Goal: Transaction & Acquisition: Purchase product/service

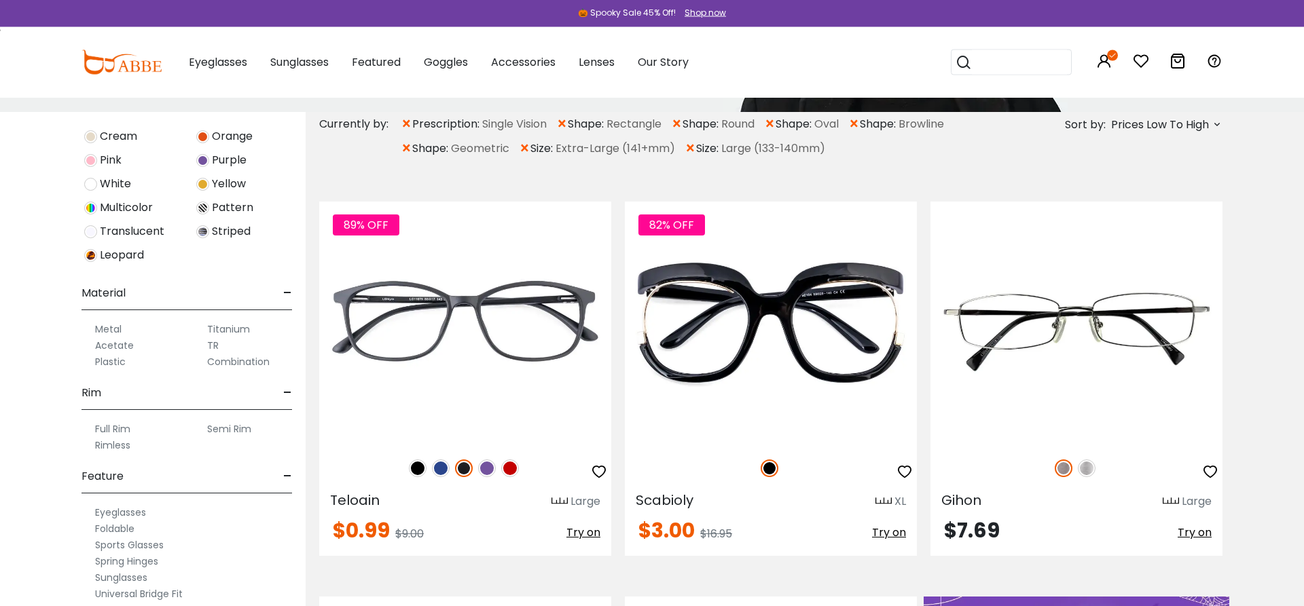
scroll to position [69, 0]
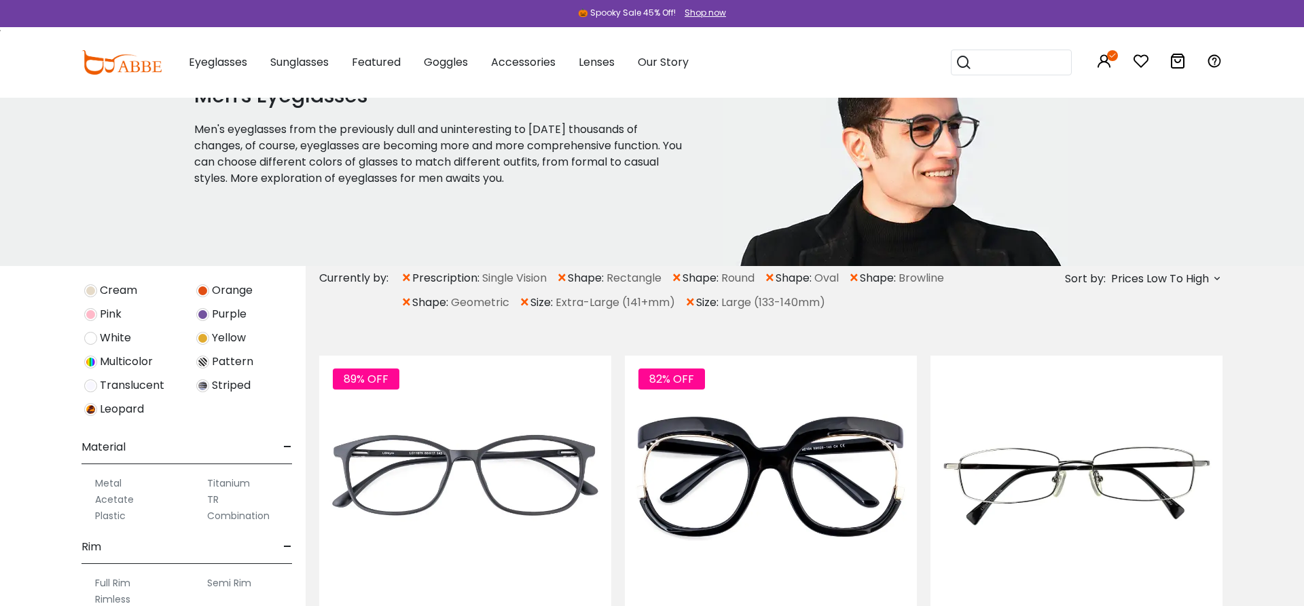
click at [860, 280] on span "×" at bounding box center [854, 278] width 12 height 24
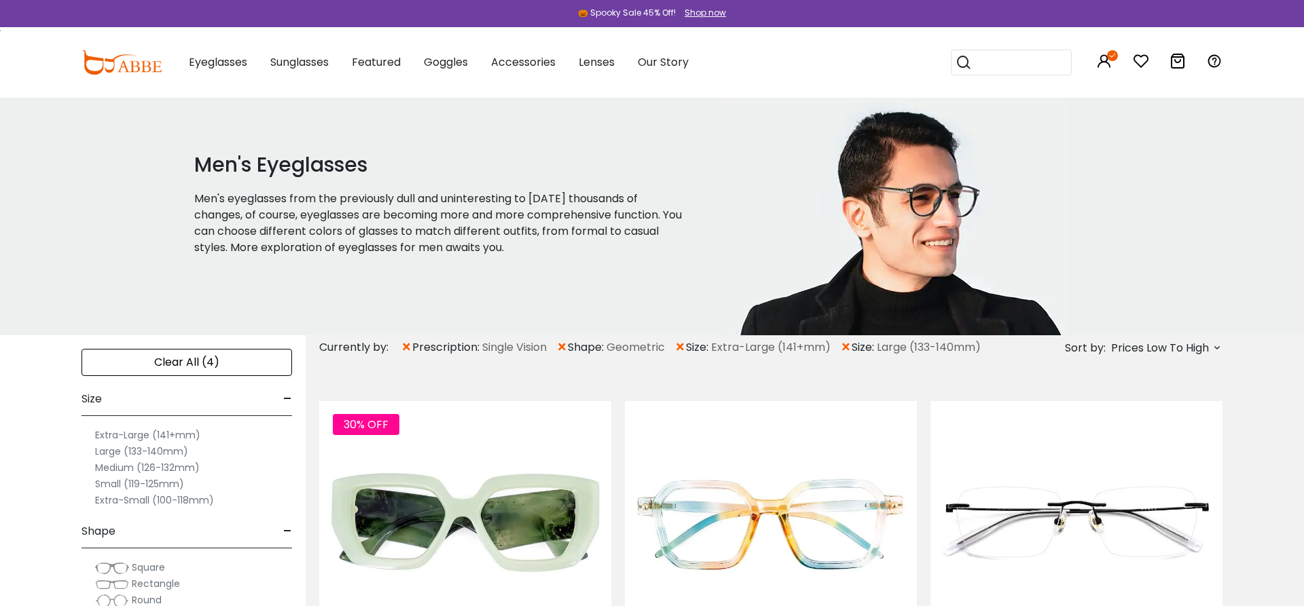
scroll to position [69, 0]
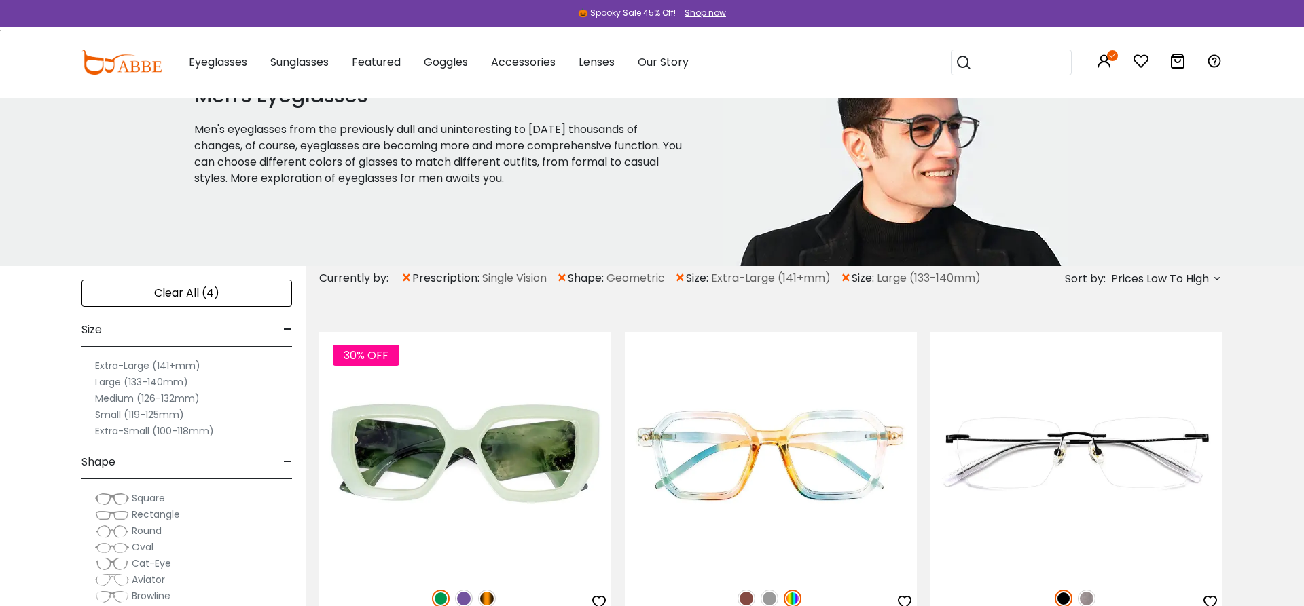
click at [566, 272] on span "×" at bounding box center [562, 278] width 12 height 24
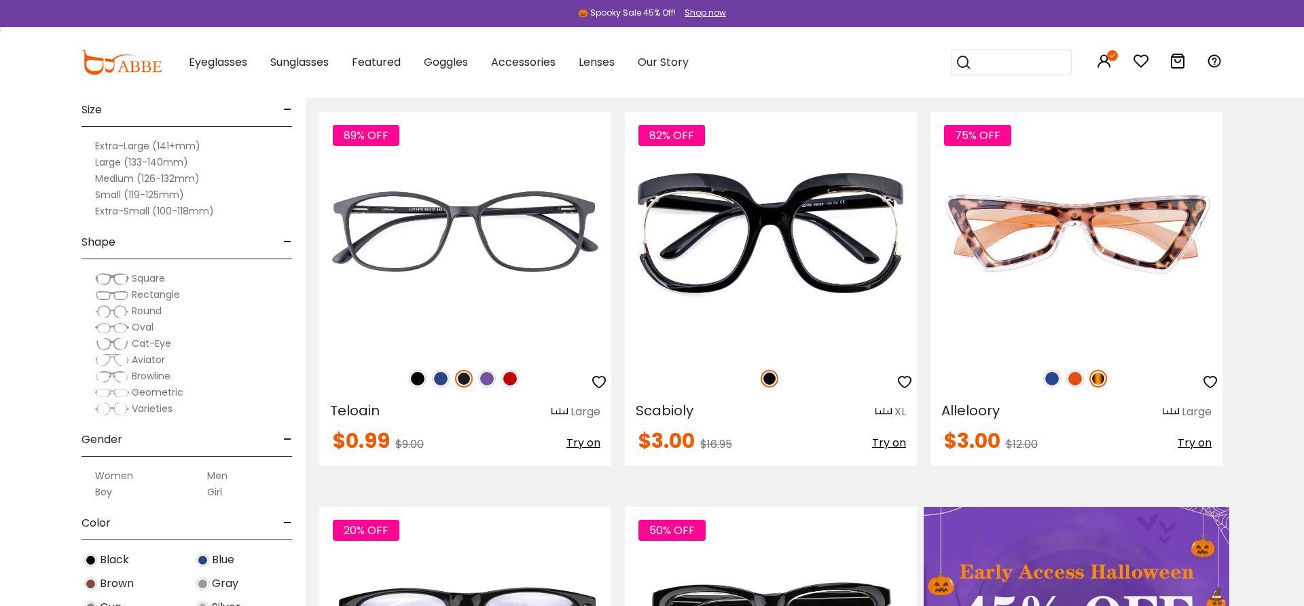
scroll to position [346, 0]
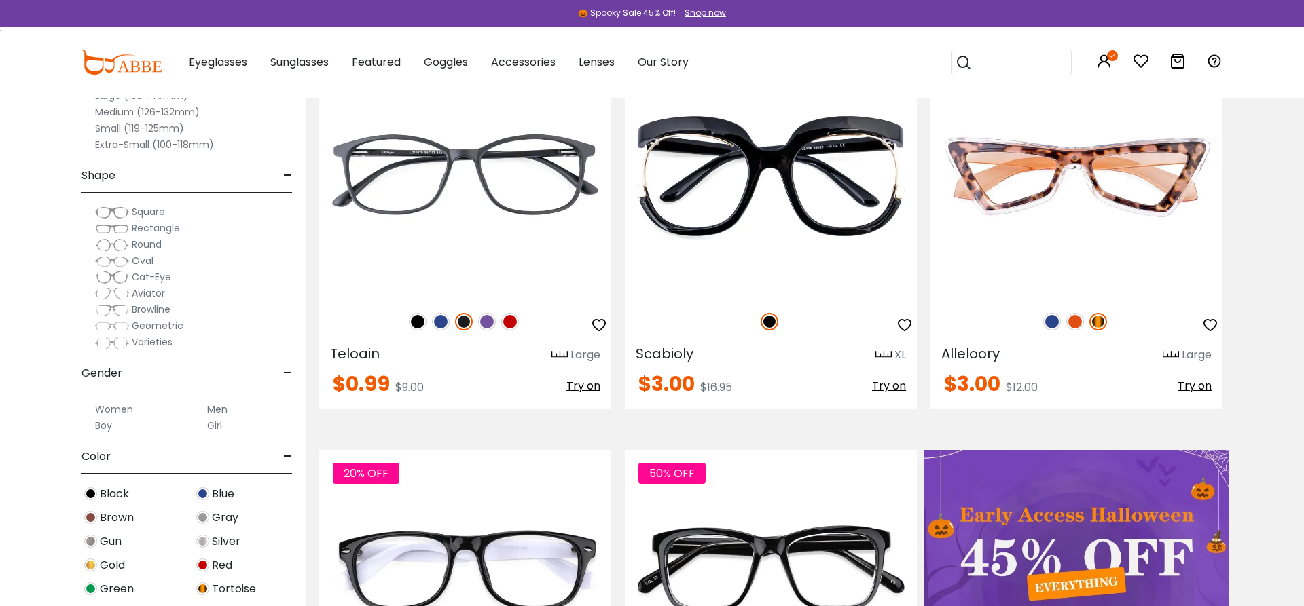
drag, startPoint x: 162, startPoint y: 215, endPoint x: 130, endPoint y: 204, distance: 33.7
click at [162, 215] on span "Square" at bounding box center [148, 212] width 33 height 14
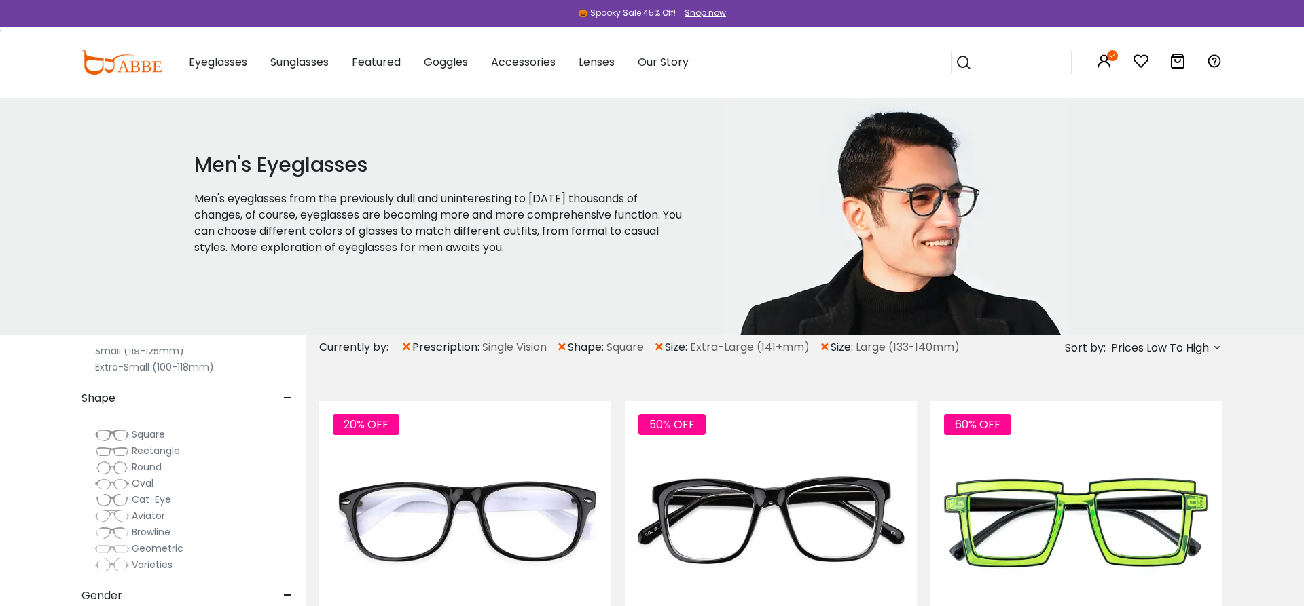
scroll to position [187, 0]
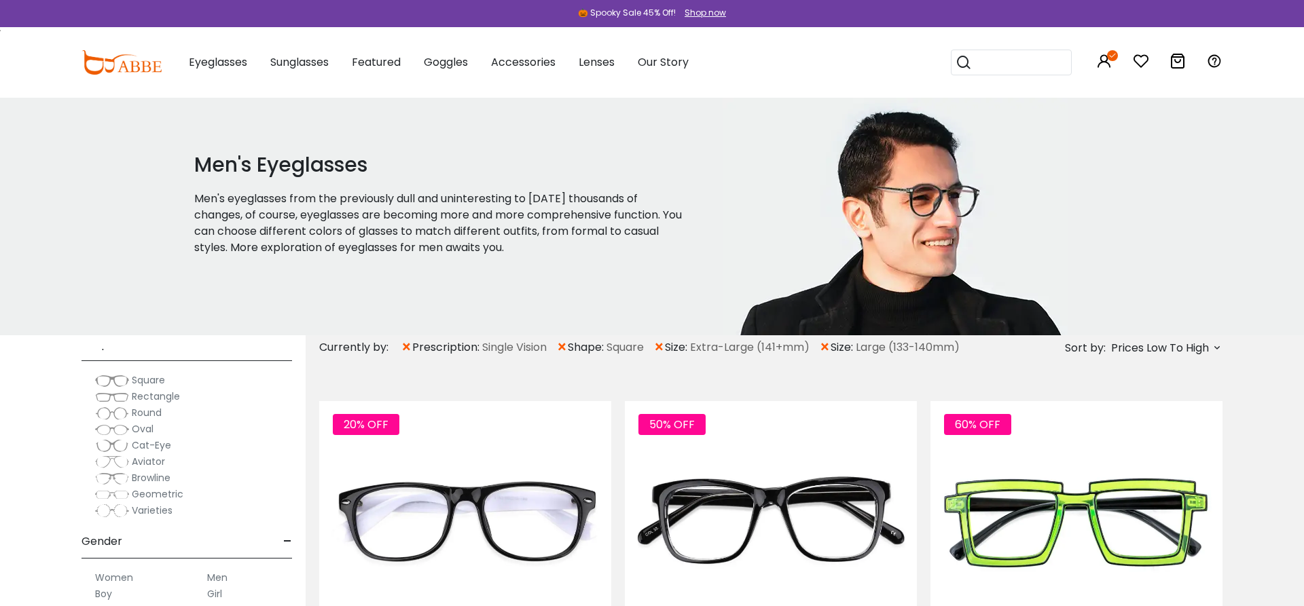
click at [162, 394] on span "Rectangle" at bounding box center [156, 397] width 48 height 14
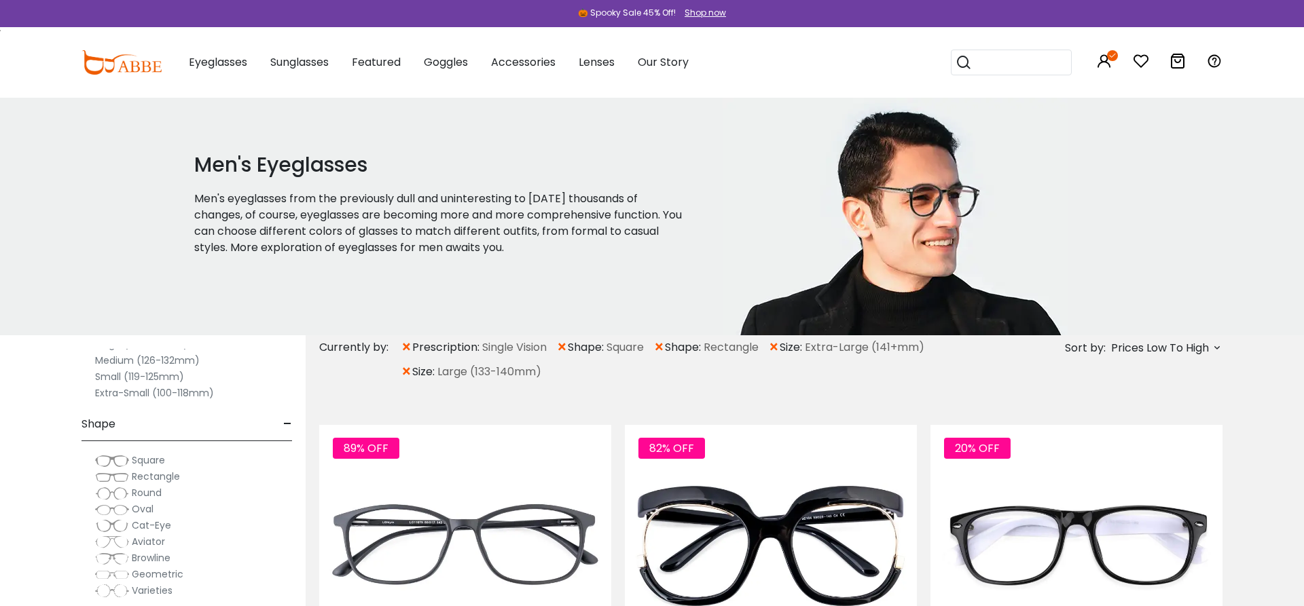
scroll to position [187, 0]
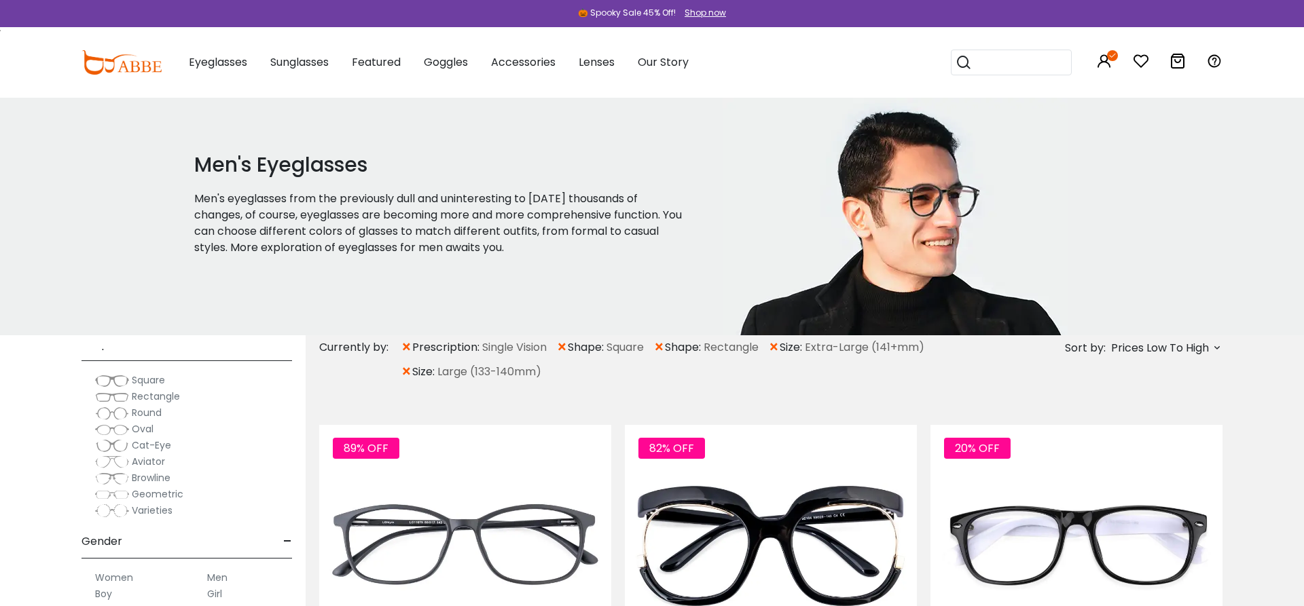
click at [141, 429] on span "Oval" at bounding box center [143, 429] width 22 height 14
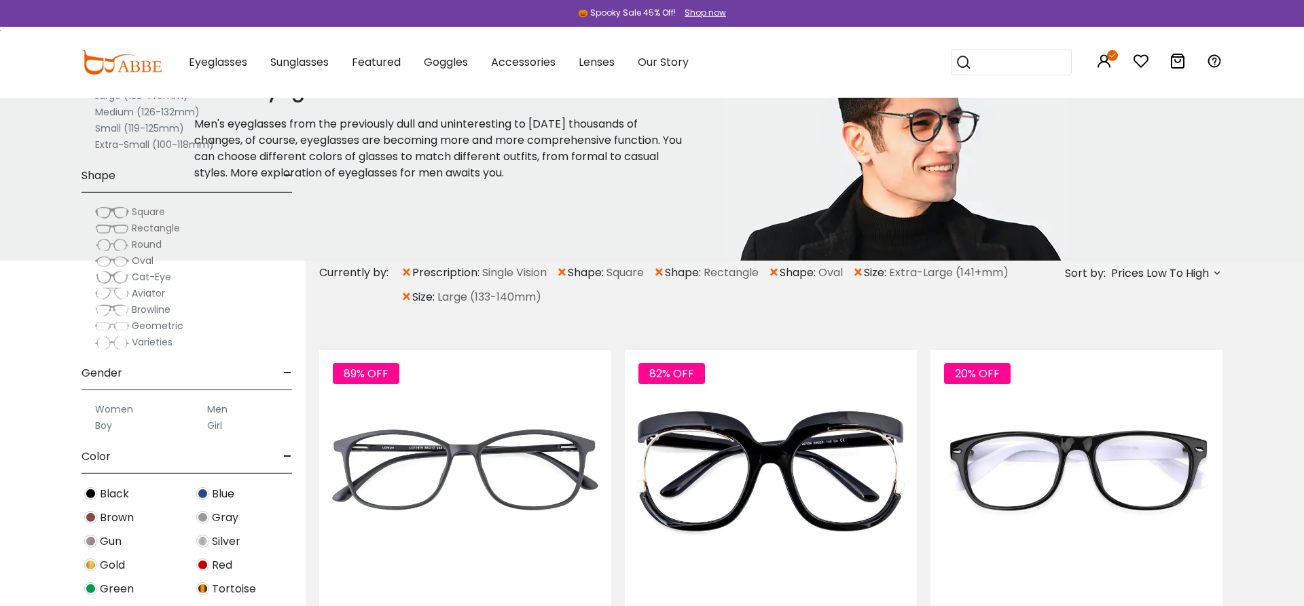
scroll to position [277, 0]
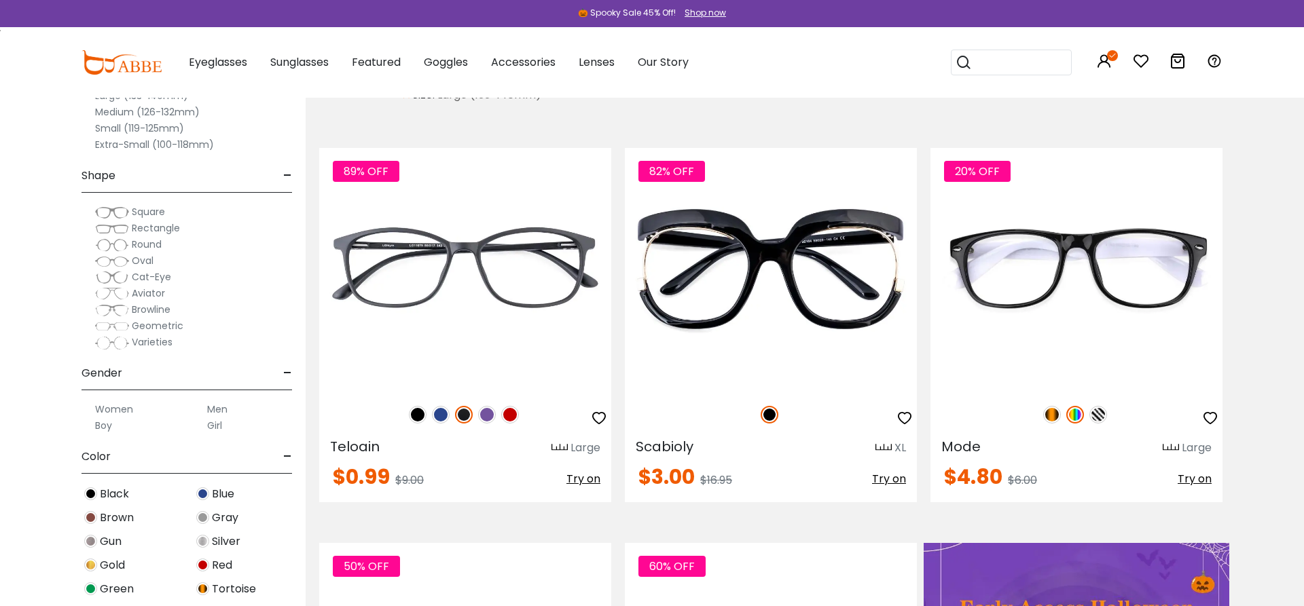
click at [224, 411] on label "Men" at bounding box center [217, 409] width 20 height 16
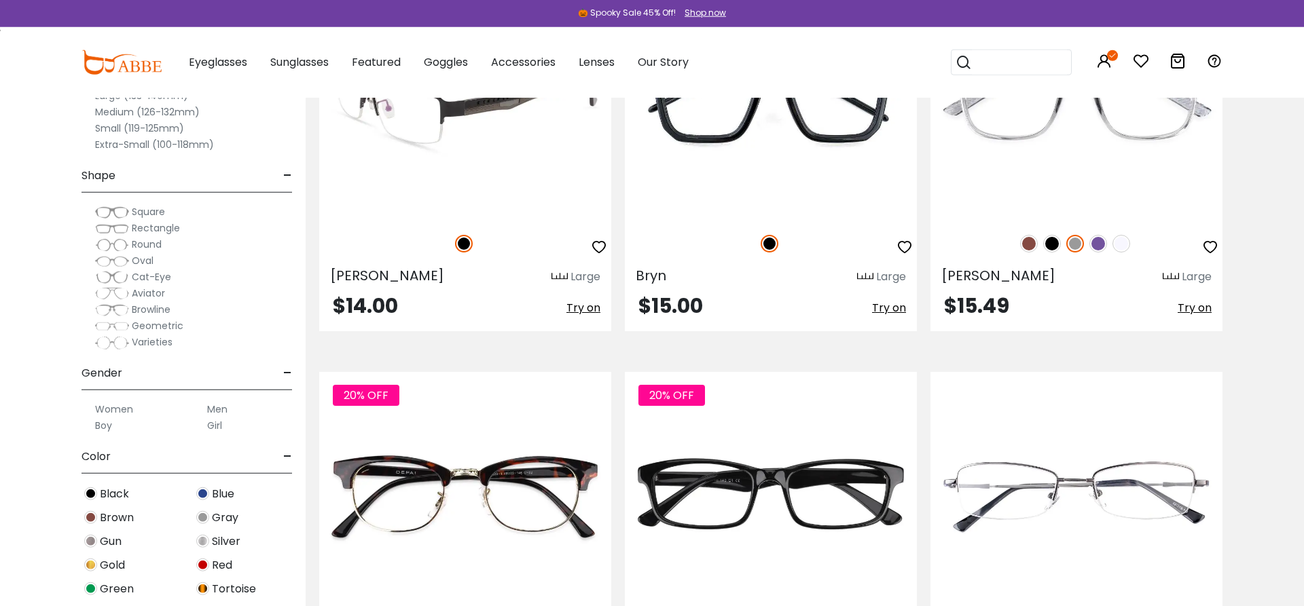
scroll to position [5540, 0]
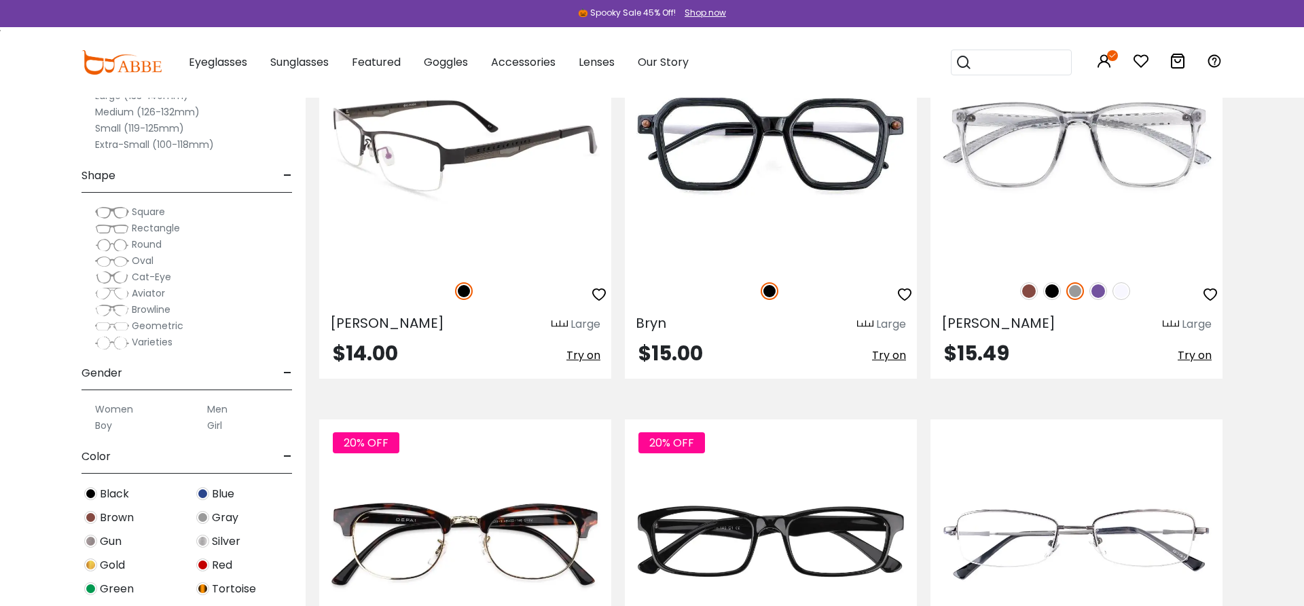
click at [588, 356] on span "Try on" at bounding box center [583, 356] width 34 height 16
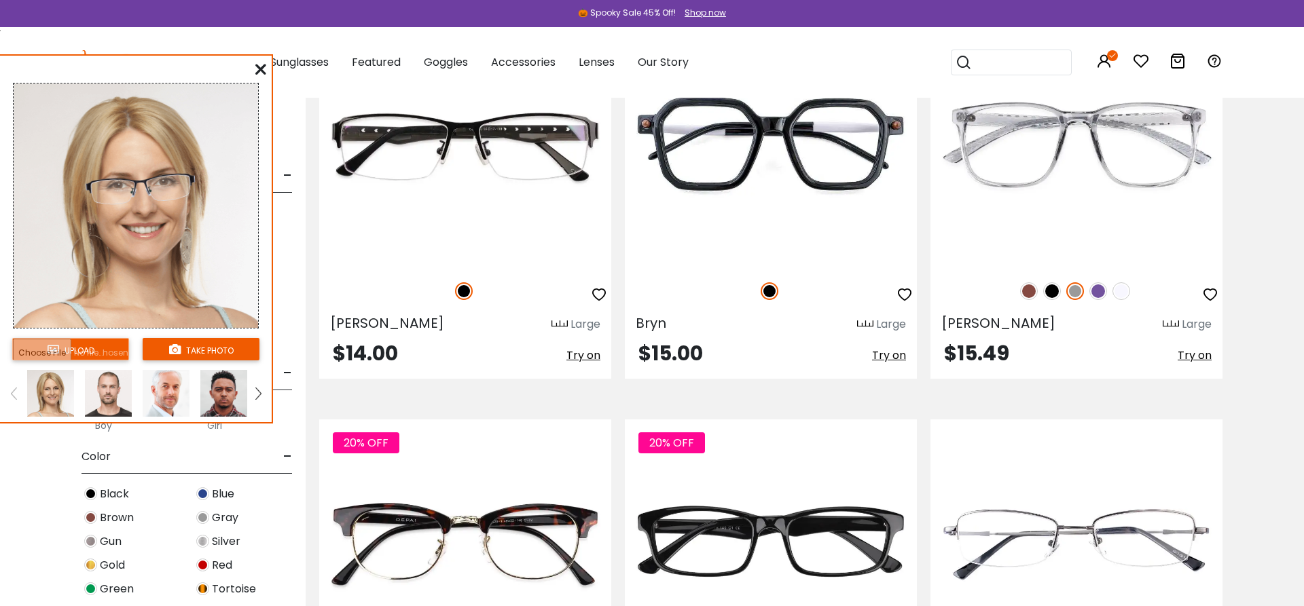
click at [111, 399] on img at bounding box center [108, 393] width 47 height 47
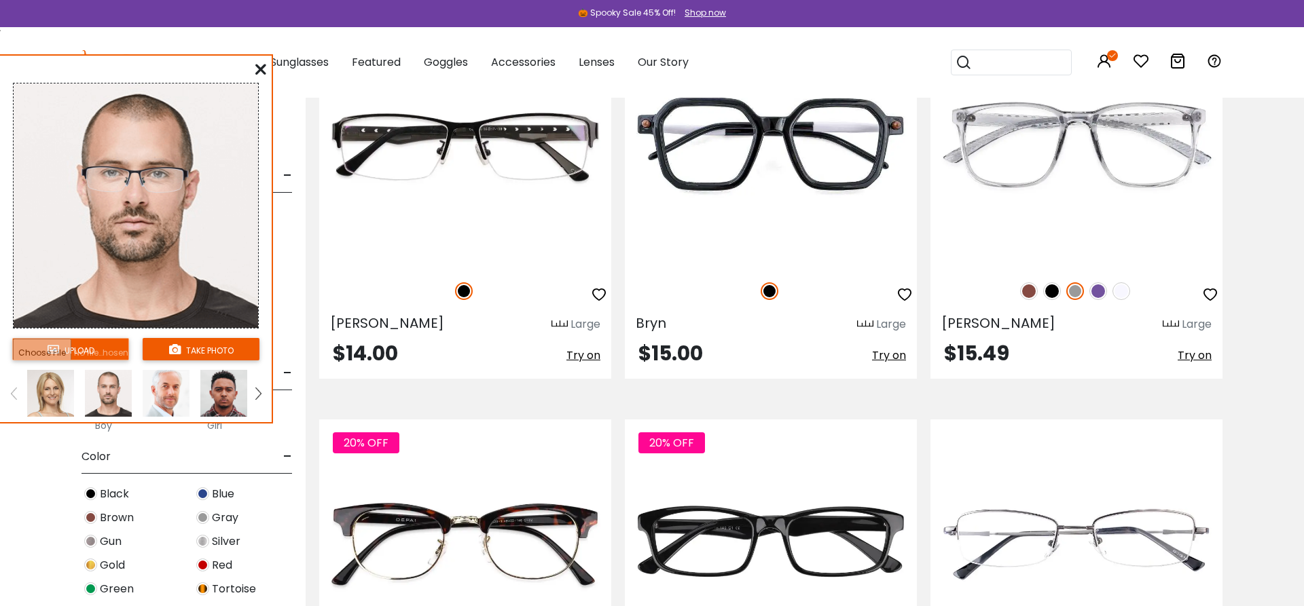
click at [163, 399] on img at bounding box center [166, 393] width 47 height 47
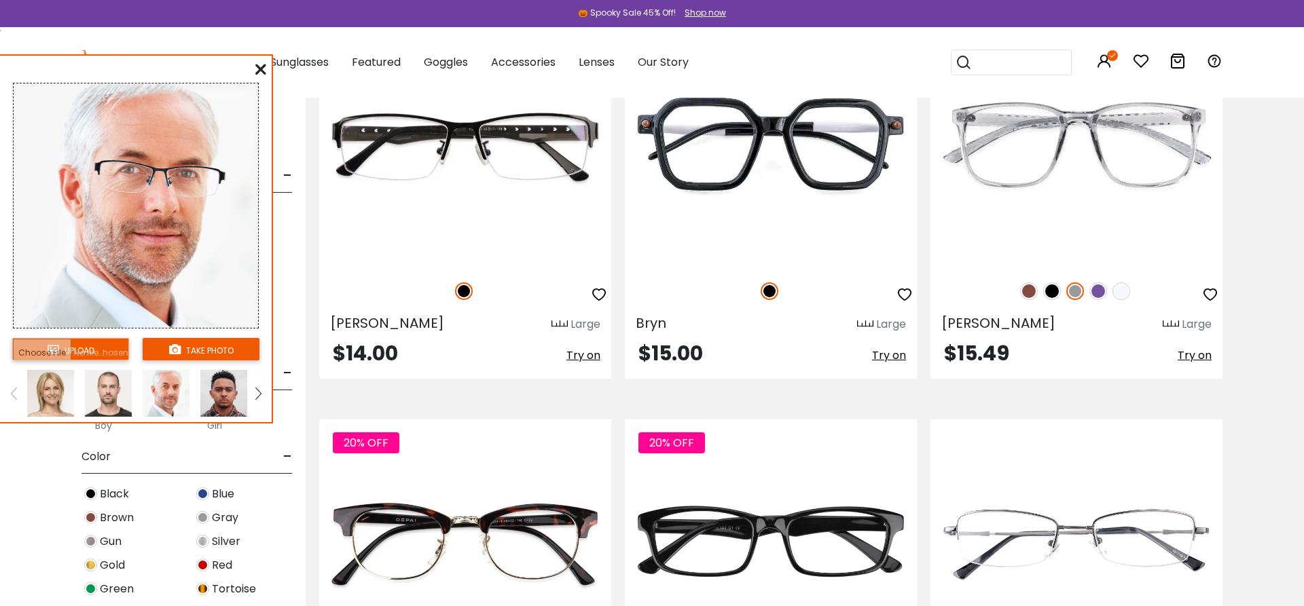
click at [204, 399] on img at bounding box center [223, 393] width 47 height 47
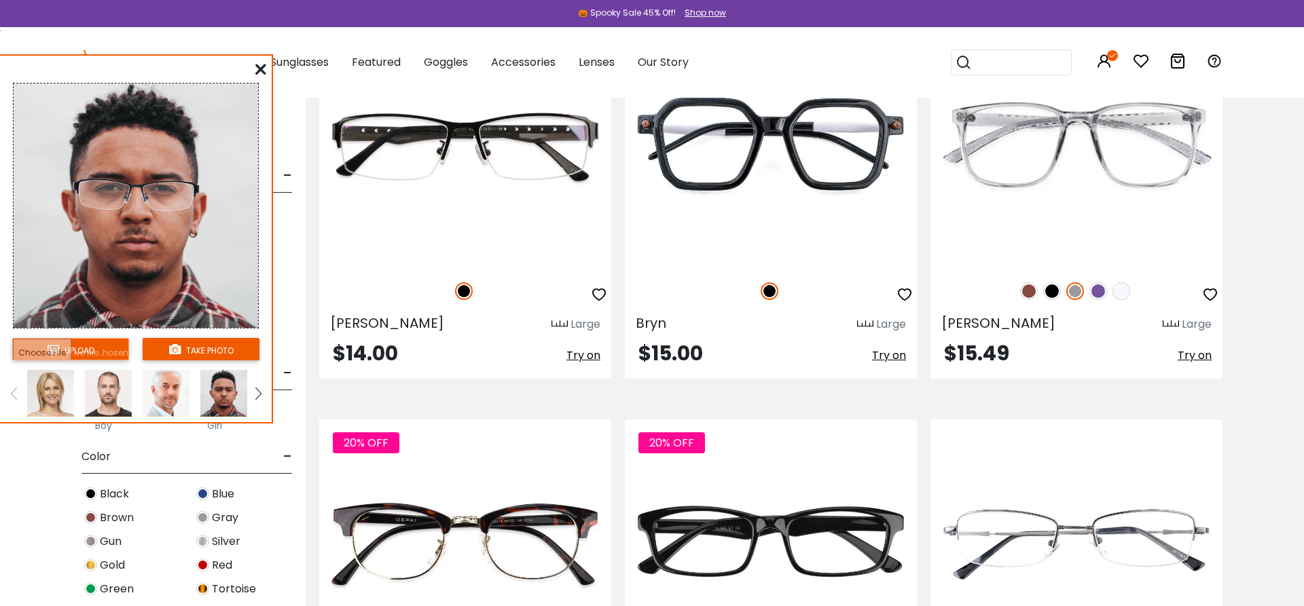
click at [263, 70] on icon at bounding box center [260, 69] width 11 height 11
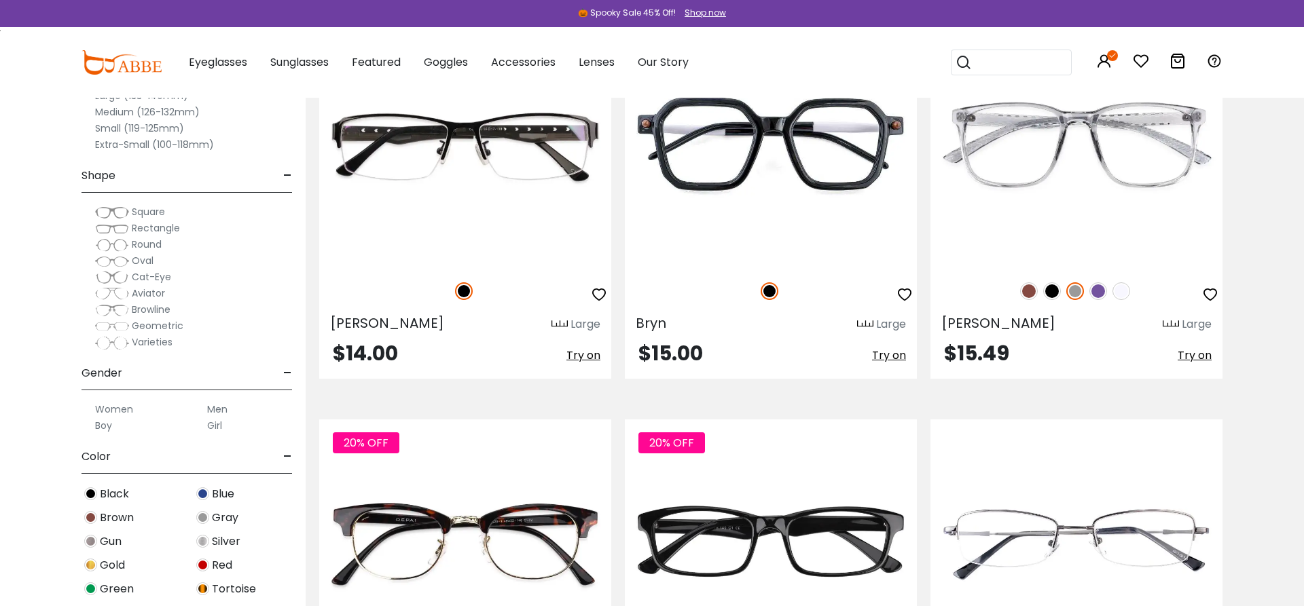
click at [156, 113] on label "Medium (126-132mm)" at bounding box center [147, 112] width 105 height 16
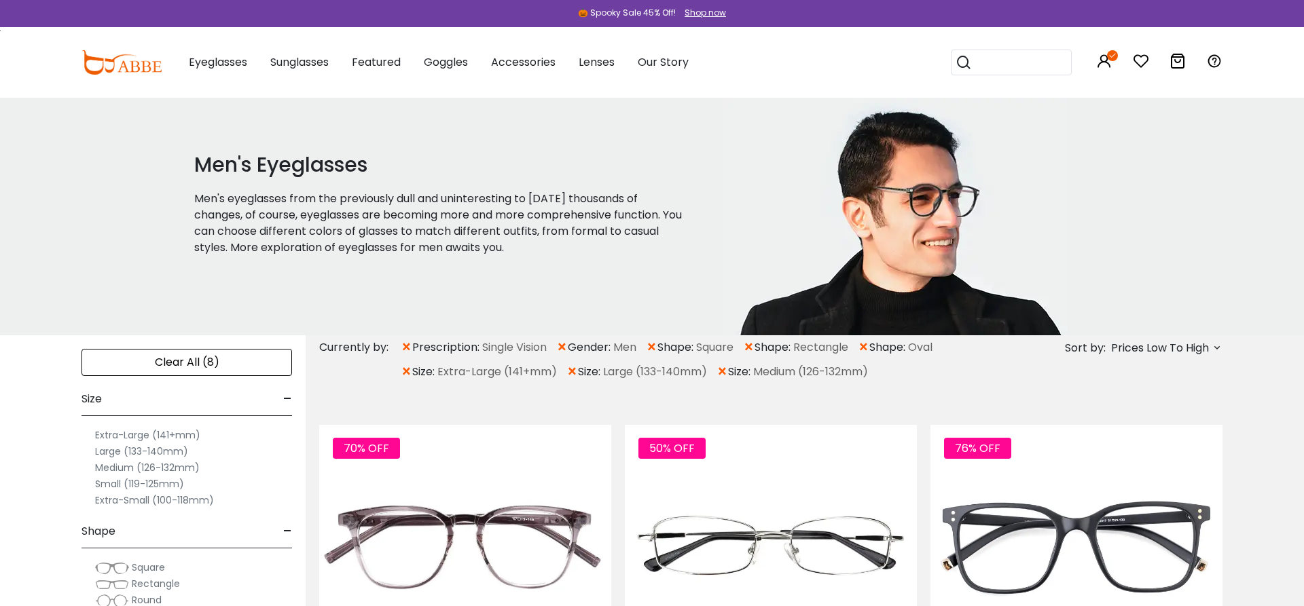
click at [407, 374] on span "×" at bounding box center [407, 372] width 12 height 24
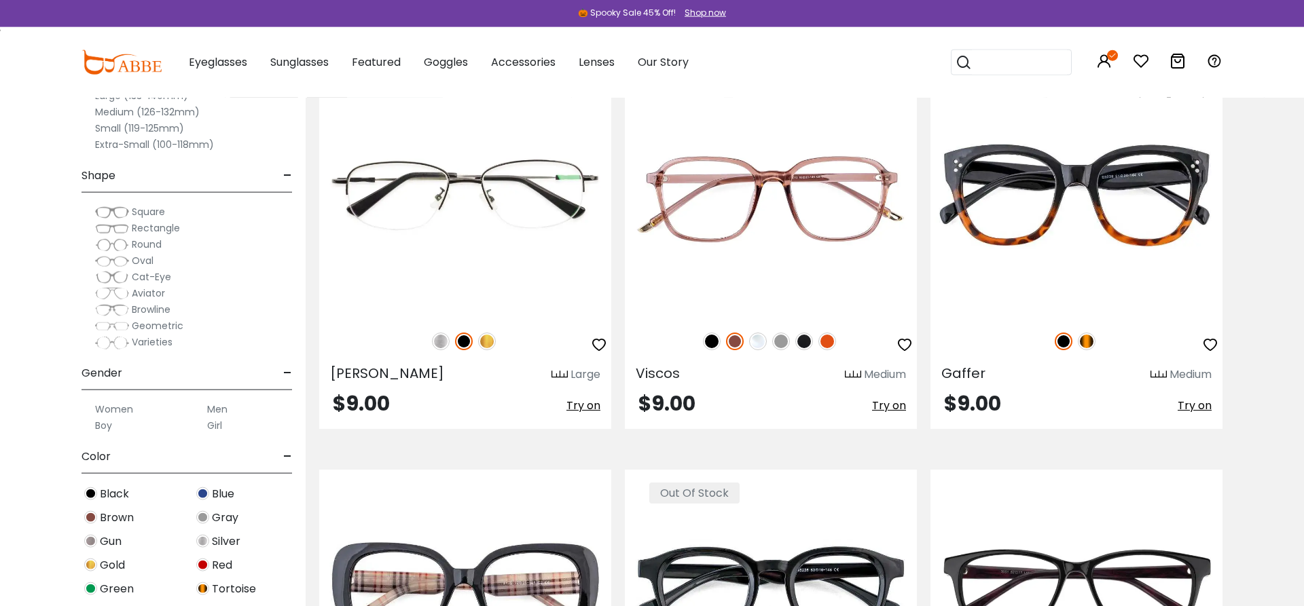
scroll to position [2216, 0]
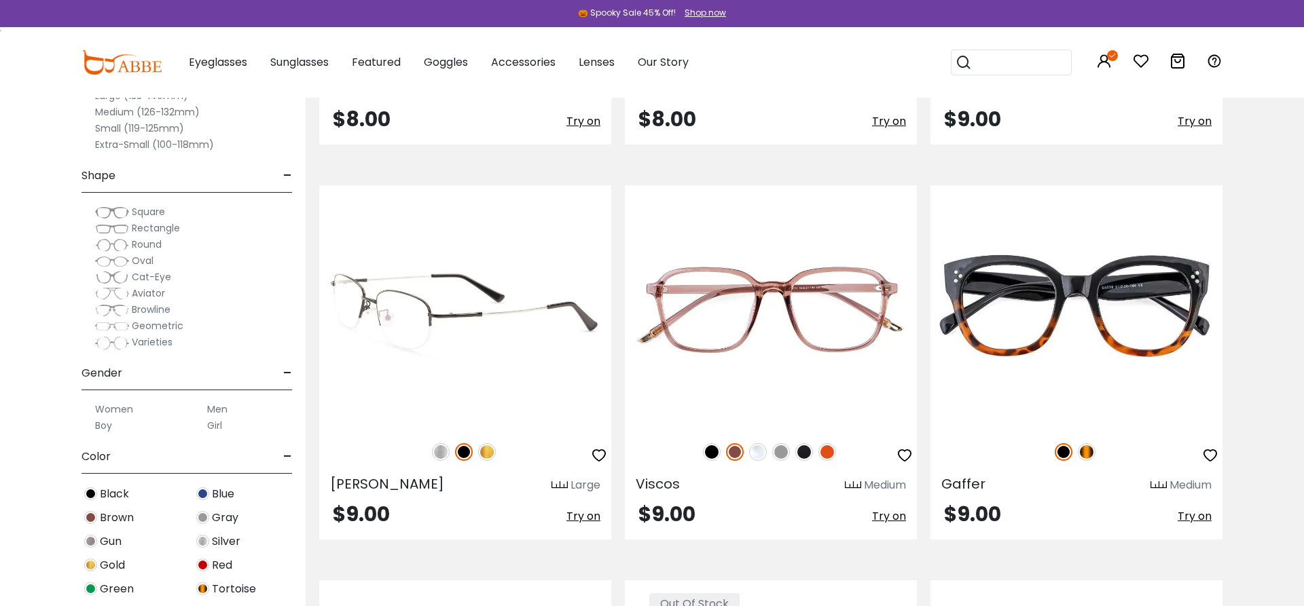
click at [578, 518] on span "Try on" at bounding box center [583, 517] width 34 height 16
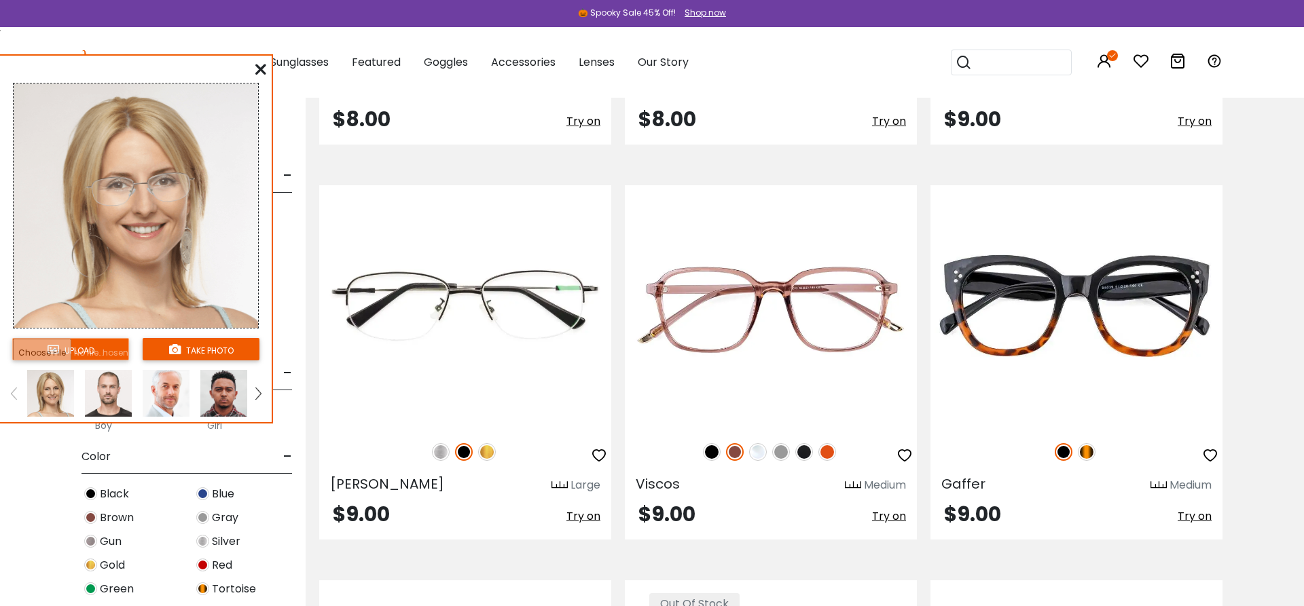
click at [120, 397] on img at bounding box center [108, 393] width 47 height 47
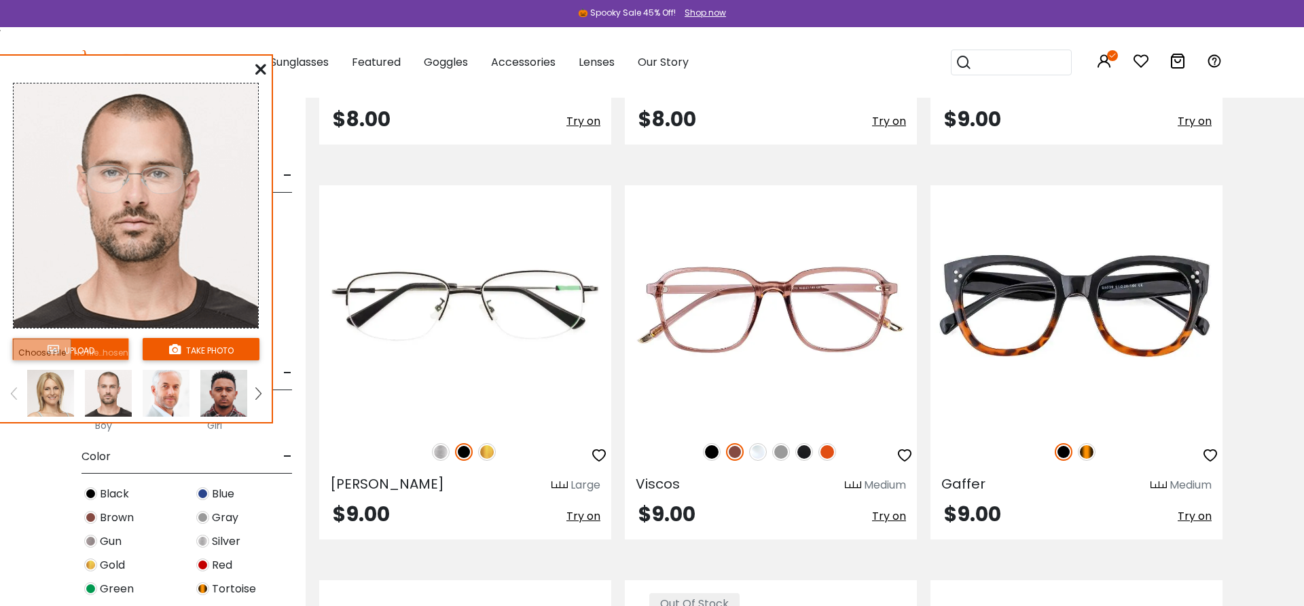
click at [160, 403] on img at bounding box center [166, 393] width 47 height 47
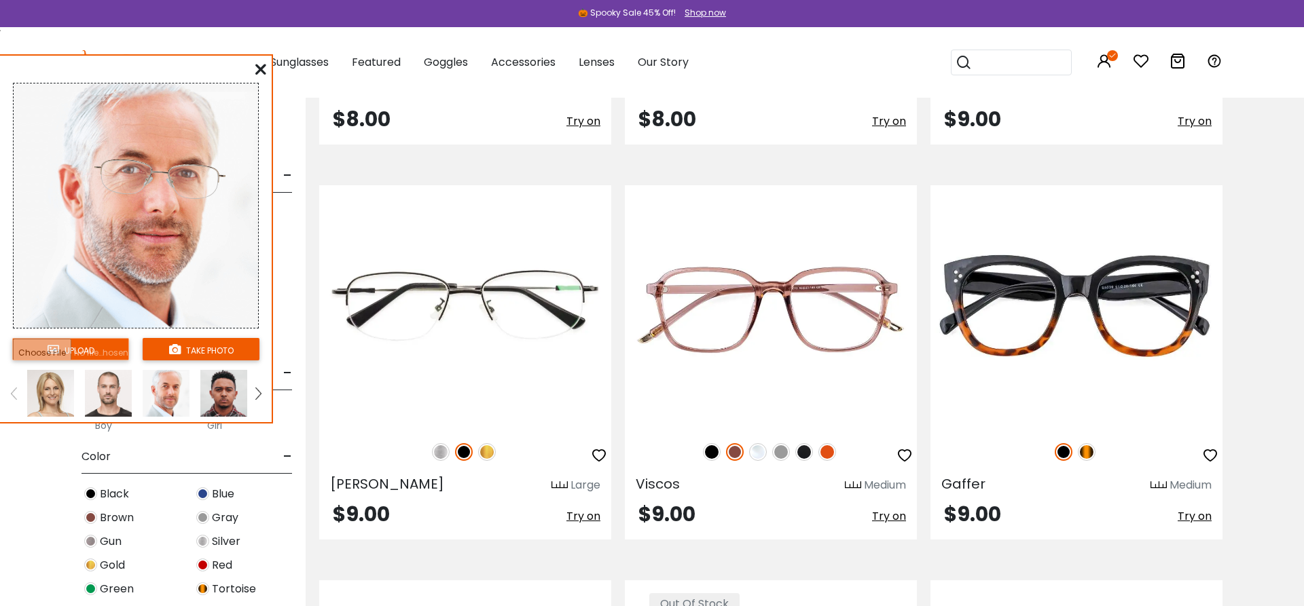
click at [205, 407] on img at bounding box center [223, 393] width 47 height 47
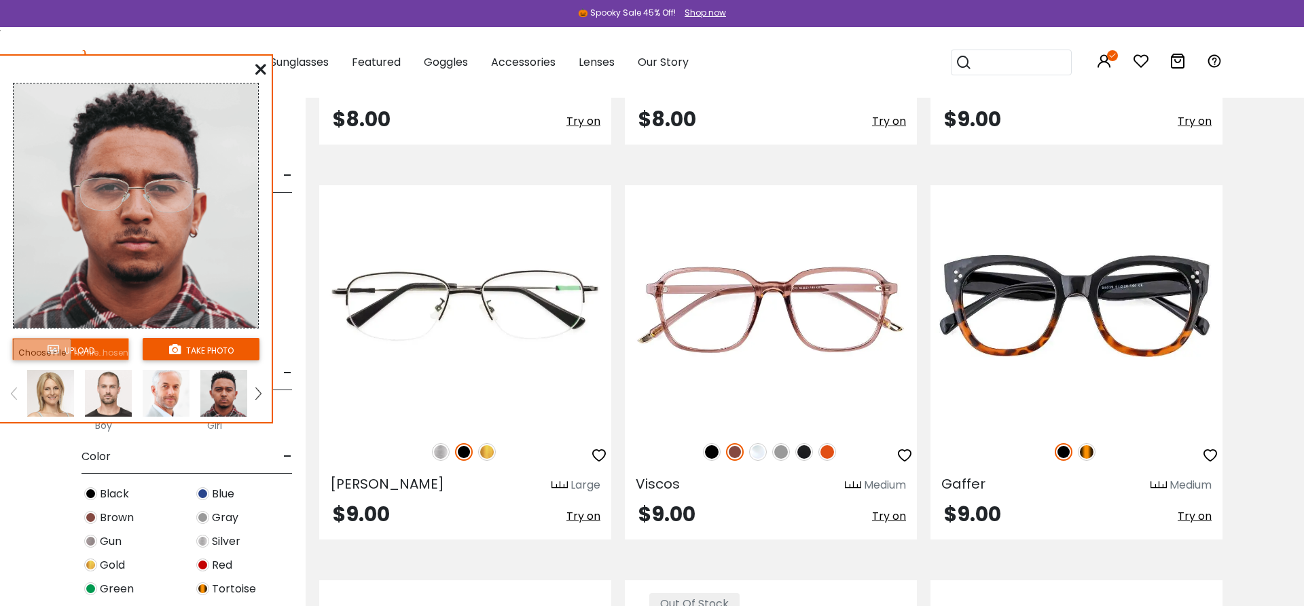
click at [255, 392] on link at bounding box center [258, 393] width 17 height 47
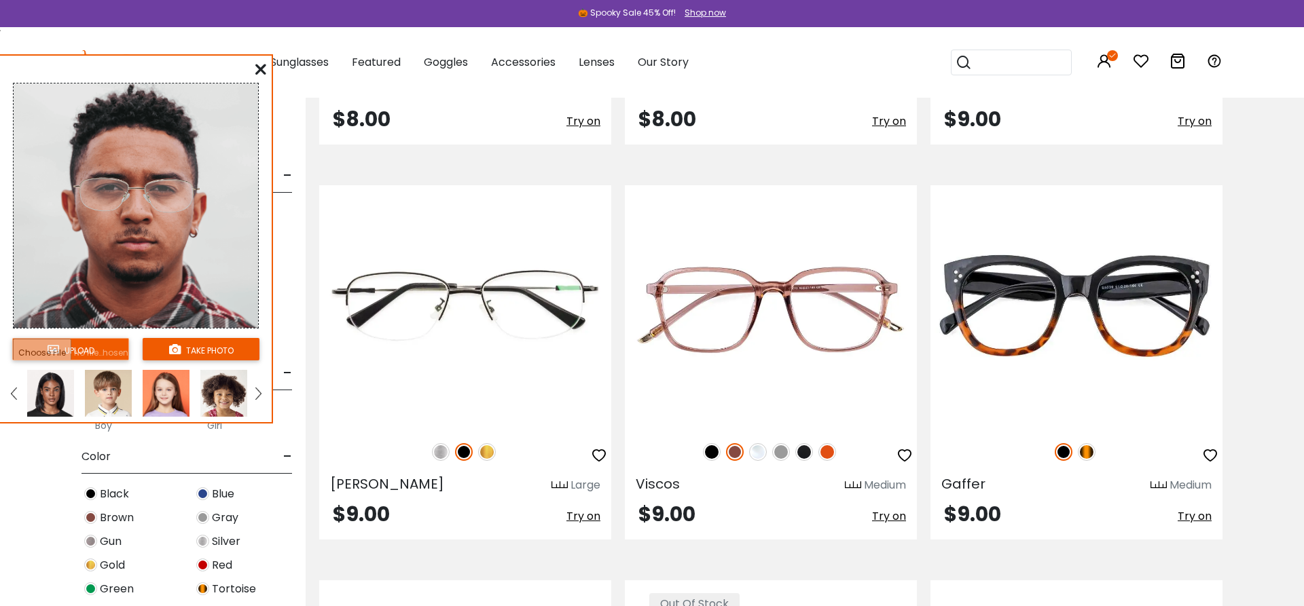
click at [262, 72] on icon at bounding box center [260, 69] width 11 height 11
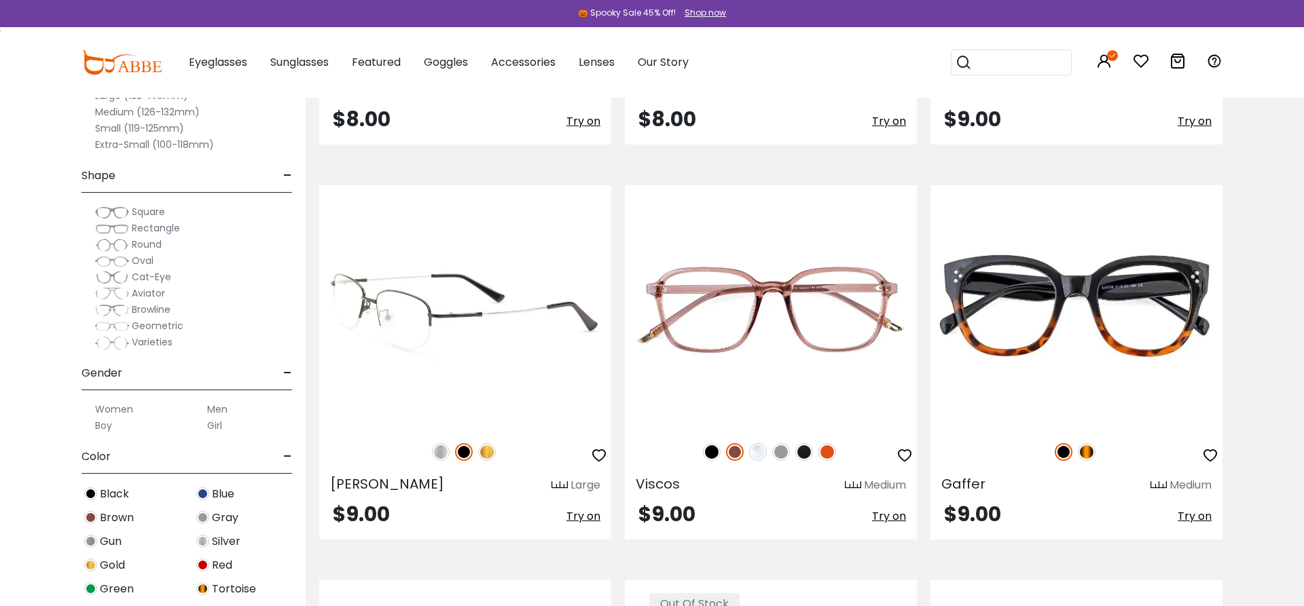
click at [557, 489] on img at bounding box center [559, 486] width 16 height 10
click at [556, 486] on img at bounding box center [559, 486] width 16 height 10
click at [584, 486] on div "Large" at bounding box center [585, 485] width 30 height 16
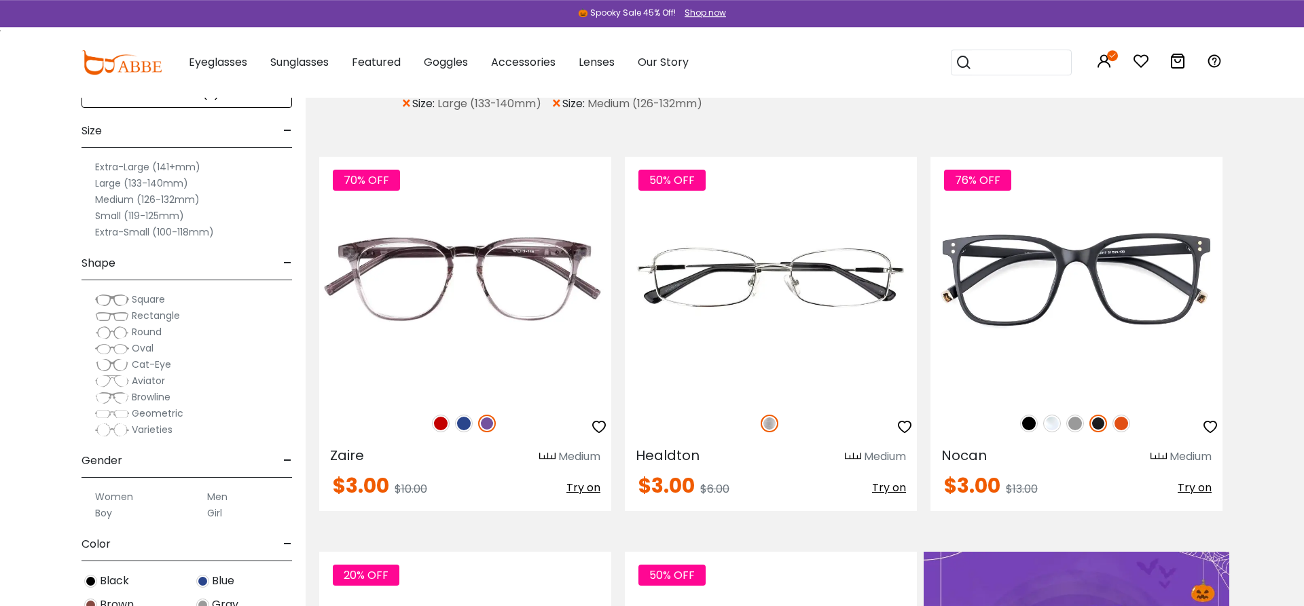
scroll to position [0, 0]
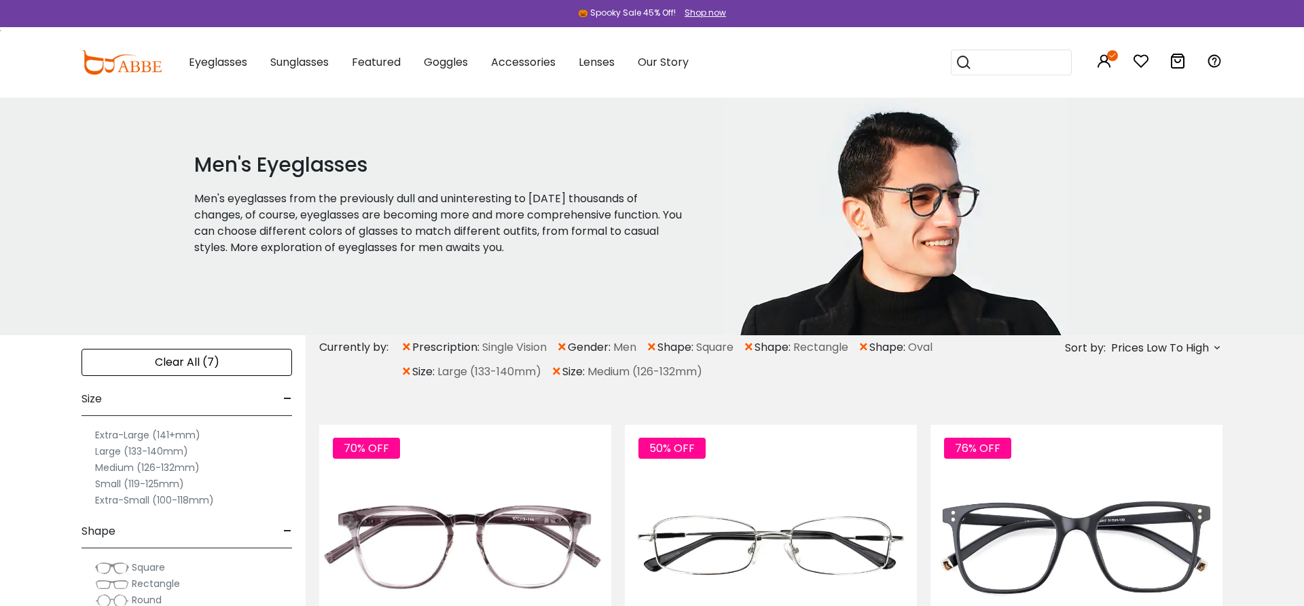
click at [1214, 340] on span "Prices Low To High" at bounding box center [1165, 348] width 114 height 16
click at [1144, 401] on label "Best Sellers" at bounding box center [1148, 403] width 62 height 16
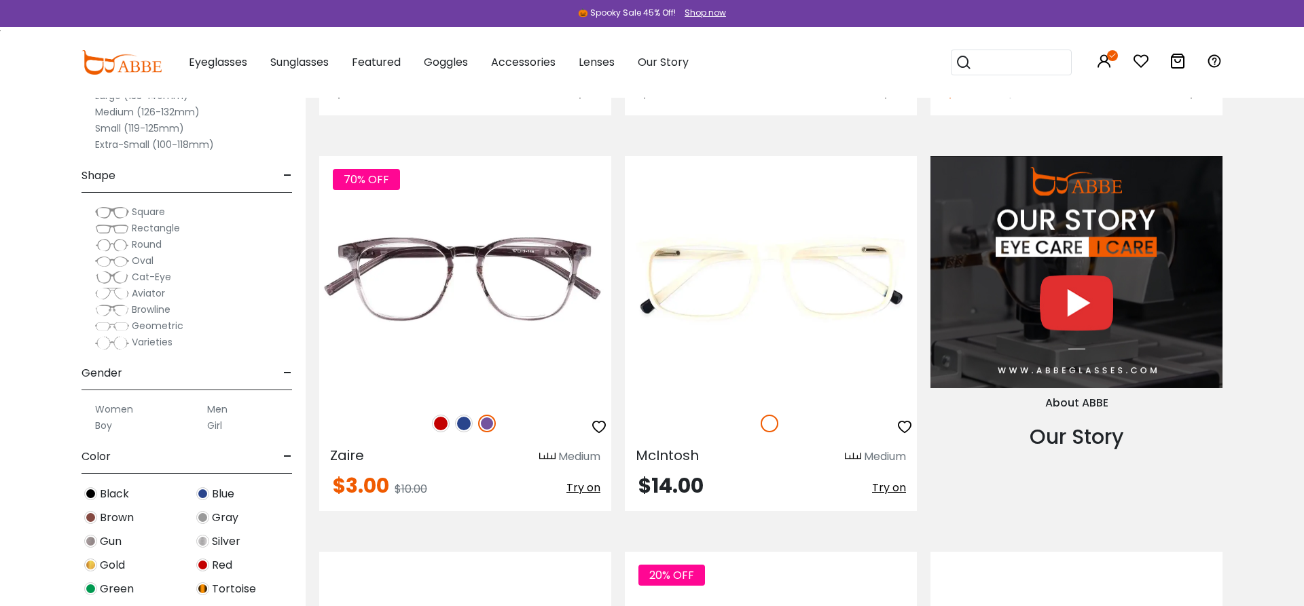
scroll to position [1524, 0]
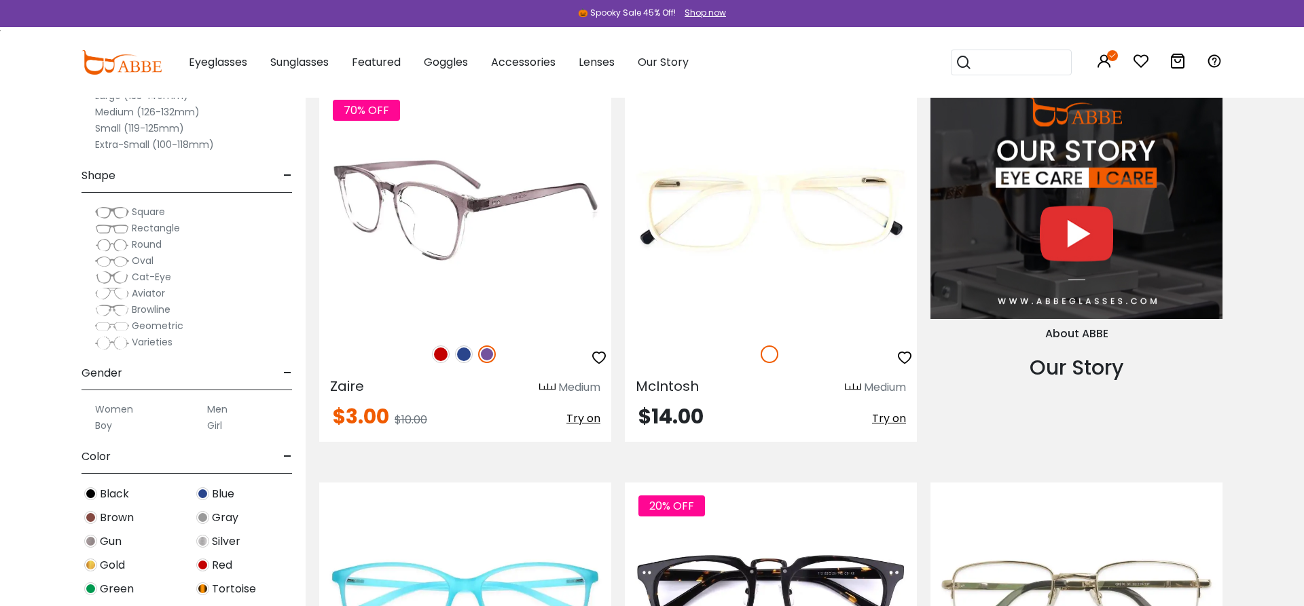
click at [460, 351] on img at bounding box center [464, 355] width 18 height 18
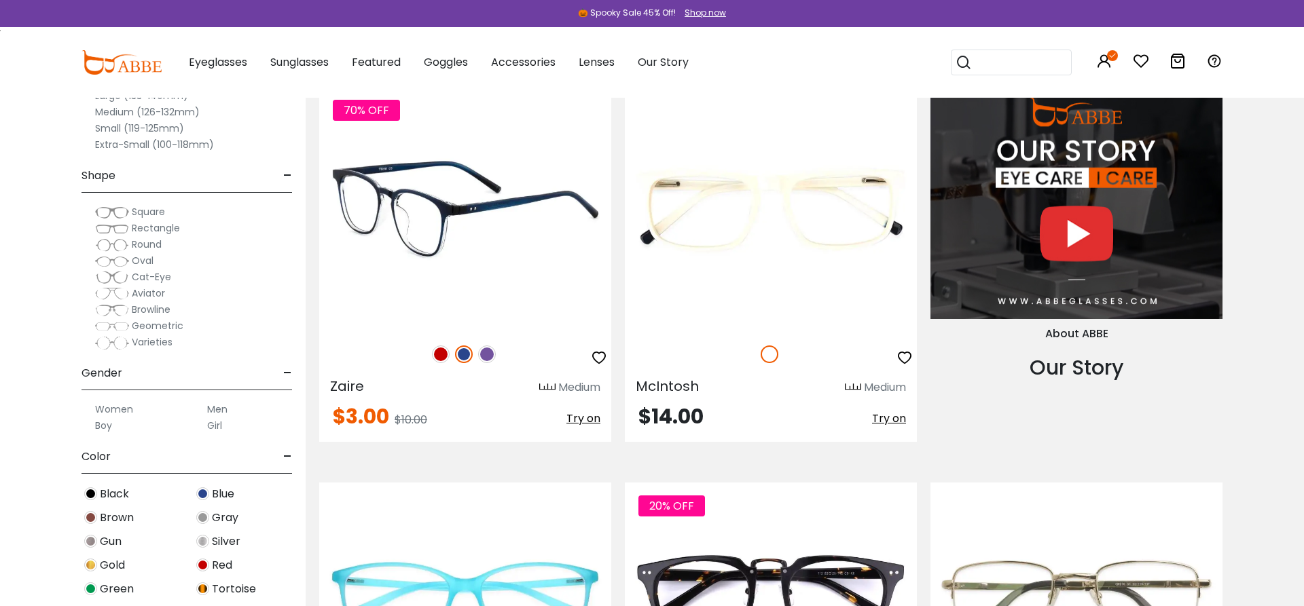
click at [444, 351] on img at bounding box center [441, 355] width 18 height 18
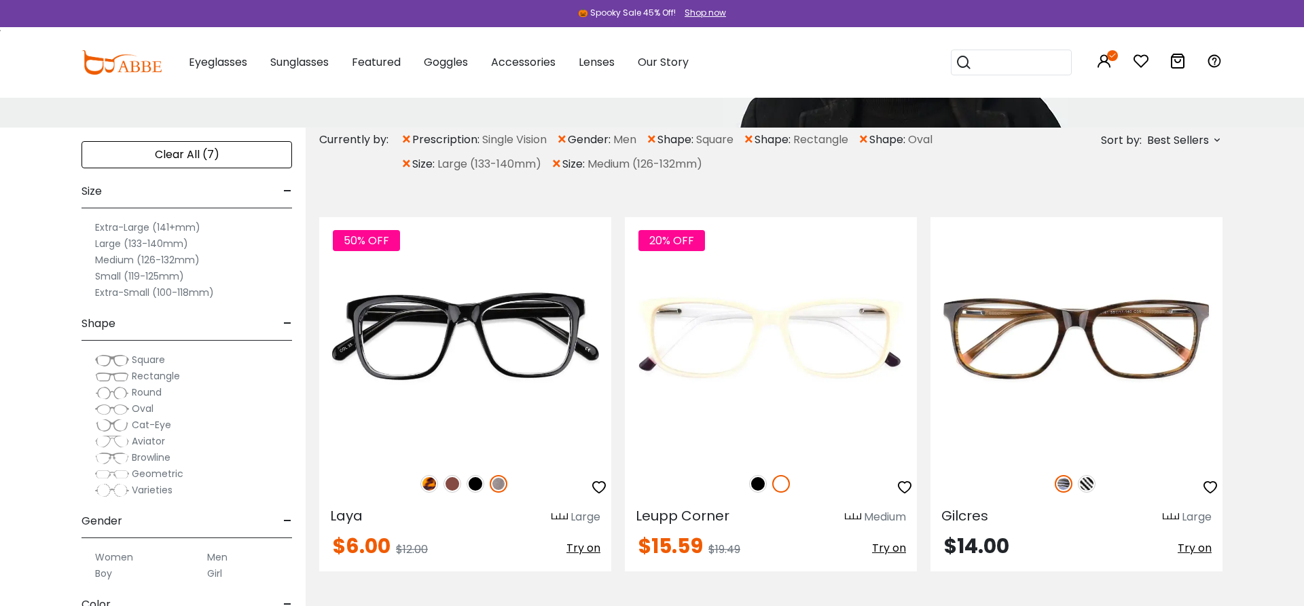
scroll to position [0, 0]
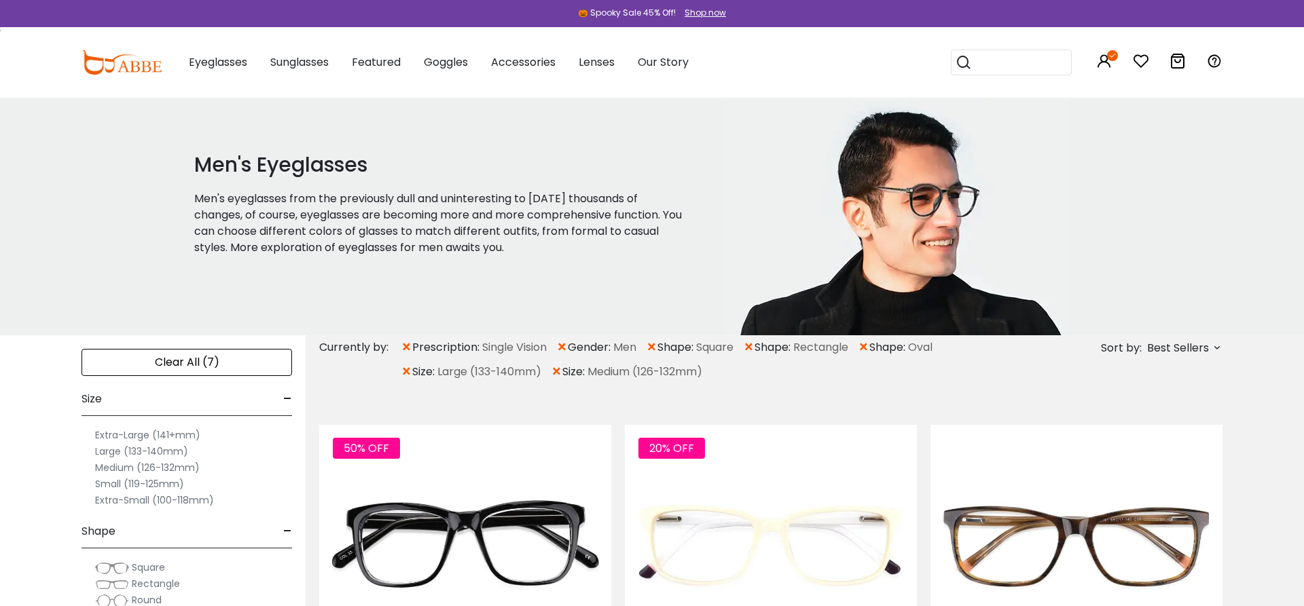
click at [555, 372] on span "×" at bounding box center [557, 372] width 12 height 24
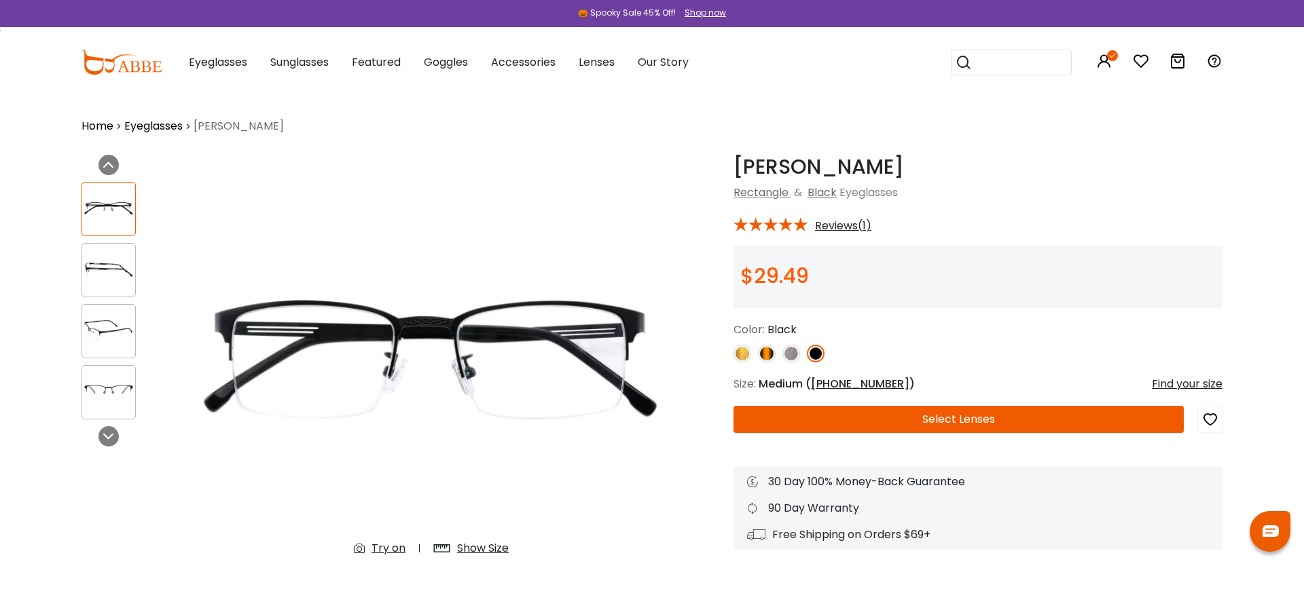
click at [115, 260] on img at bounding box center [108, 270] width 53 height 26
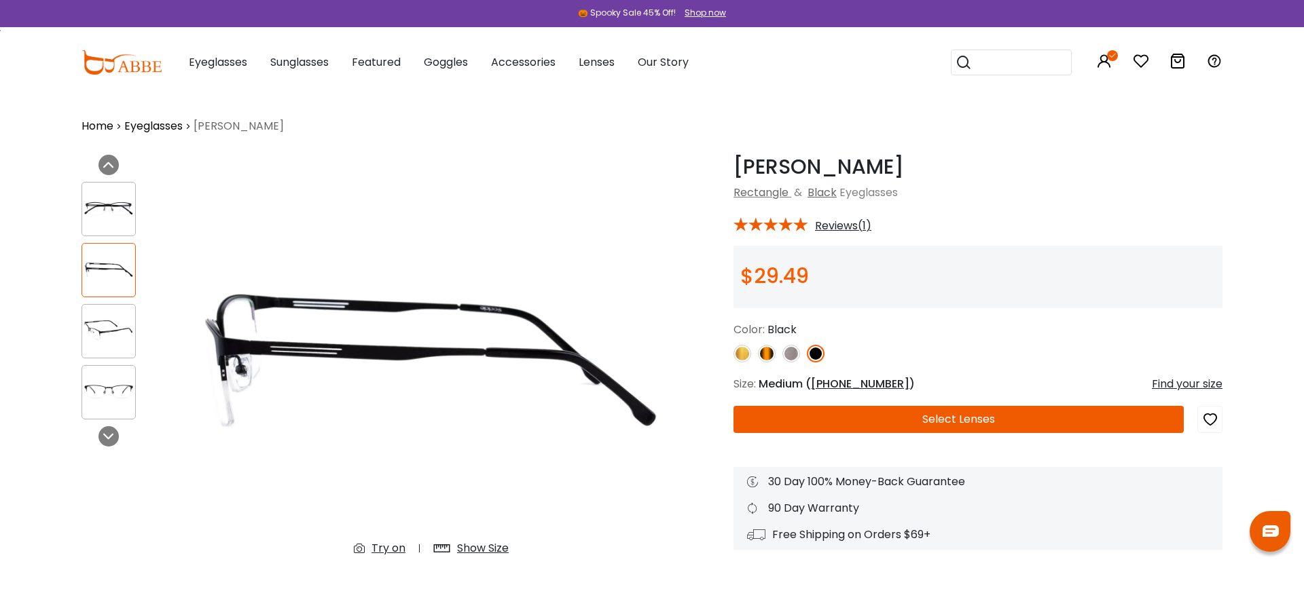
click at [493, 553] on div "Show Size" at bounding box center [483, 548] width 52 height 16
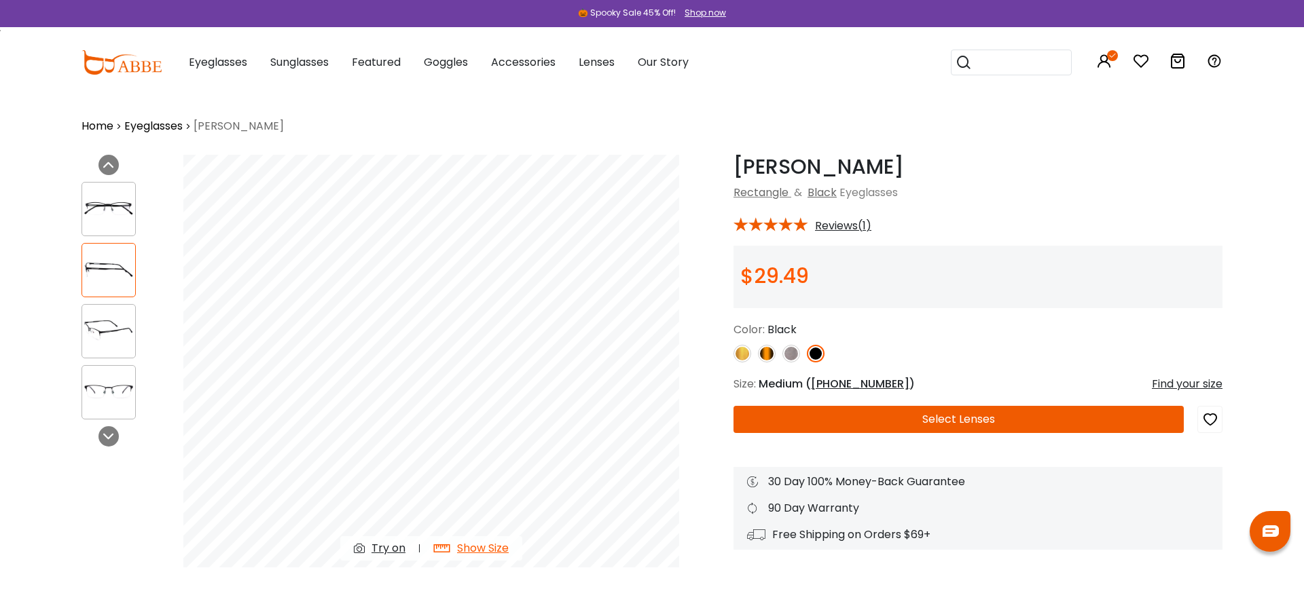
click at [493, 553] on div "Show Size" at bounding box center [483, 548] width 52 height 16
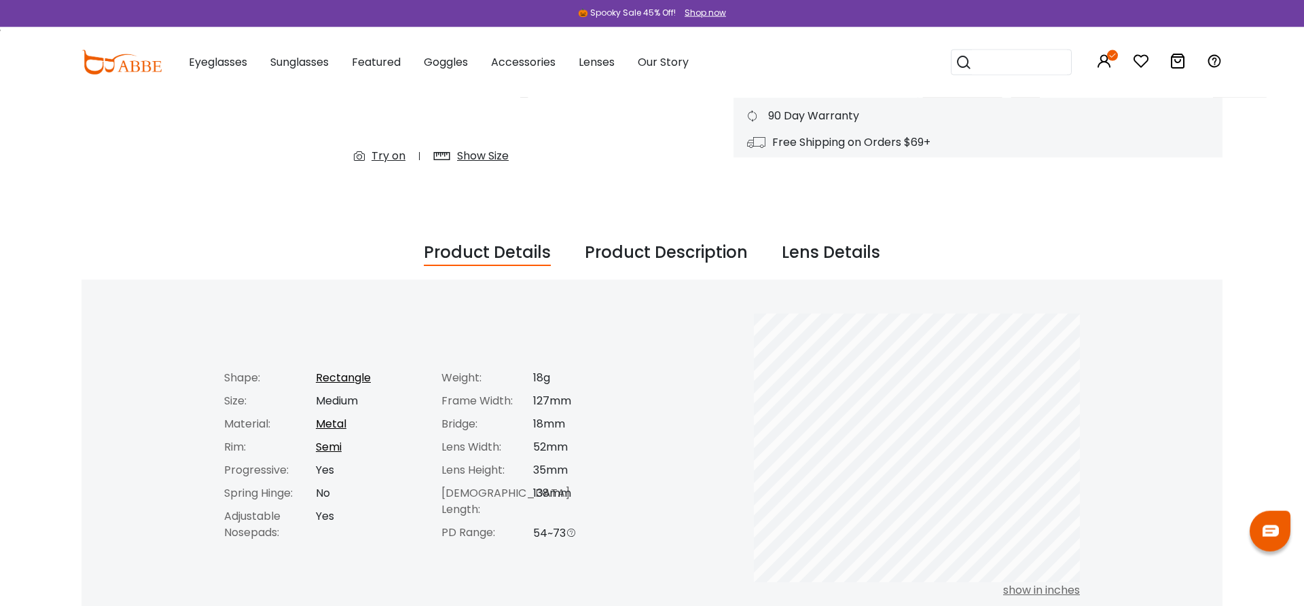
scroll to position [416, 0]
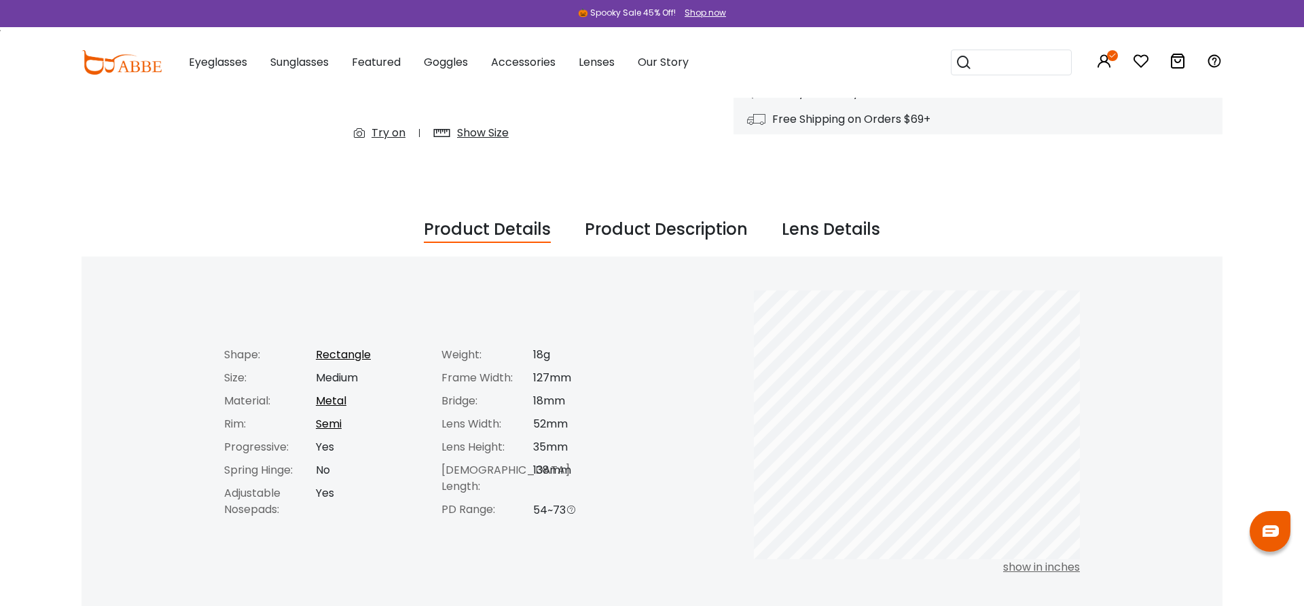
click at [382, 127] on div "Try on" at bounding box center [388, 133] width 34 height 16
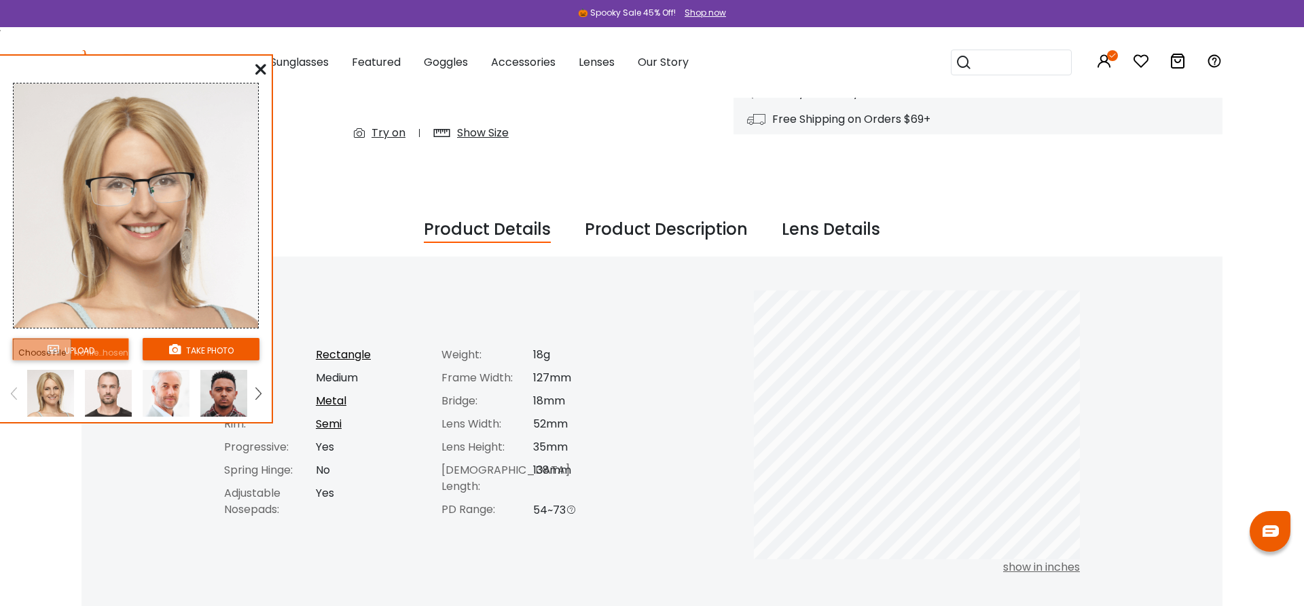
click at [95, 398] on img at bounding box center [108, 393] width 47 height 47
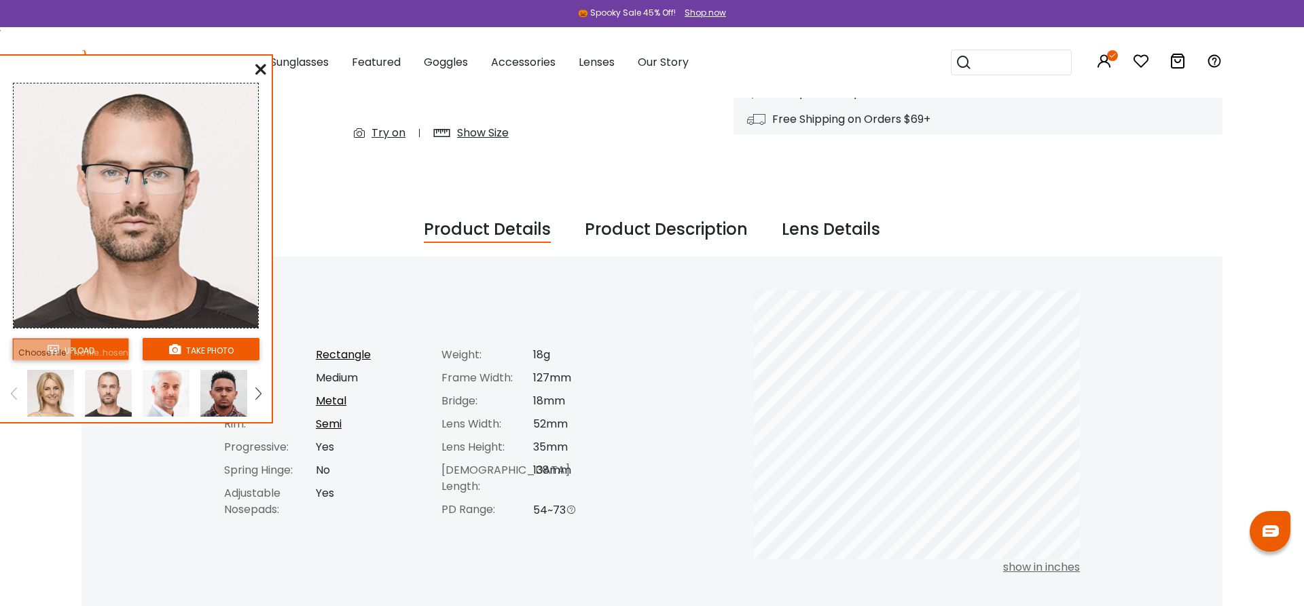
click at [151, 394] on img at bounding box center [166, 393] width 47 height 47
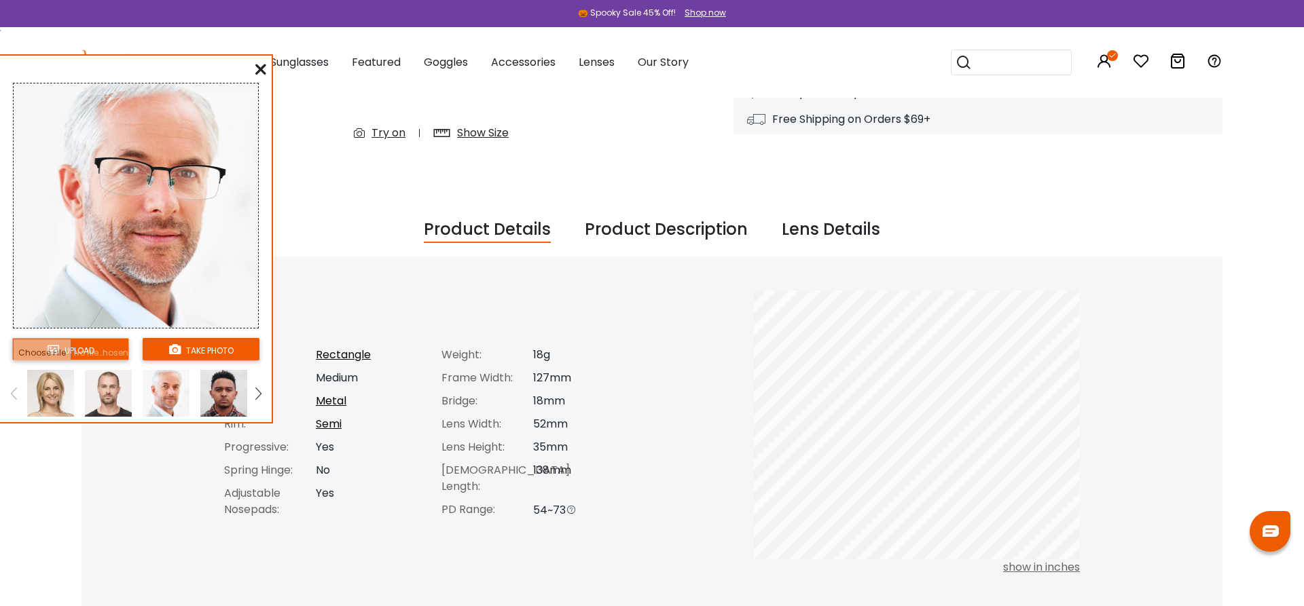
click at [208, 396] on img at bounding box center [223, 393] width 47 height 47
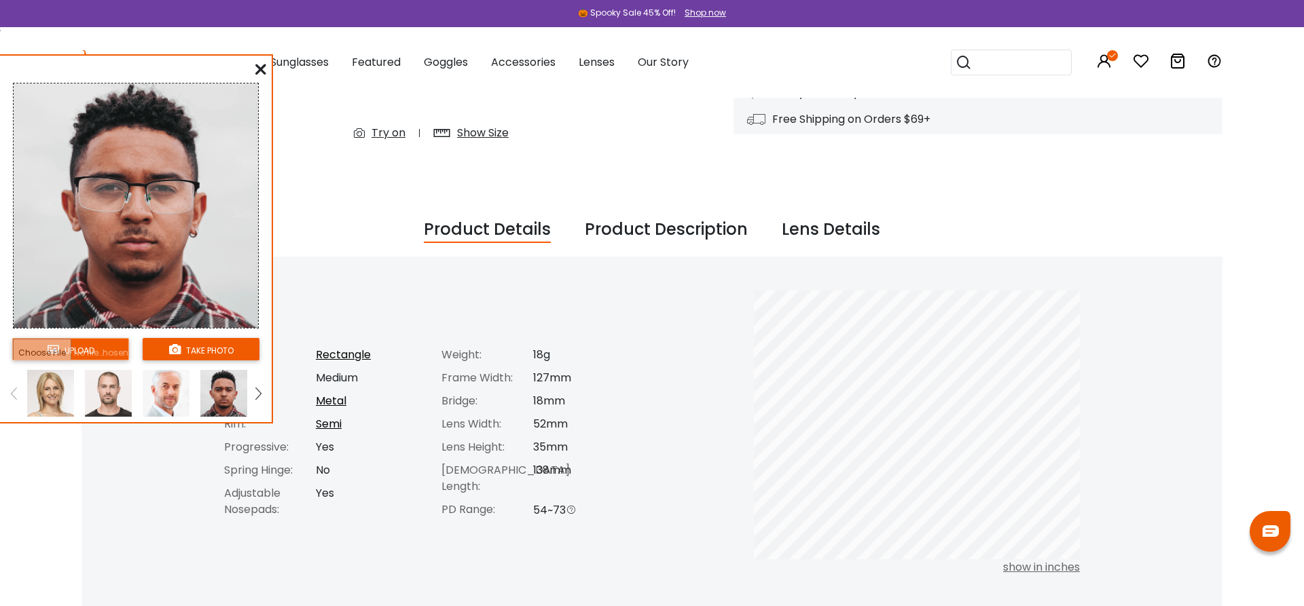
click at [266, 71] on div "upload take photo" at bounding box center [136, 241] width 272 height 361
click at [258, 73] on icon at bounding box center [260, 69] width 11 height 11
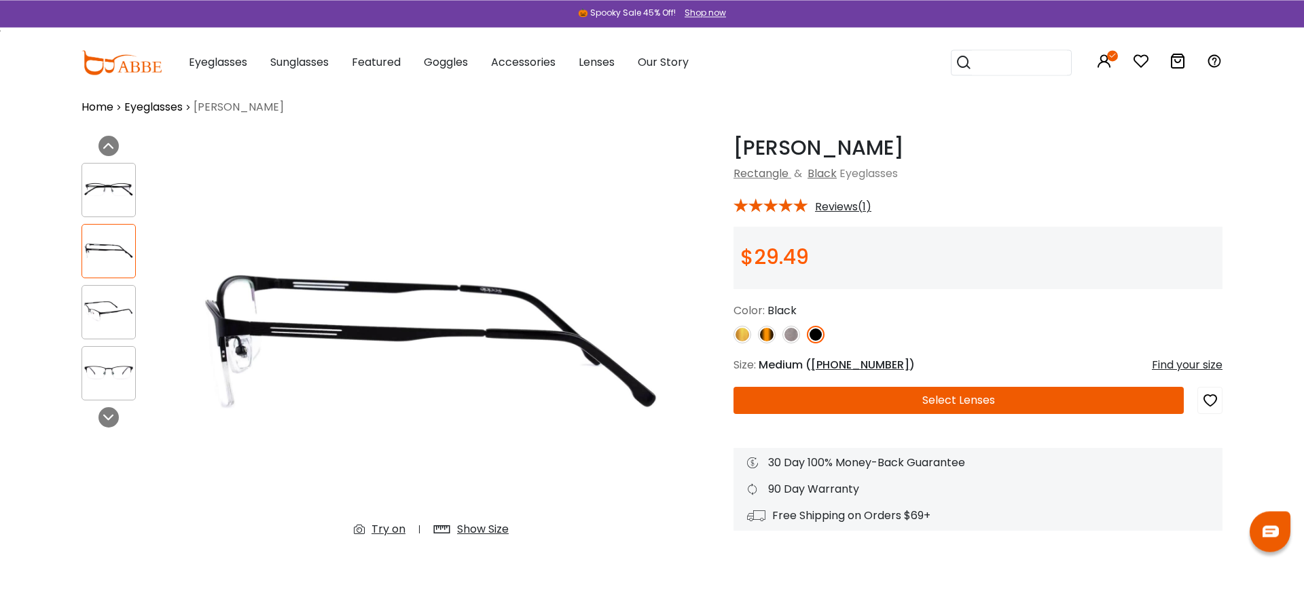
scroll to position [0, 0]
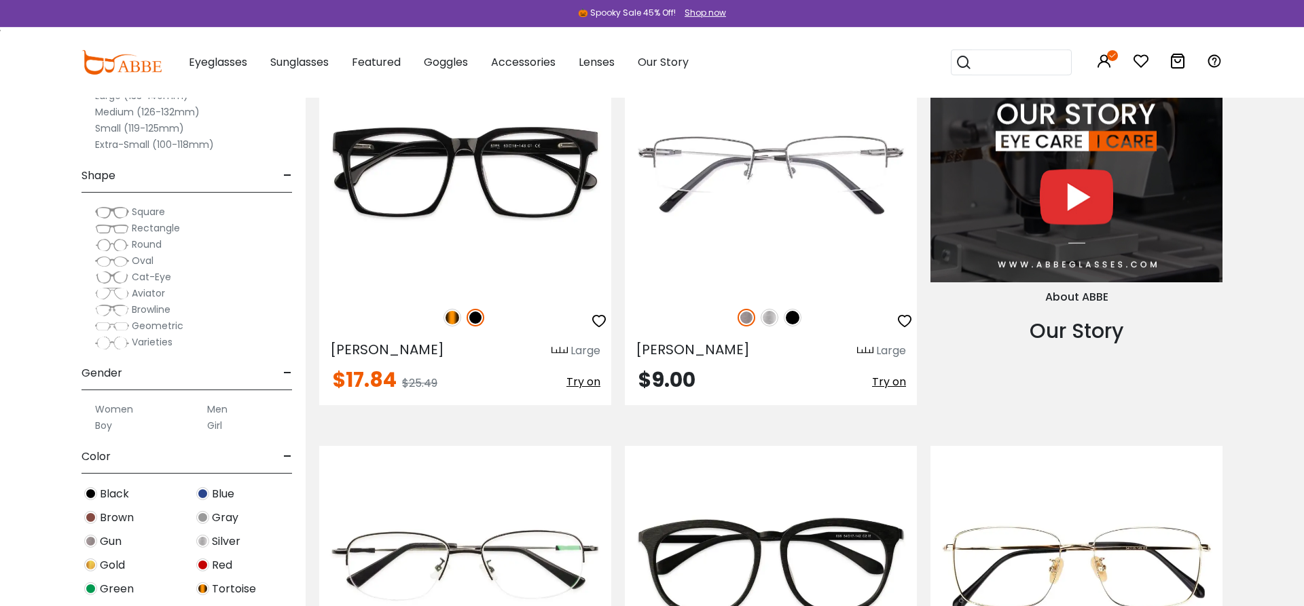
scroll to position [1524, 0]
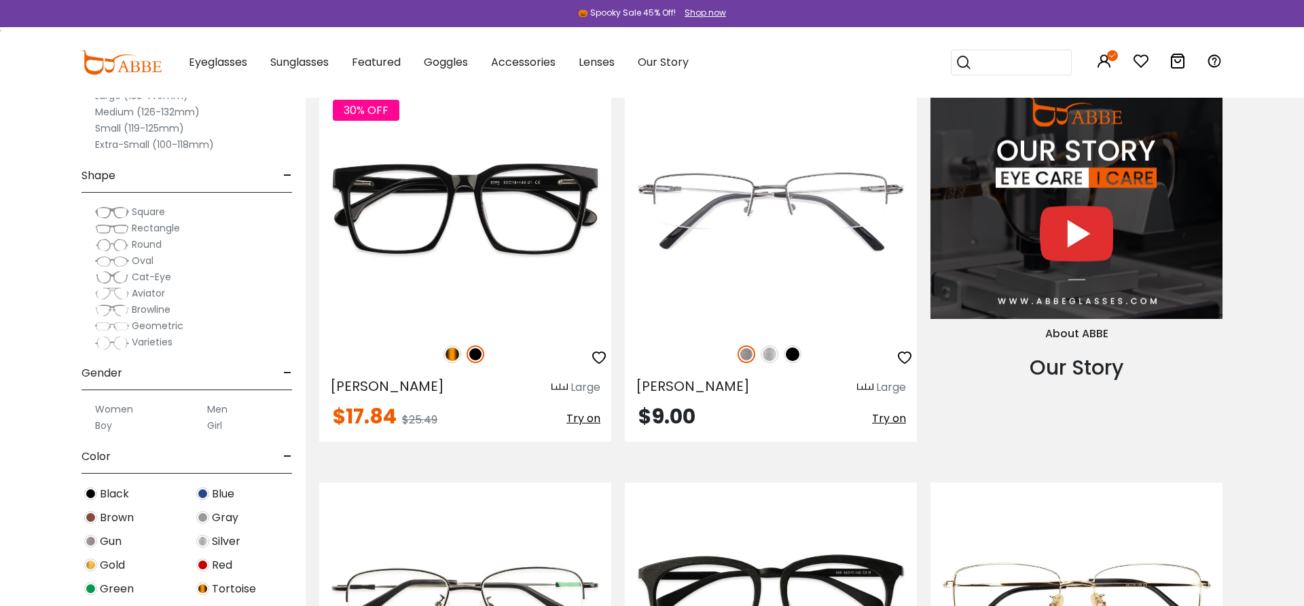
click at [129, 295] on label "Aviator" at bounding box center [130, 293] width 70 height 16
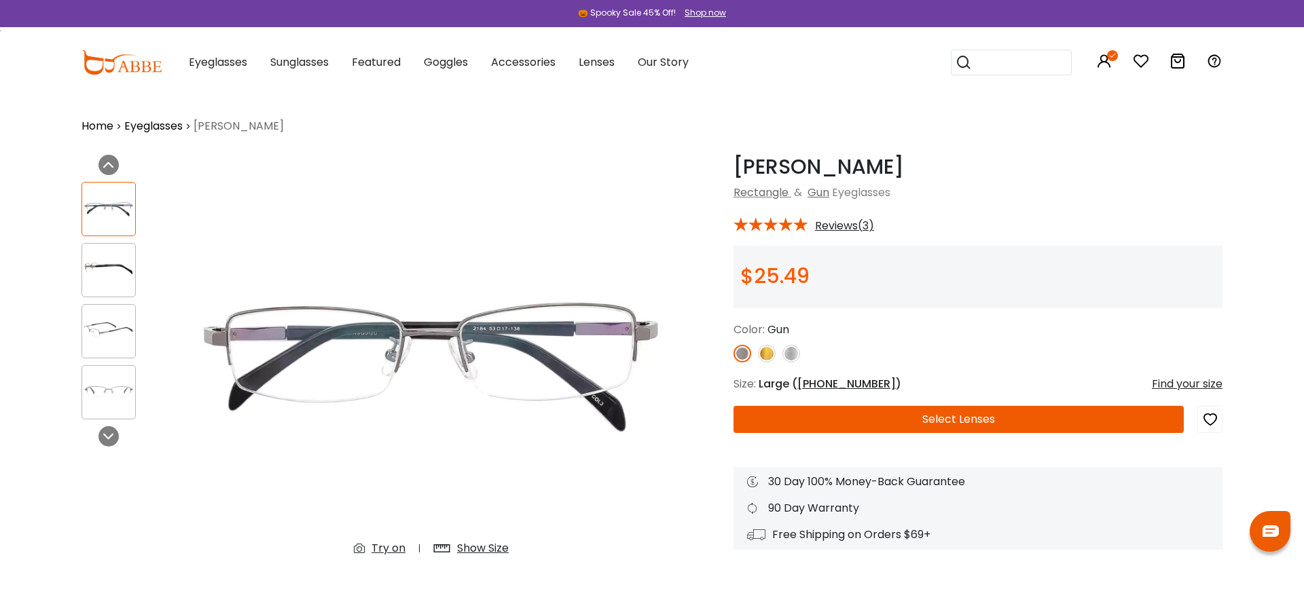
click at [96, 276] on img at bounding box center [108, 270] width 53 height 26
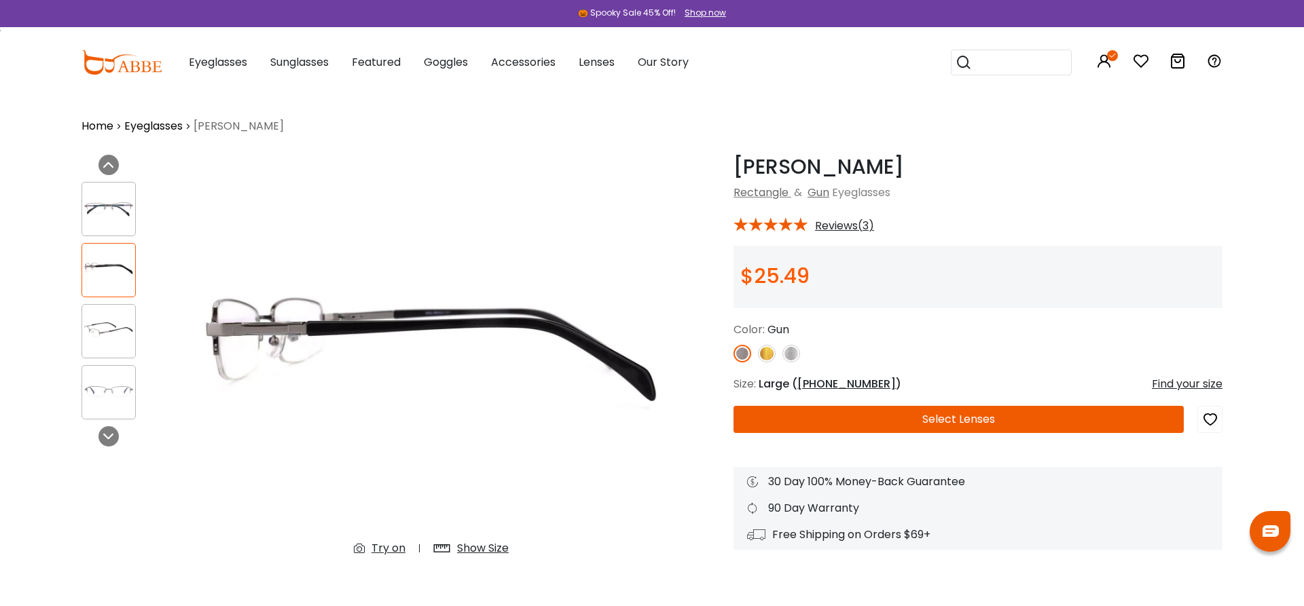
click at [111, 390] on img at bounding box center [108, 392] width 53 height 26
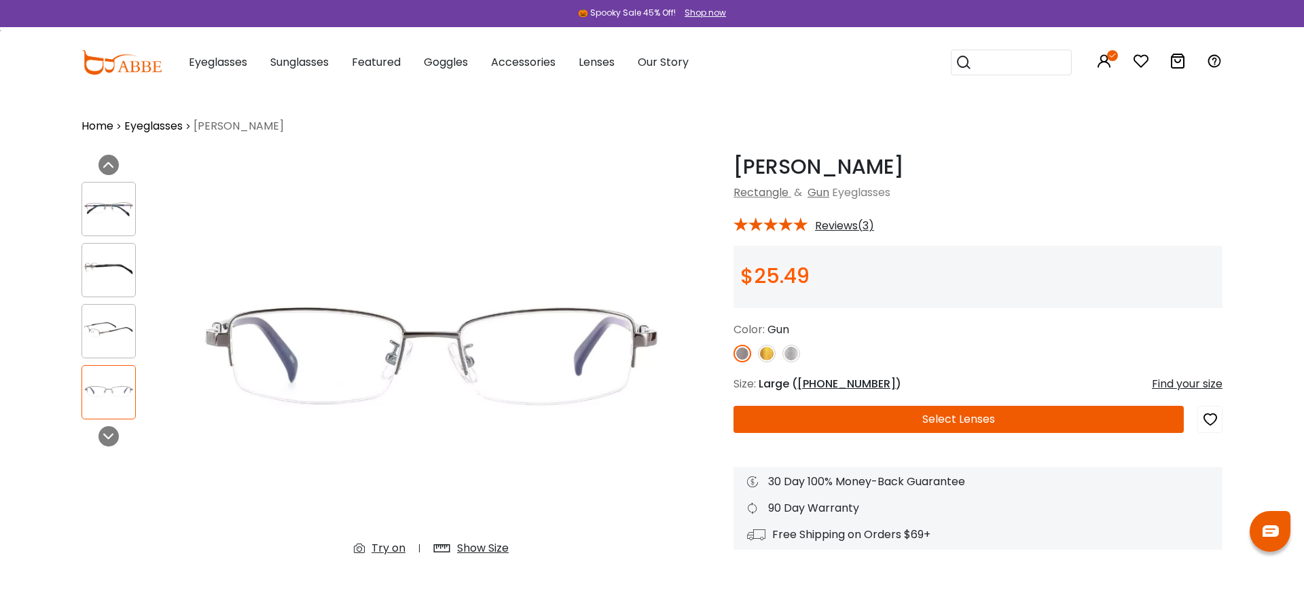
click at [369, 547] on icon at bounding box center [363, 548] width 18 height 16
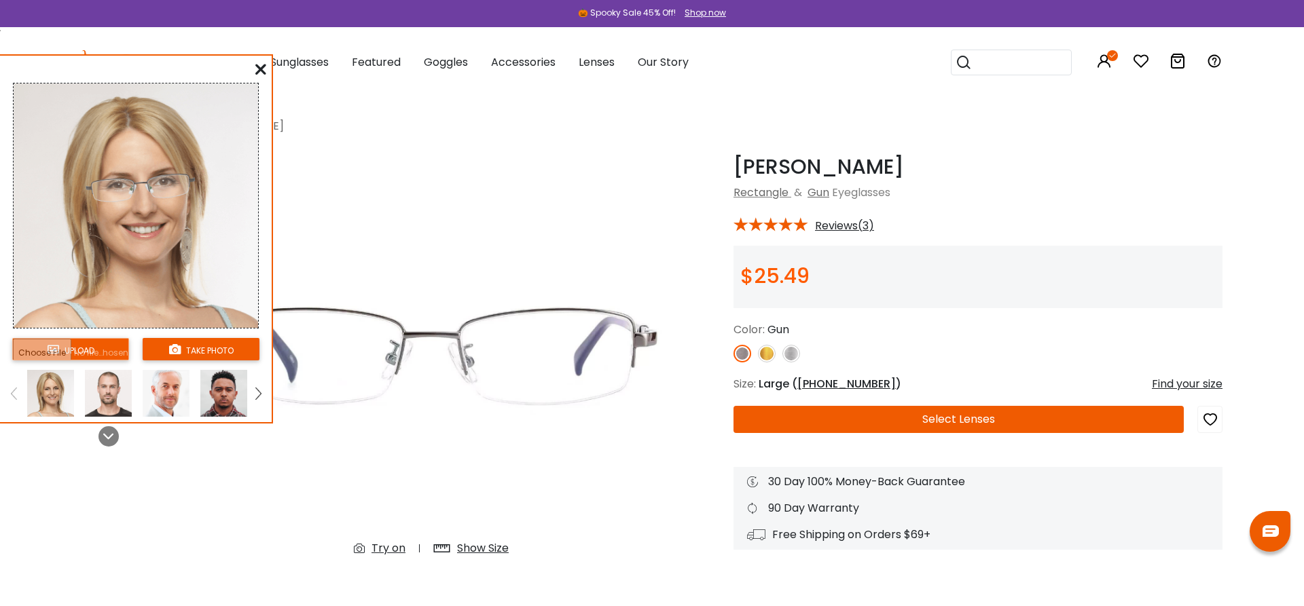
click at [261, 66] on icon at bounding box center [260, 69] width 11 height 11
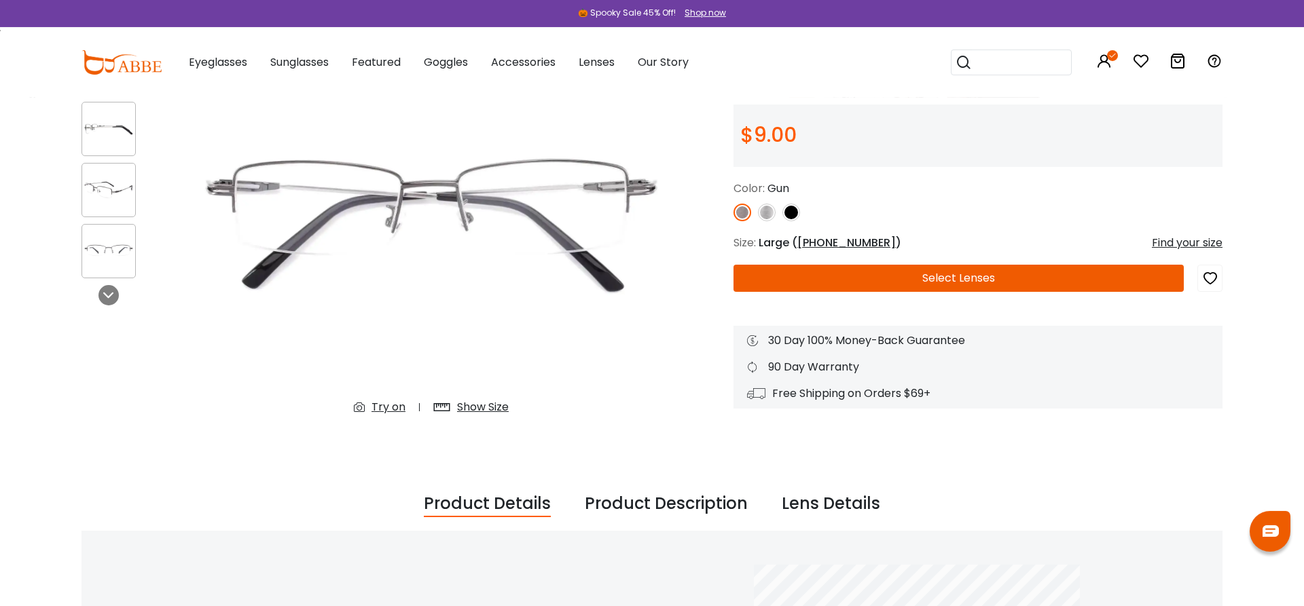
scroll to position [208, 0]
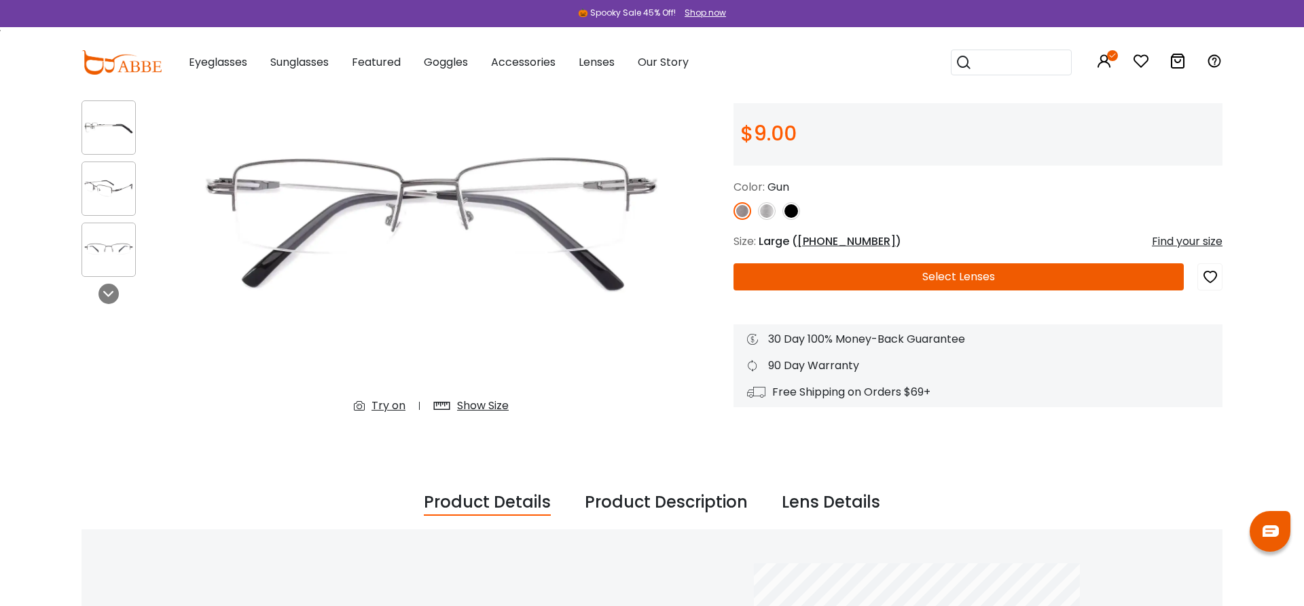
click at [373, 404] on div "Try on" at bounding box center [388, 406] width 34 height 16
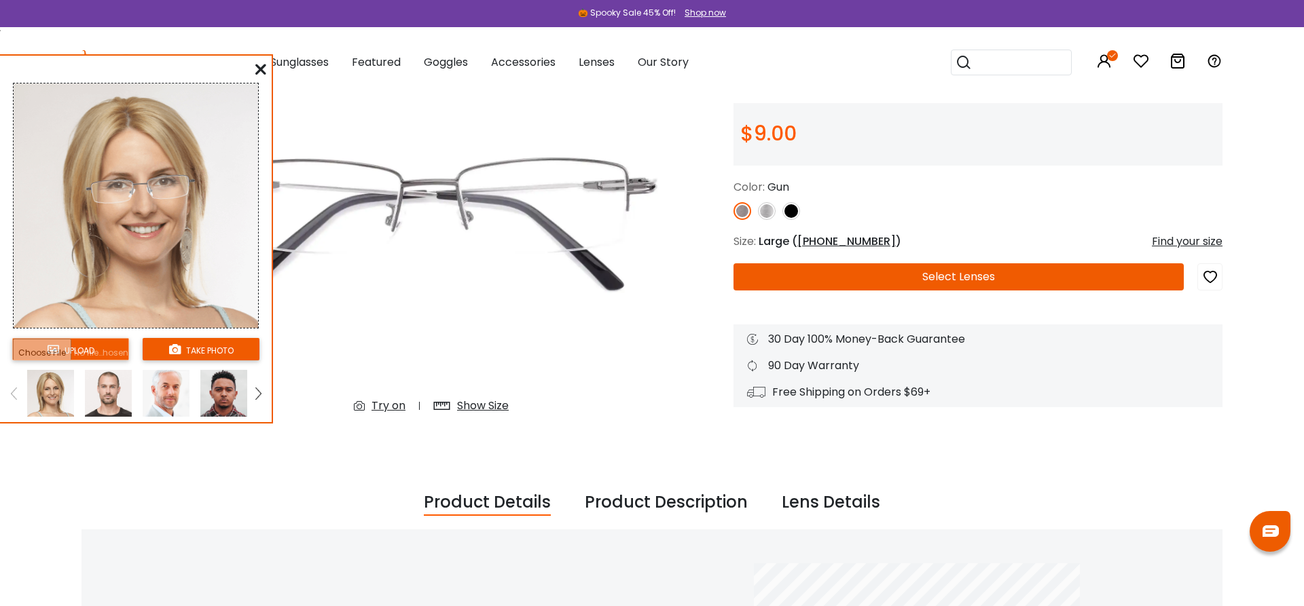
click at [260, 69] on icon at bounding box center [260, 69] width 11 height 11
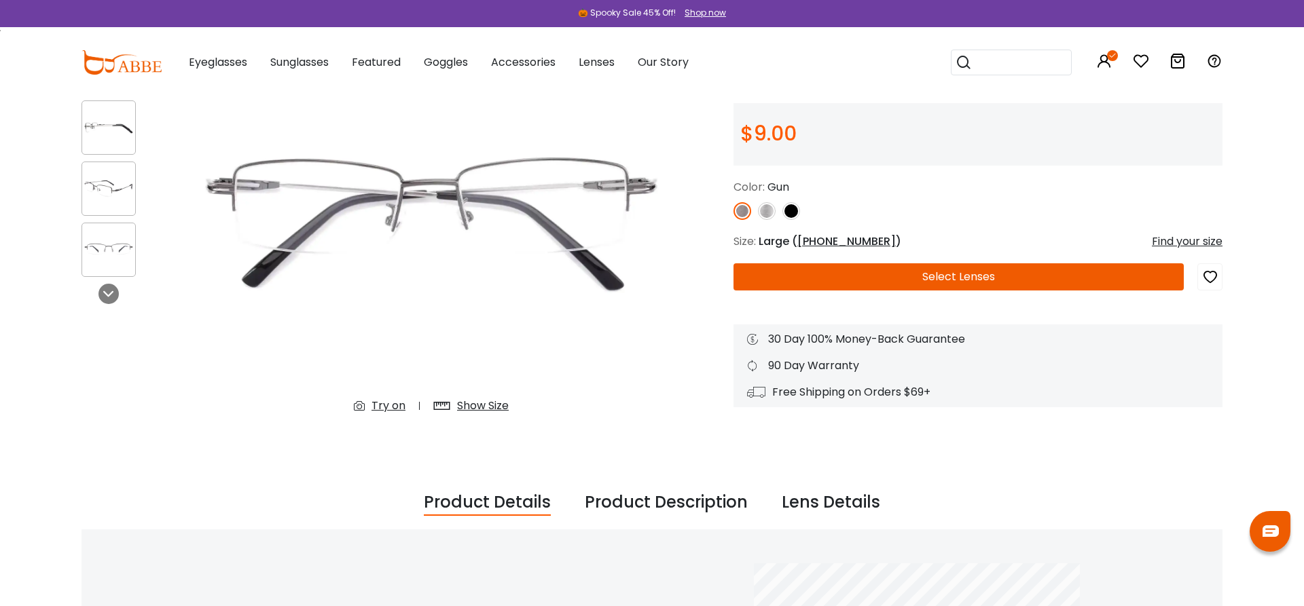
click at [760, 212] on img at bounding box center [767, 211] width 18 height 18
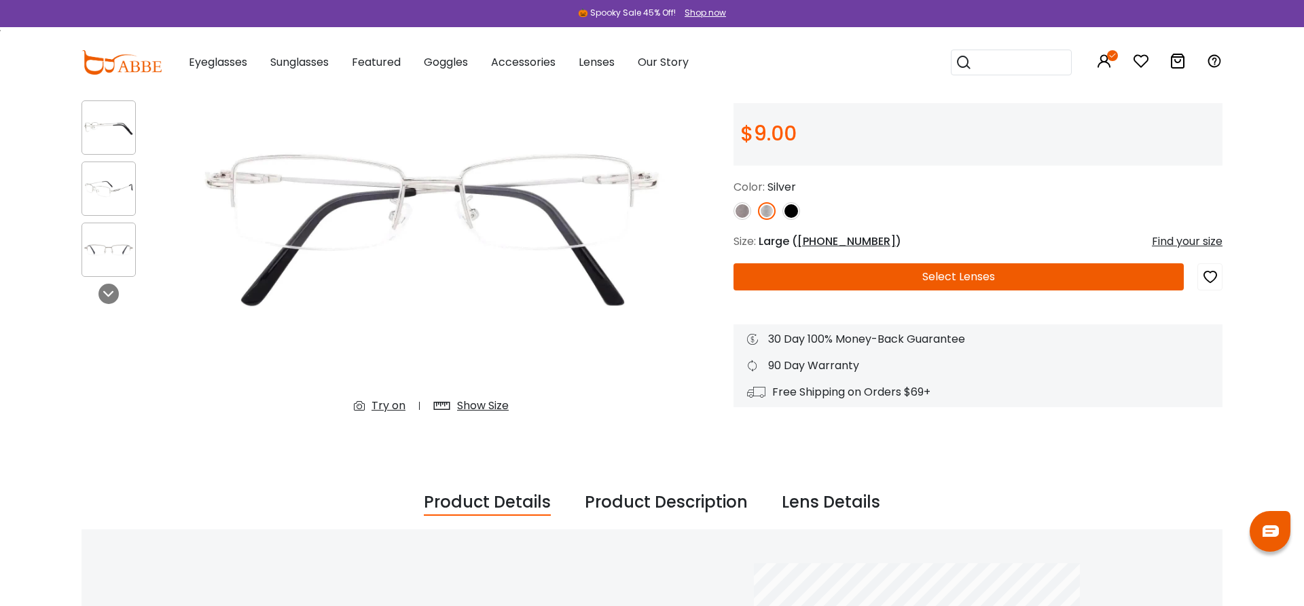
click at [741, 215] on img at bounding box center [742, 211] width 18 height 18
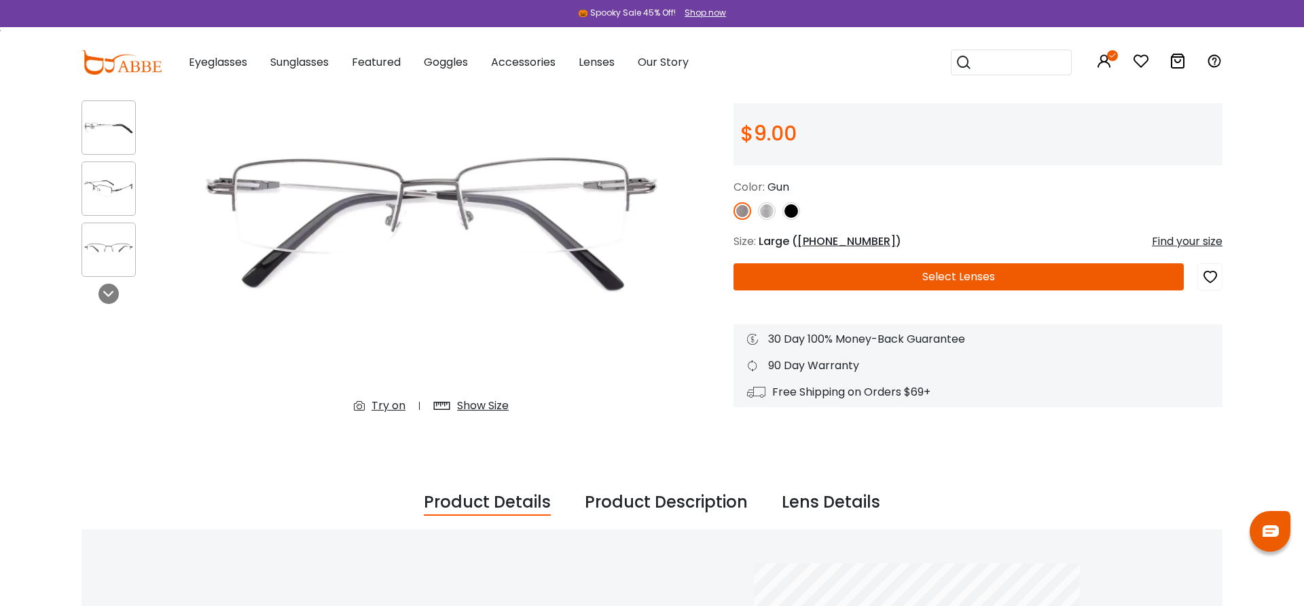
click at [973, 282] on button "Select Lenses" at bounding box center [958, 276] width 450 height 27
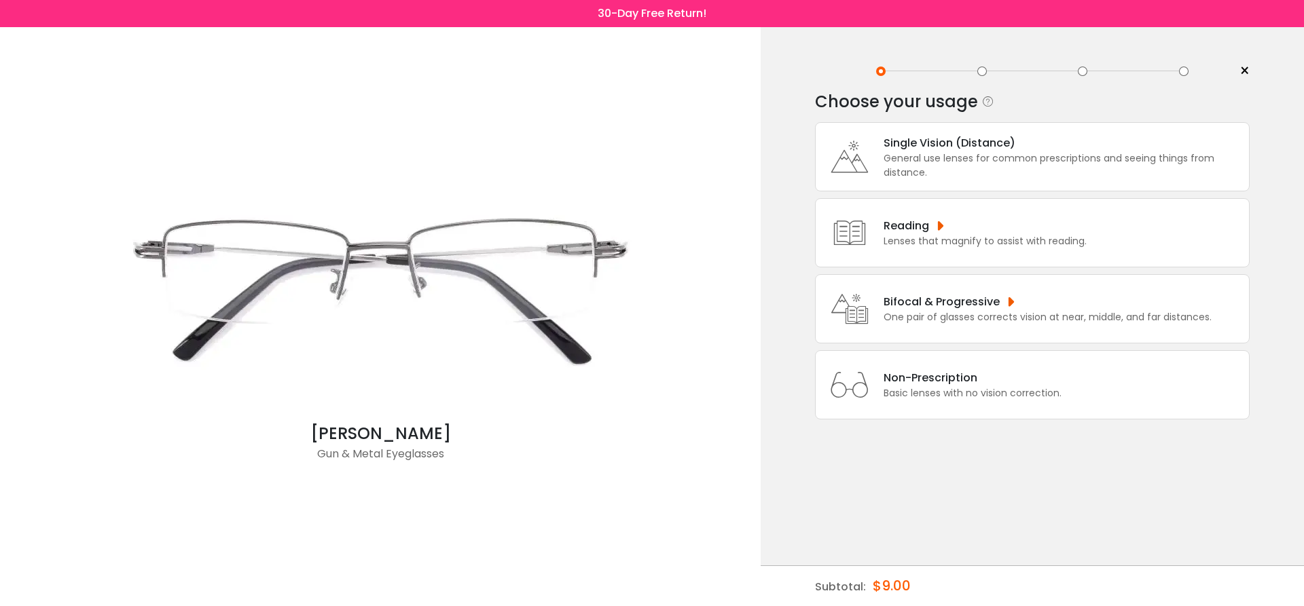
click at [911, 168] on div "General use lenses for common prescriptions and seeing things from distance." at bounding box center [1062, 165] width 358 height 29
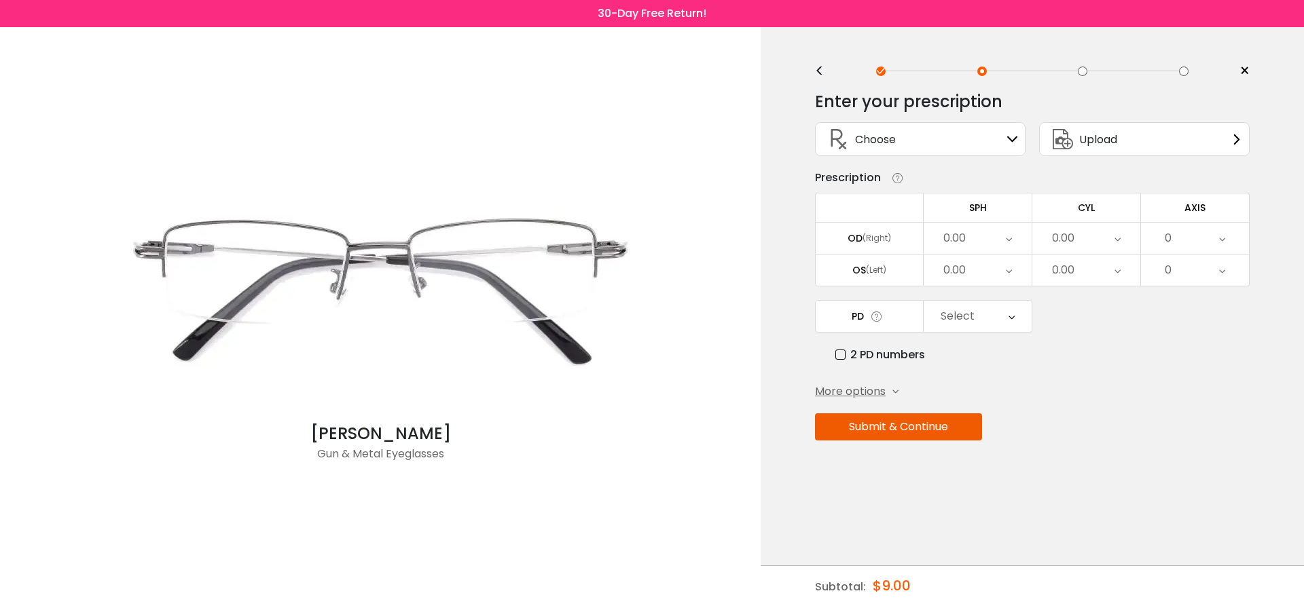
click at [926, 151] on div "Choose Sign In" at bounding box center [920, 139] width 196 height 33
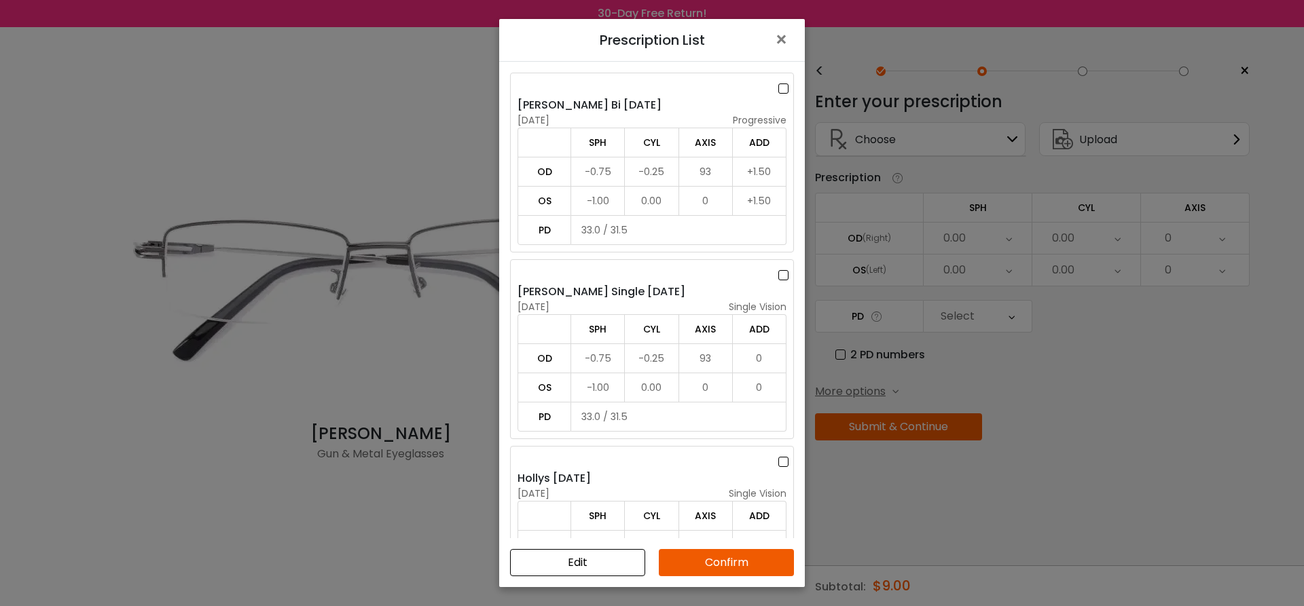
click at [779, 276] on label at bounding box center [785, 275] width 15 height 17
click at [737, 562] on button "Confirm" at bounding box center [726, 562] width 135 height 27
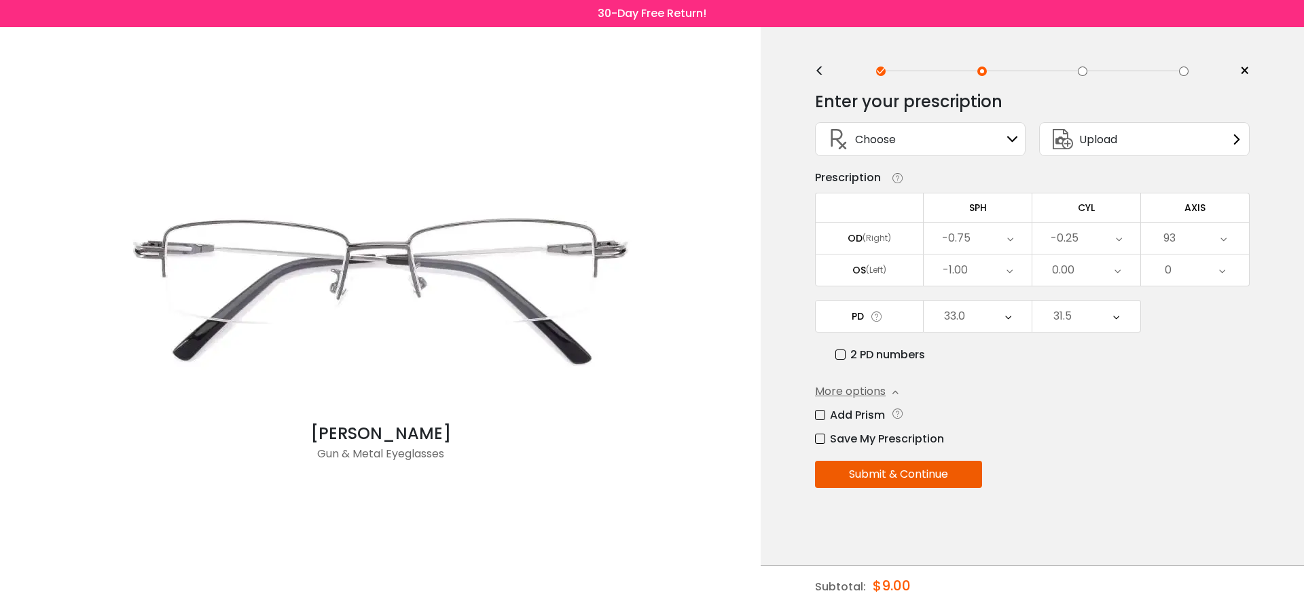
click at [927, 480] on button "Submit & Continue" at bounding box center [898, 474] width 167 height 27
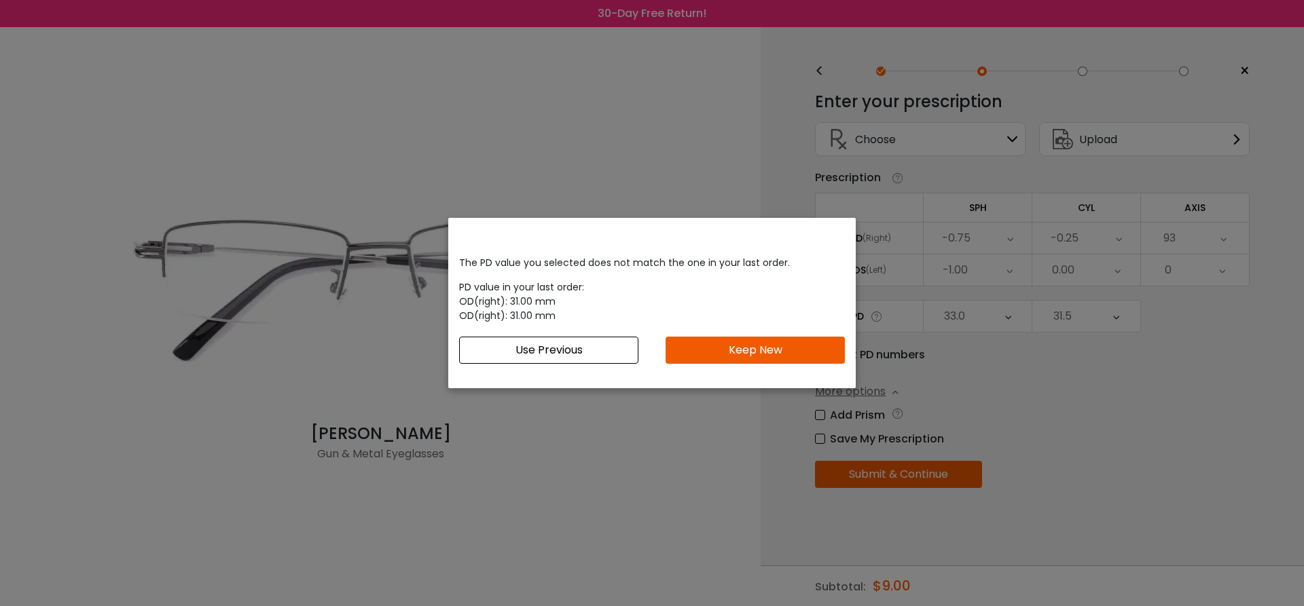
click at [756, 345] on button "Keep New" at bounding box center [754, 350] width 179 height 27
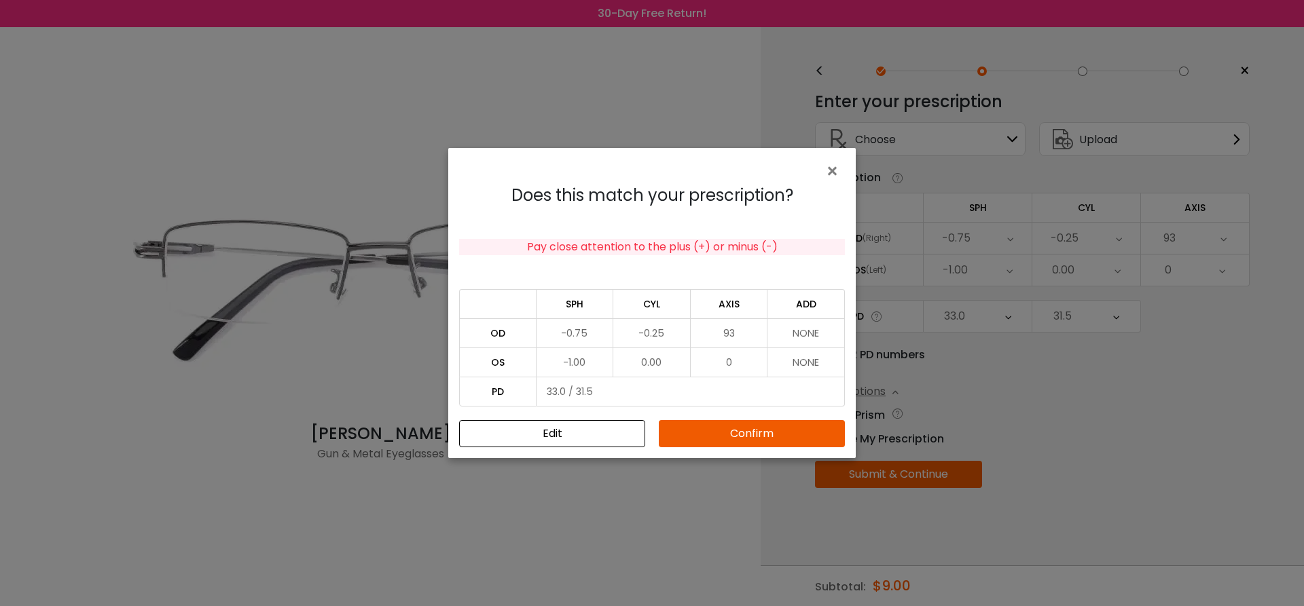
click at [774, 431] on button "Confirm" at bounding box center [752, 433] width 186 height 27
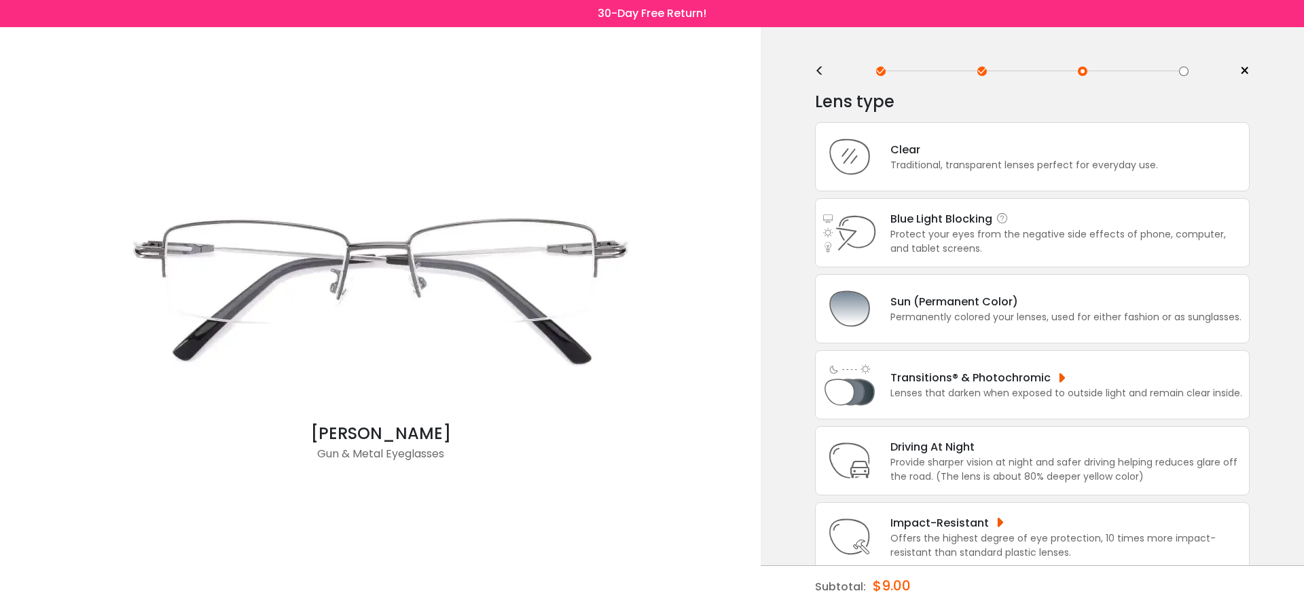
click at [1039, 243] on div "Protect your eyes from the negative side effects of phone, computer, and tablet…" at bounding box center [1066, 241] width 352 height 29
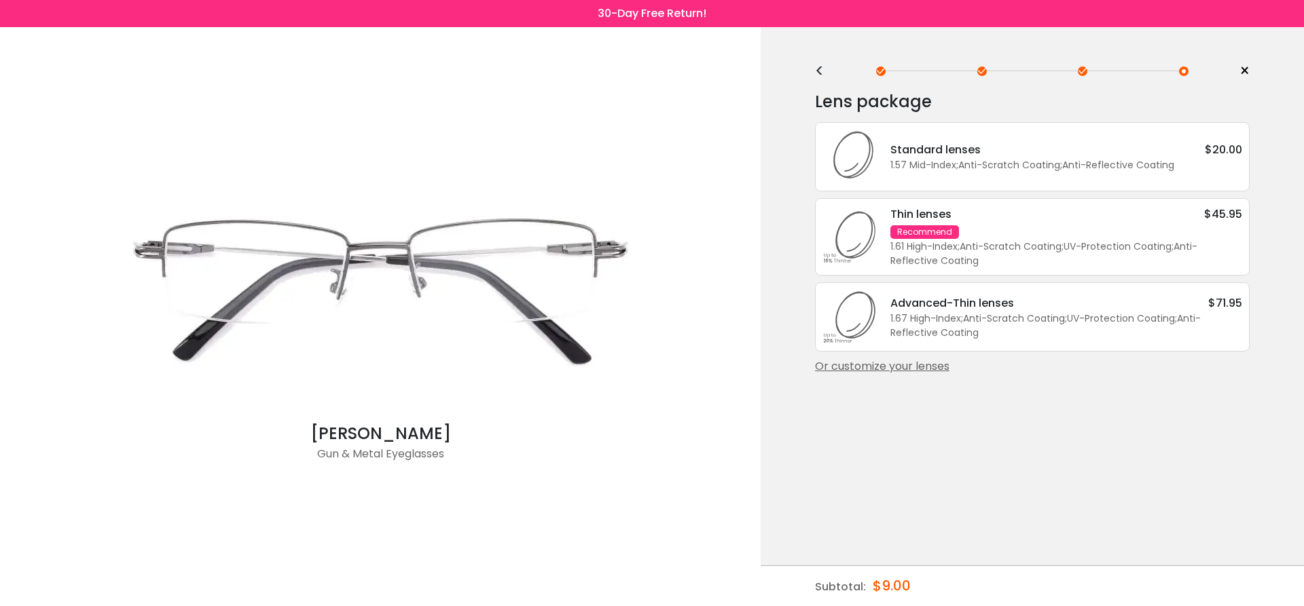
click at [822, 74] on div "<" at bounding box center [825, 71] width 20 height 11
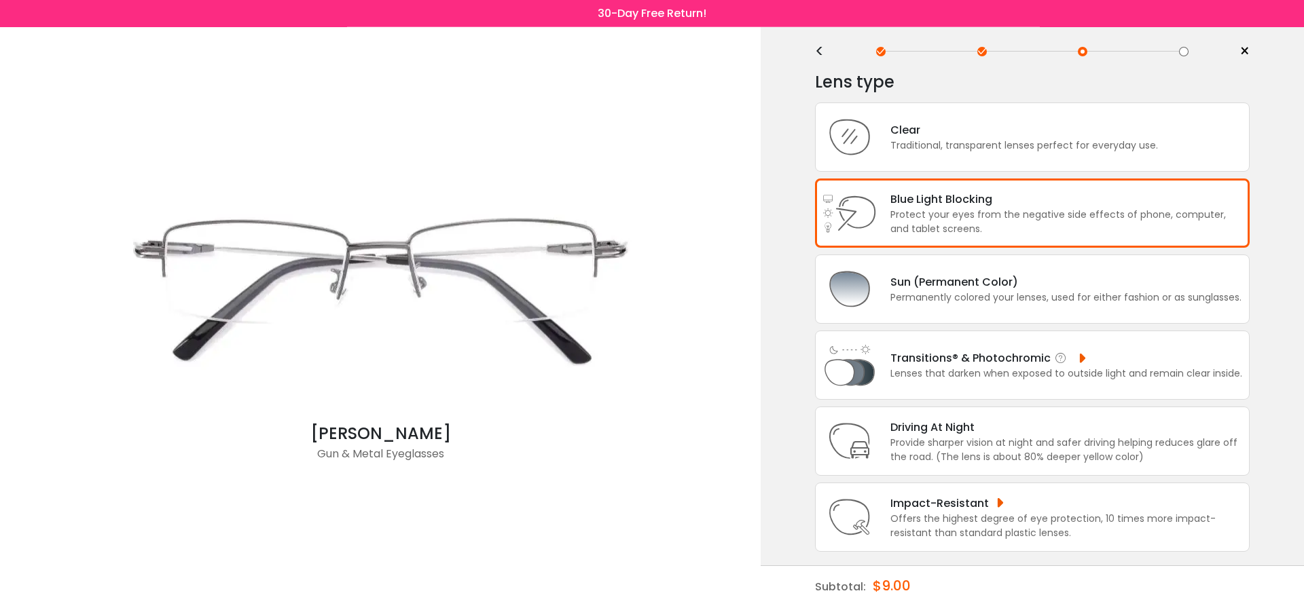
scroll to position [63, 0]
click at [926, 191] on div "Blue Light Blocking Blue Light Blocking Blue Light blocking lenses offer the be…" at bounding box center [1066, 199] width 352 height 17
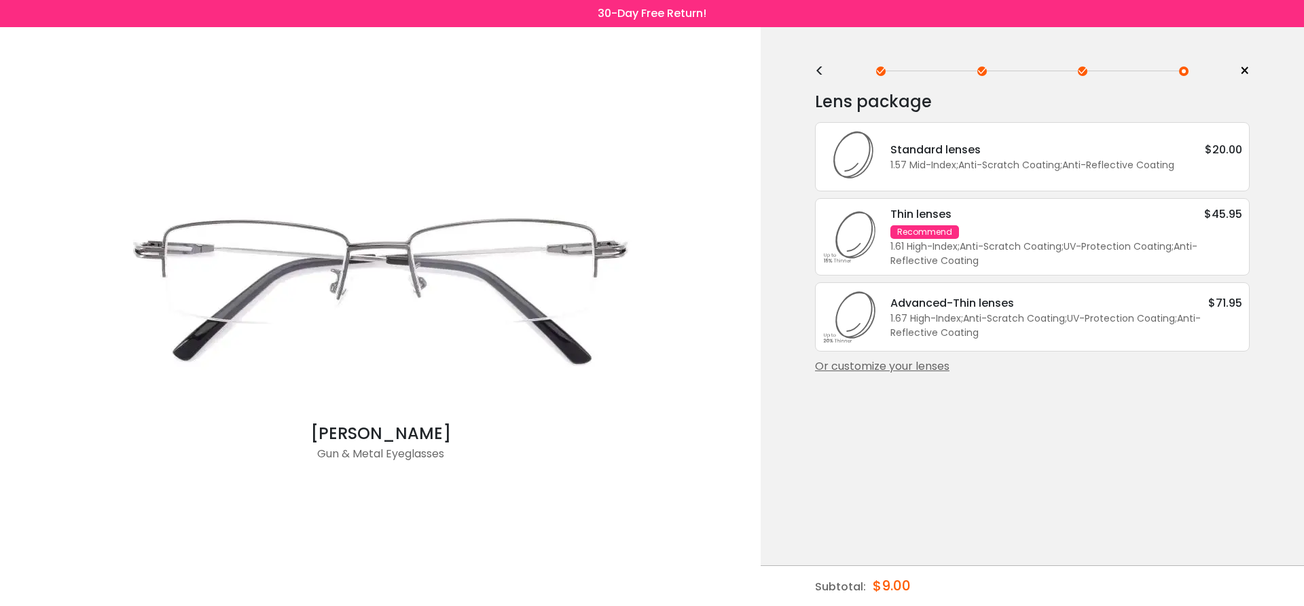
scroll to position [0, 0]
click at [1103, 255] on div "1.61 High-Index ; Anti-Scratch Coating ; UV-Protection Coating ; Anti-Reflectiv…" at bounding box center [1066, 254] width 352 height 29
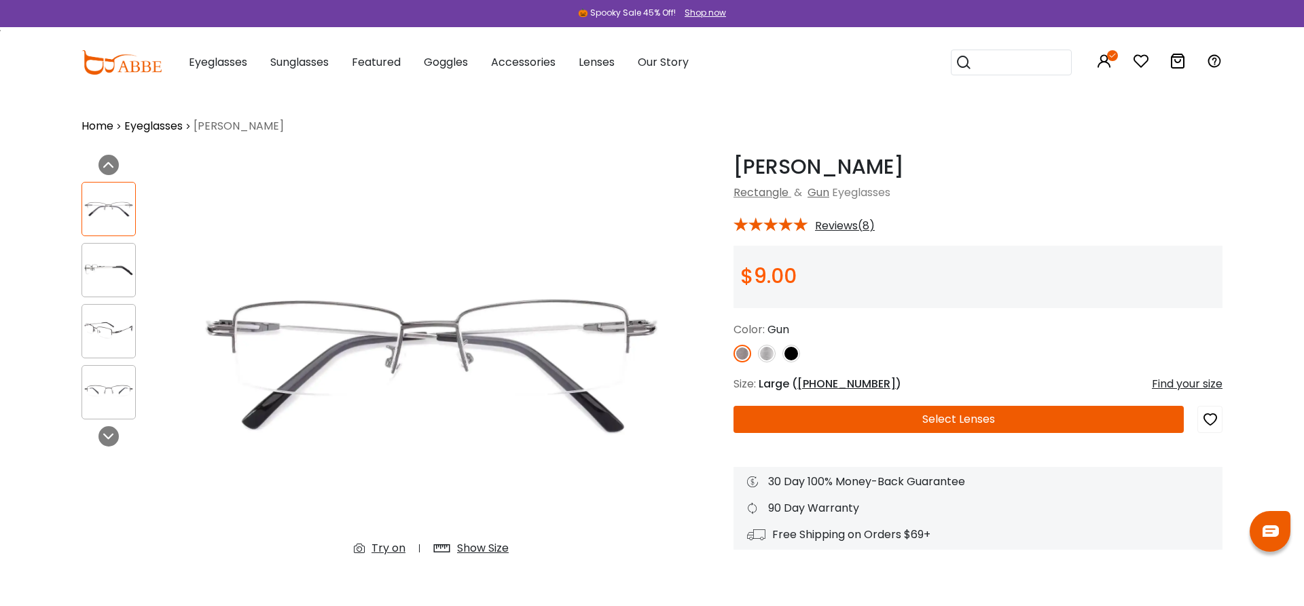
click at [985, 420] on button "Select Lenses" at bounding box center [958, 419] width 450 height 27
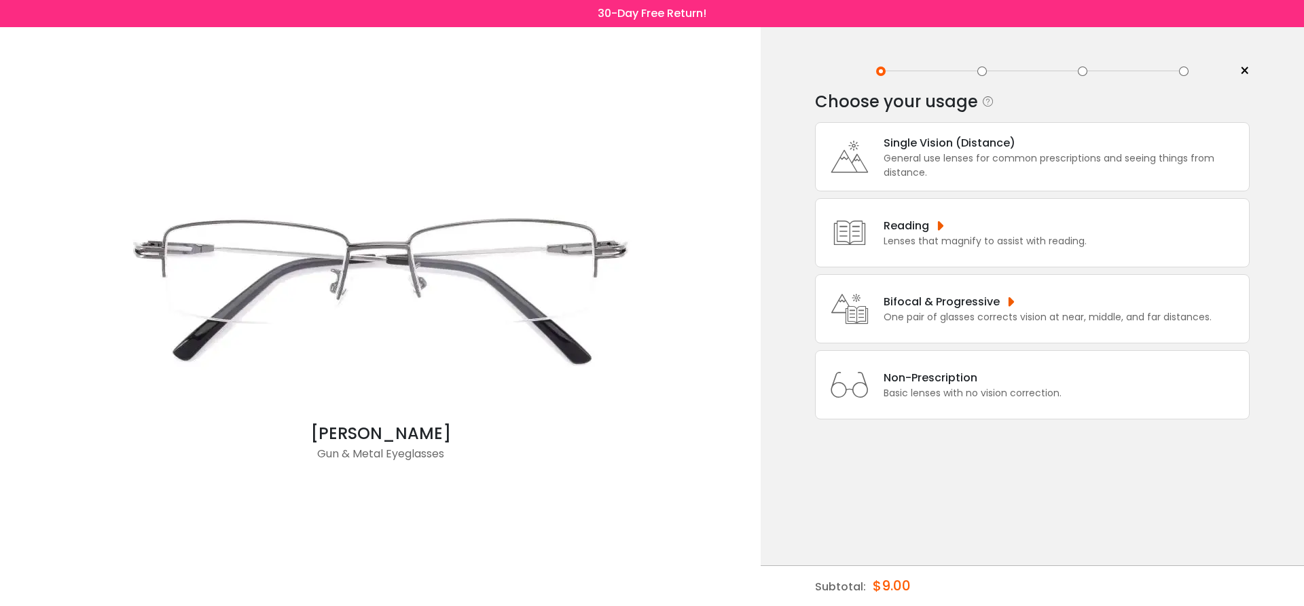
click at [988, 310] on div "Bifocal & Progressive" at bounding box center [1047, 301] width 328 height 17
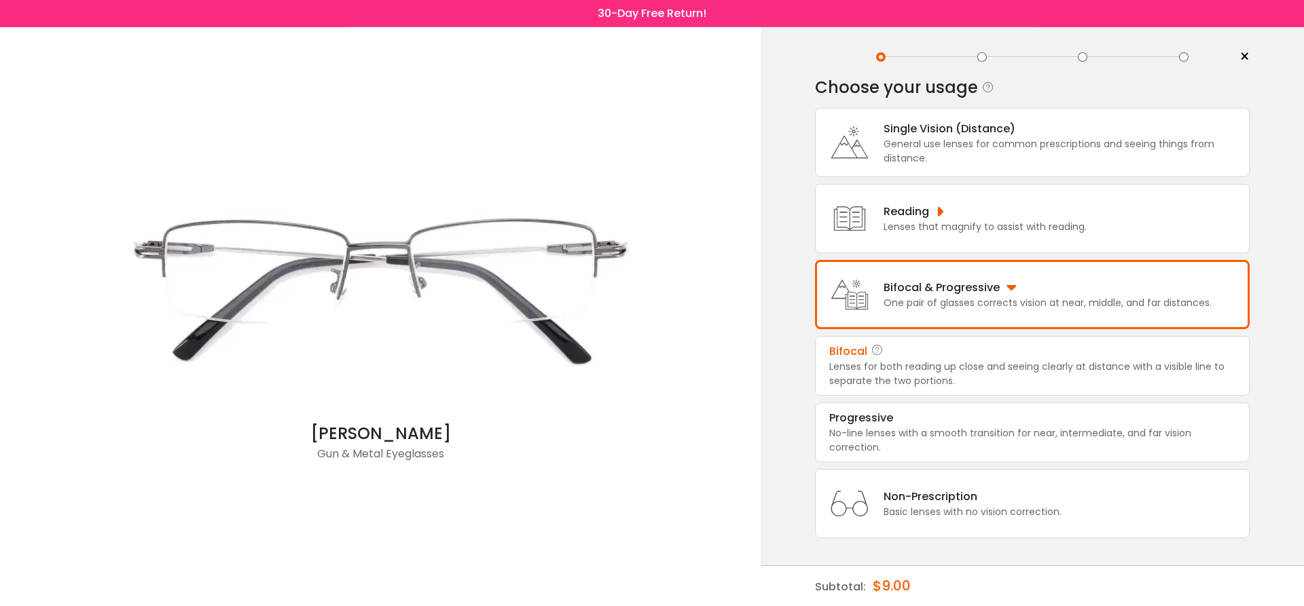
scroll to position [58, 0]
click at [1046, 426] on div "No-line lenses with a smooth transition for near, intermediate, and far vision …" at bounding box center [1032, 440] width 406 height 29
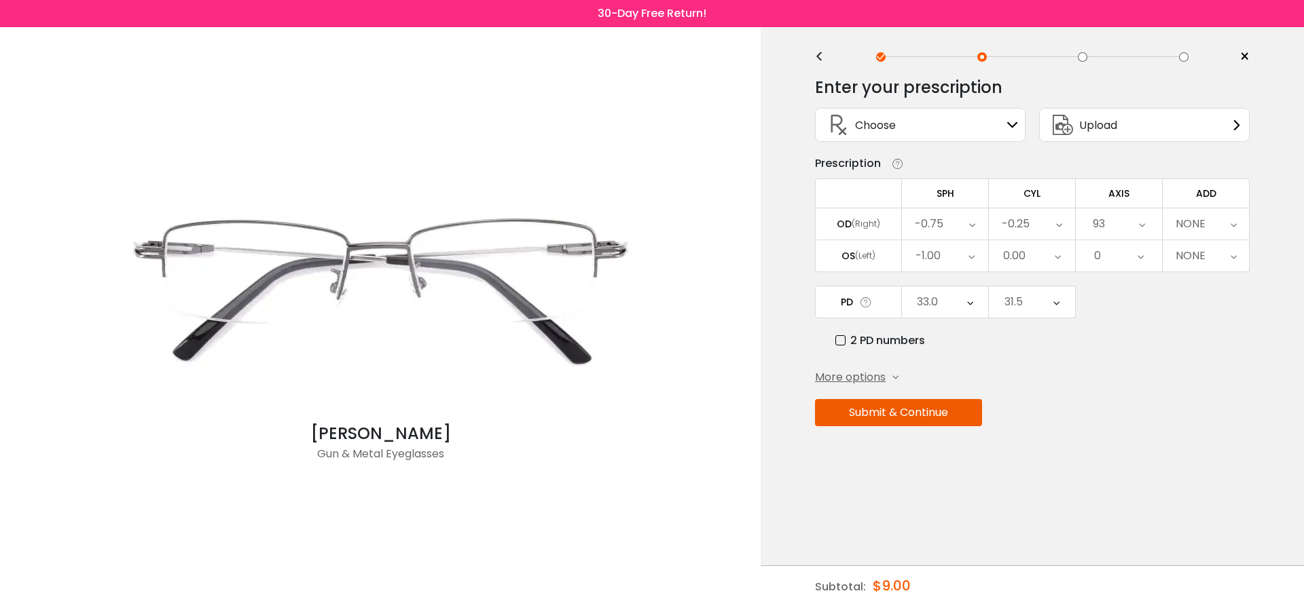
scroll to position [0, 0]
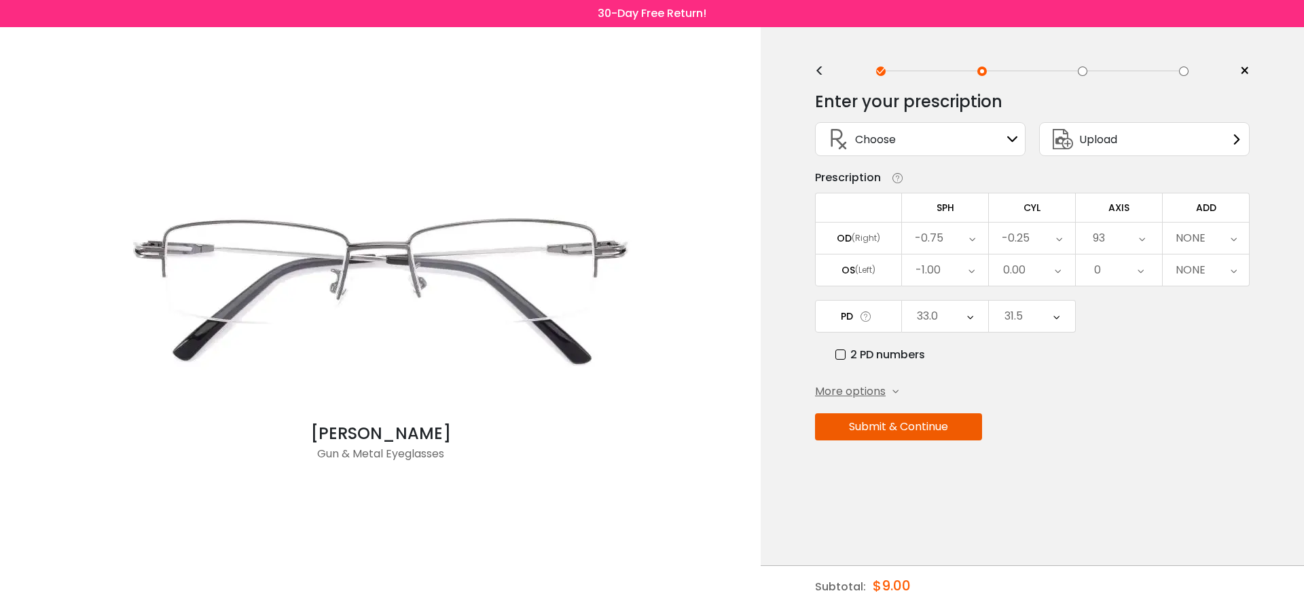
click at [991, 138] on div "Choose Sign In" at bounding box center [920, 139] width 196 height 33
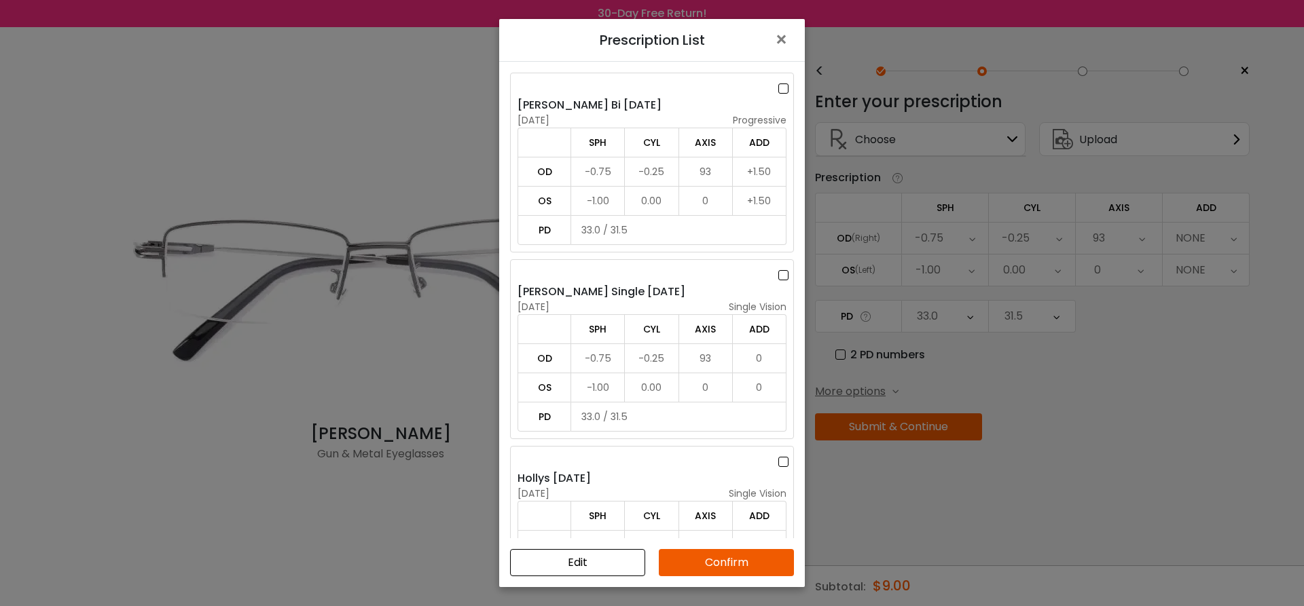
click at [784, 89] on label at bounding box center [785, 88] width 15 height 17
click at [758, 558] on button "Confirm" at bounding box center [726, 562] width 135 height 27
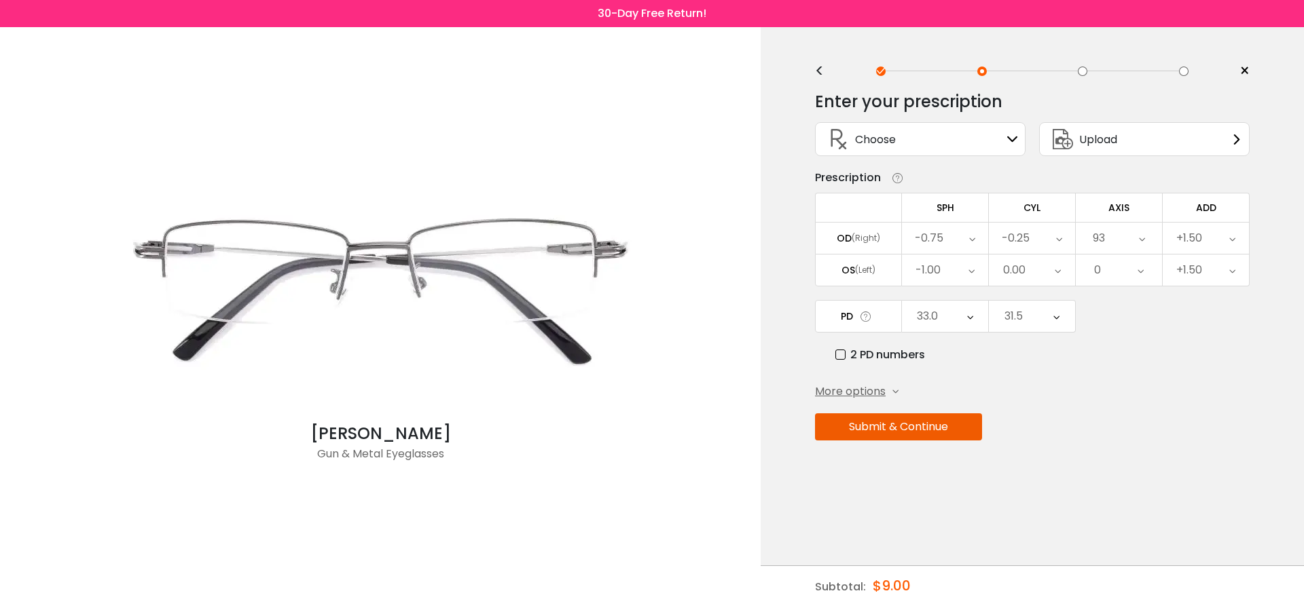
click at [894, 395] on icon at bounding box center [895, 392] width 6 height 6
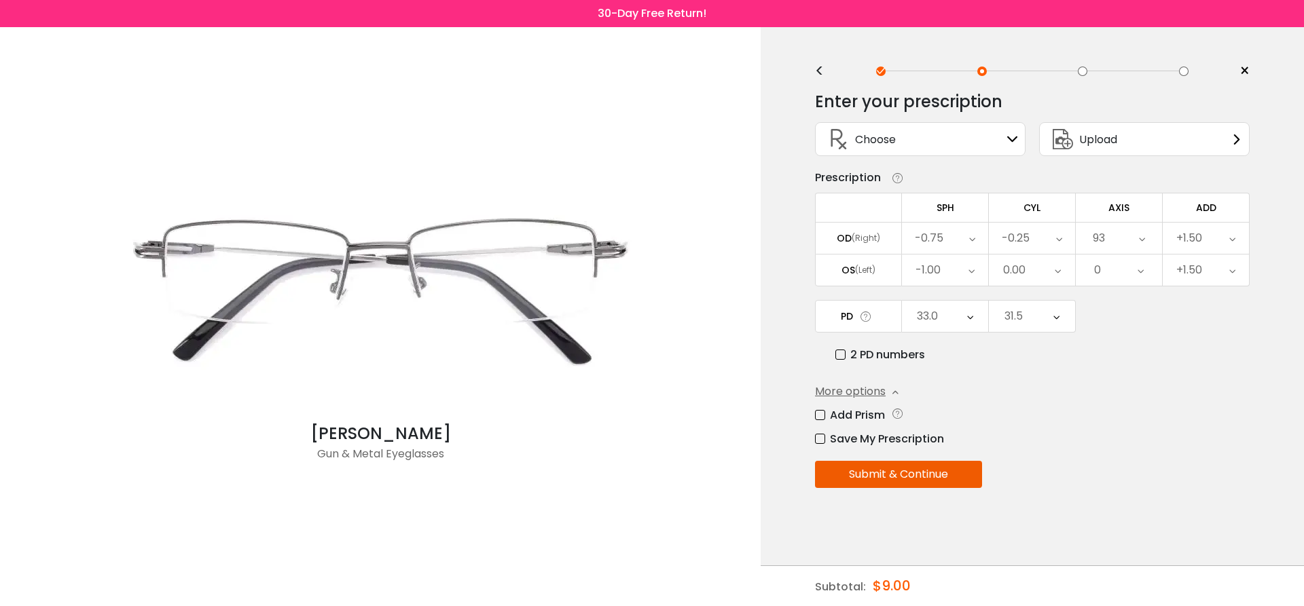
click at [921, 475] on button "Submit & Continue" at bounding box center [898, 474] width 167 height 27
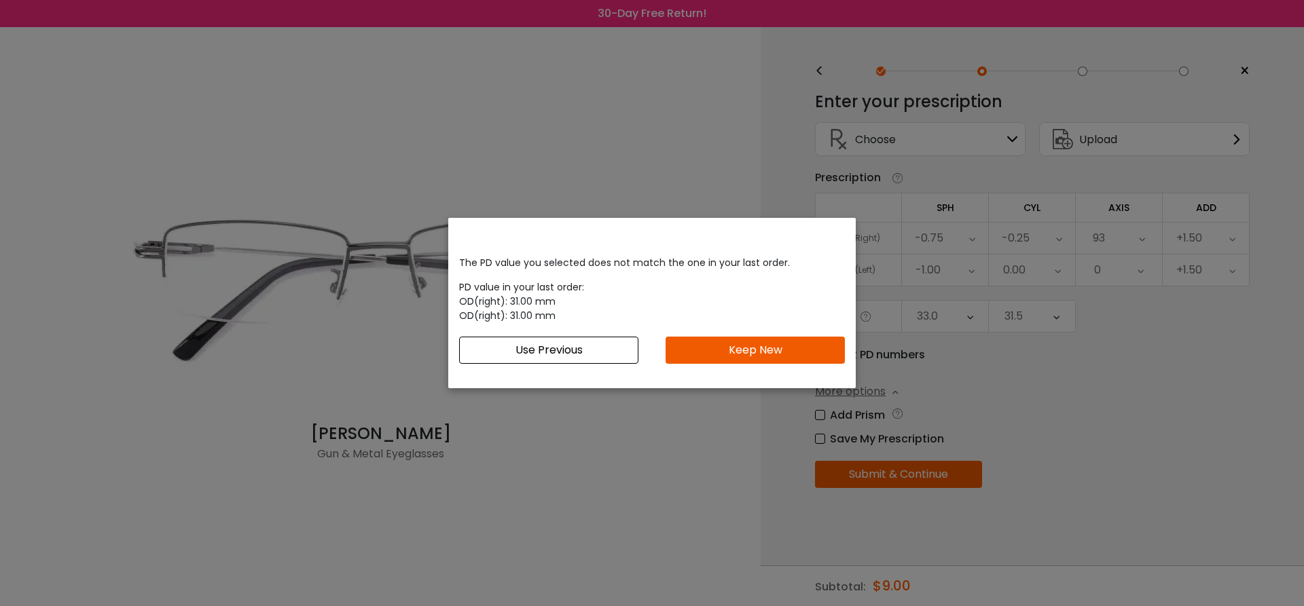
click at [761, 342] on button "Keep New" at bounding box center [754, 350] width 179 height 27
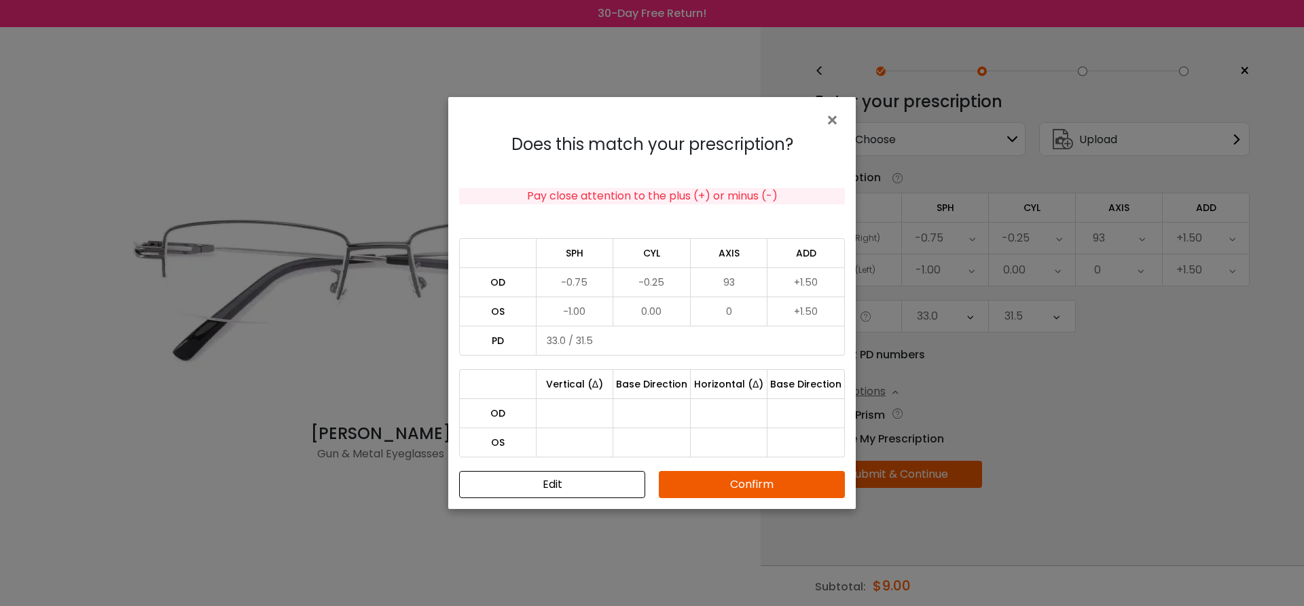
click at [771, 478] on button "Confirm" at bounding box center [752, 484] width 186 height 27
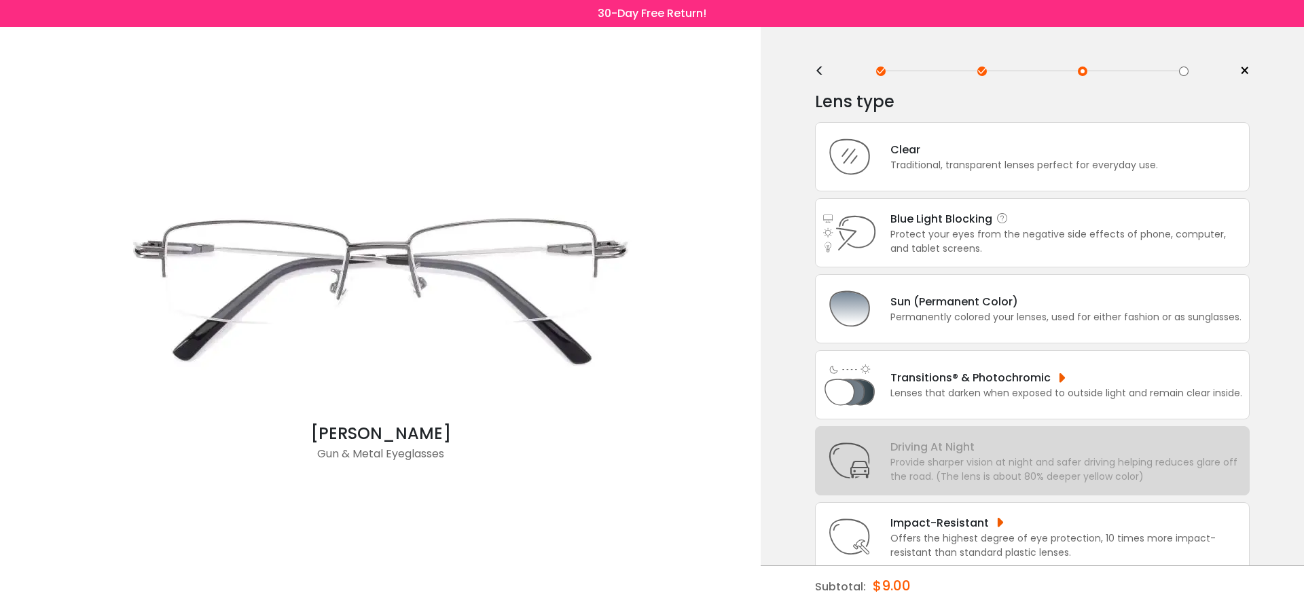
click at [1079, 251] on div "Protect your eyes from the negative side effects of phone, computer, and tablet…" at bounding box center [1066, 241] width 352 height 29
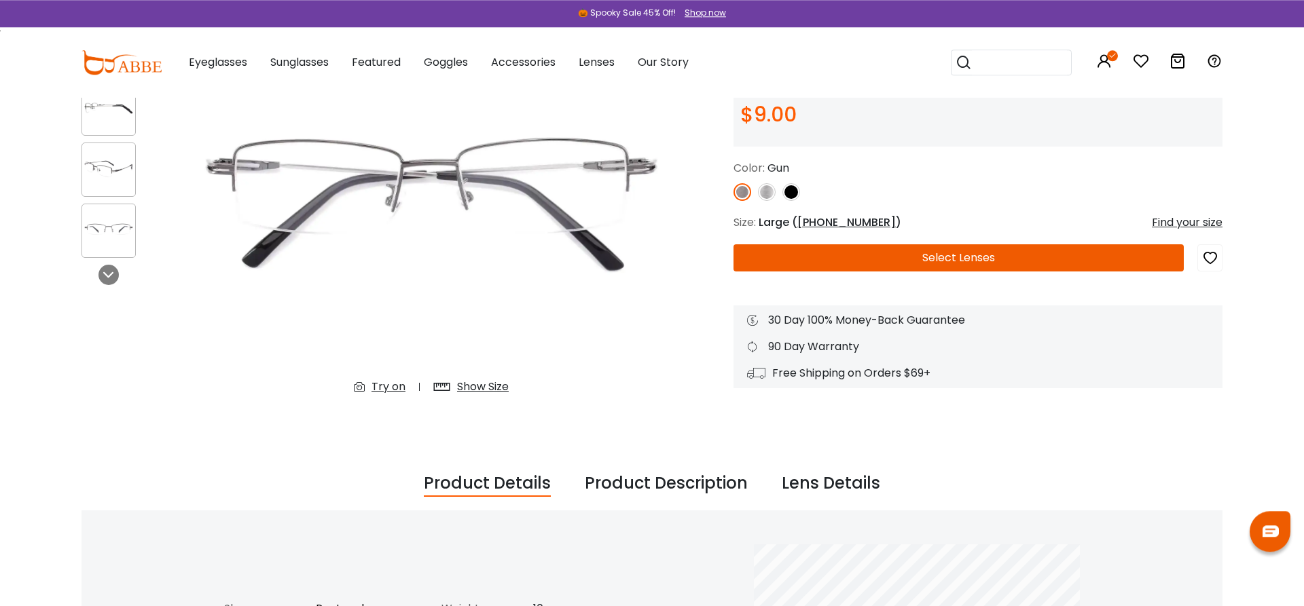
scroll to position [139, 0]
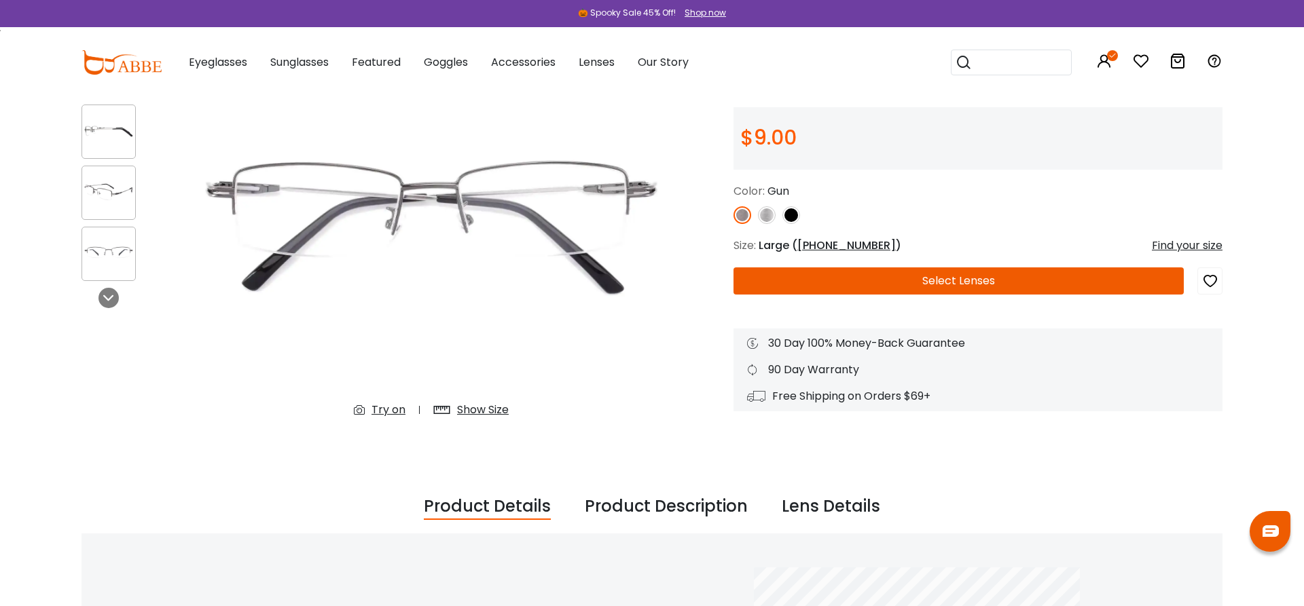
click at [1017, 285] on button "Select Lenses" at bounding box center [958, 281] width 450 height 27
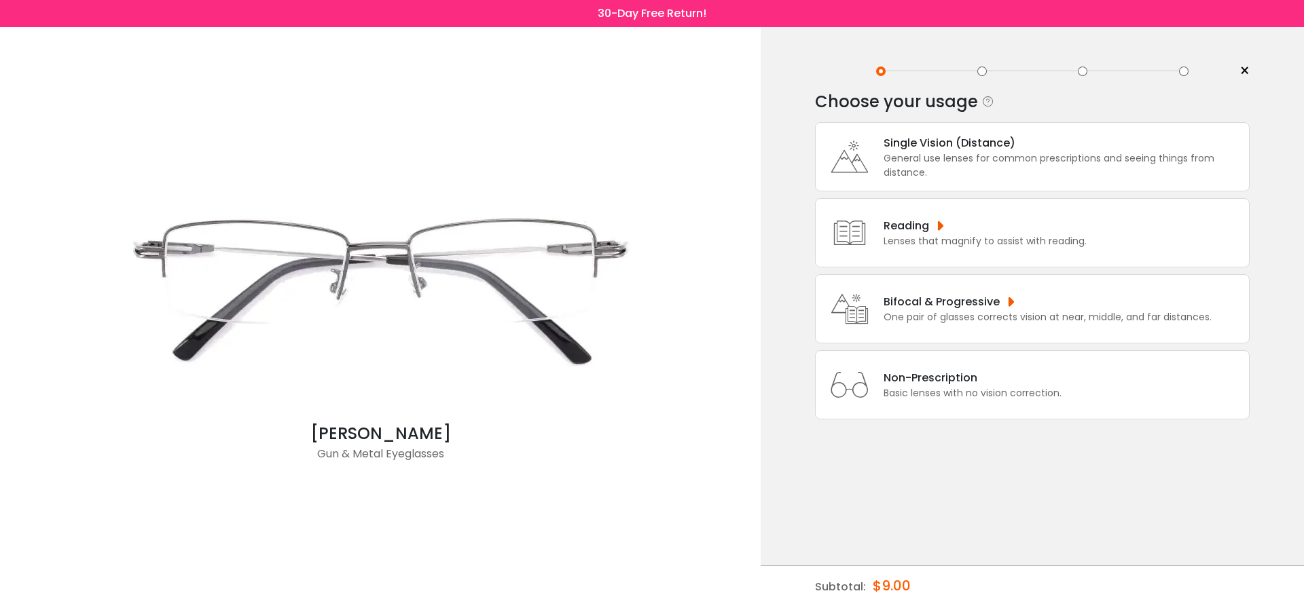
click at [1006, 174] on div "General use lenses for common prescriptions and seeing things from distance." at bounding box center [1062, 165] width 358 height 29
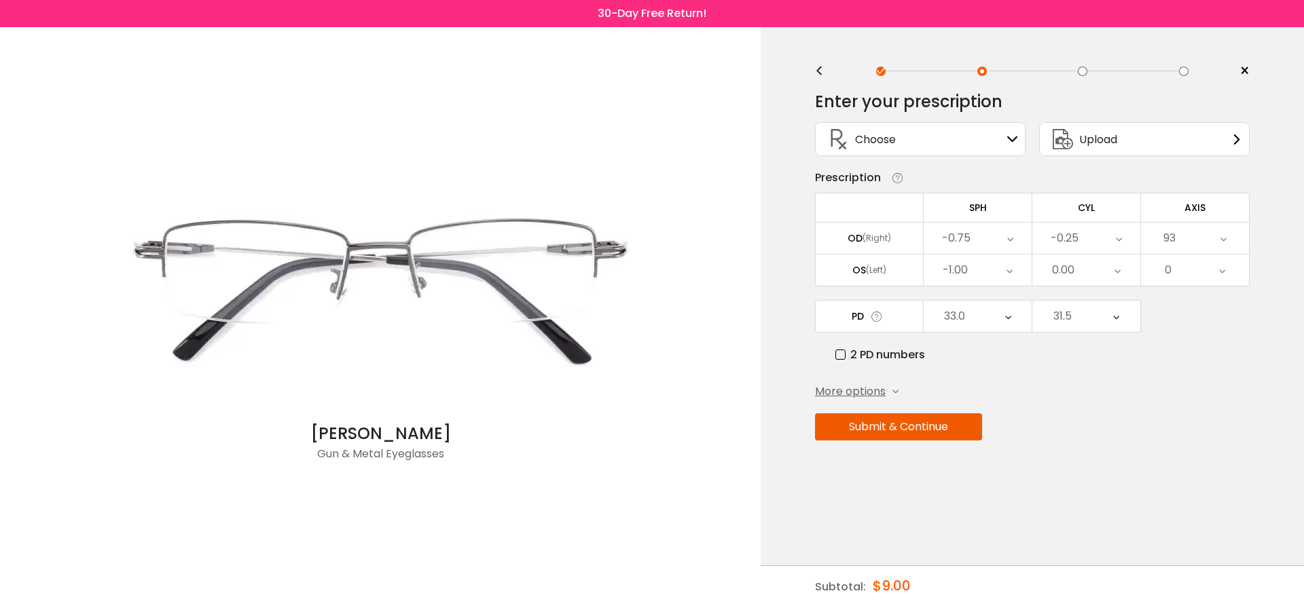
click at [974, 145] on div "Choose Sign In" at bounding box center [920, 139] width 196 height 33
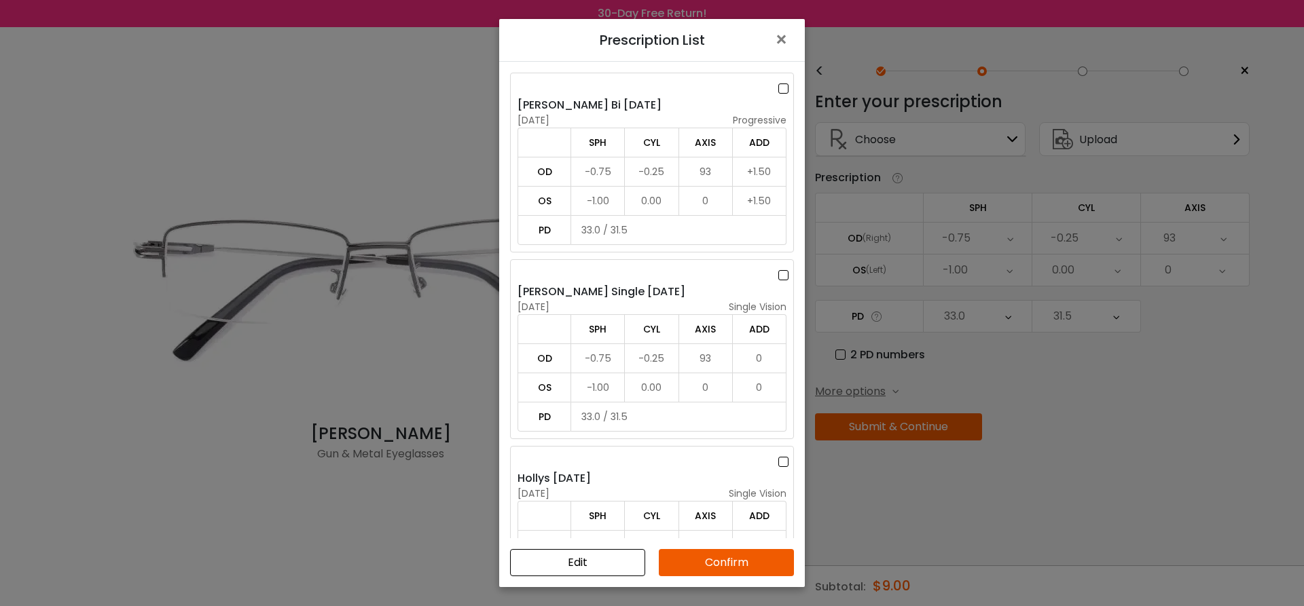
click at [780, 278] on label at bounding box center [785, 275] width 15 height 17
click at [735, 562] on button "Confirm" at bounding box center [726, 562] width 135 height 27
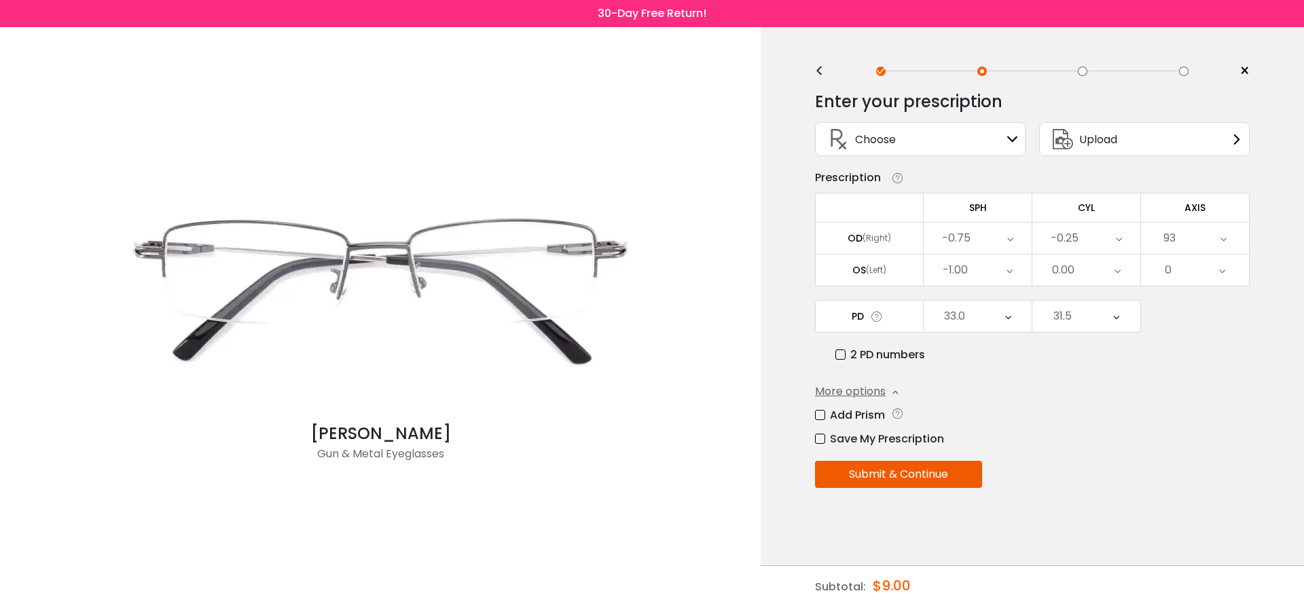
click at [936, 479] on button "Submit & Continue" at bounding box center [898, 474] width 167 height 27
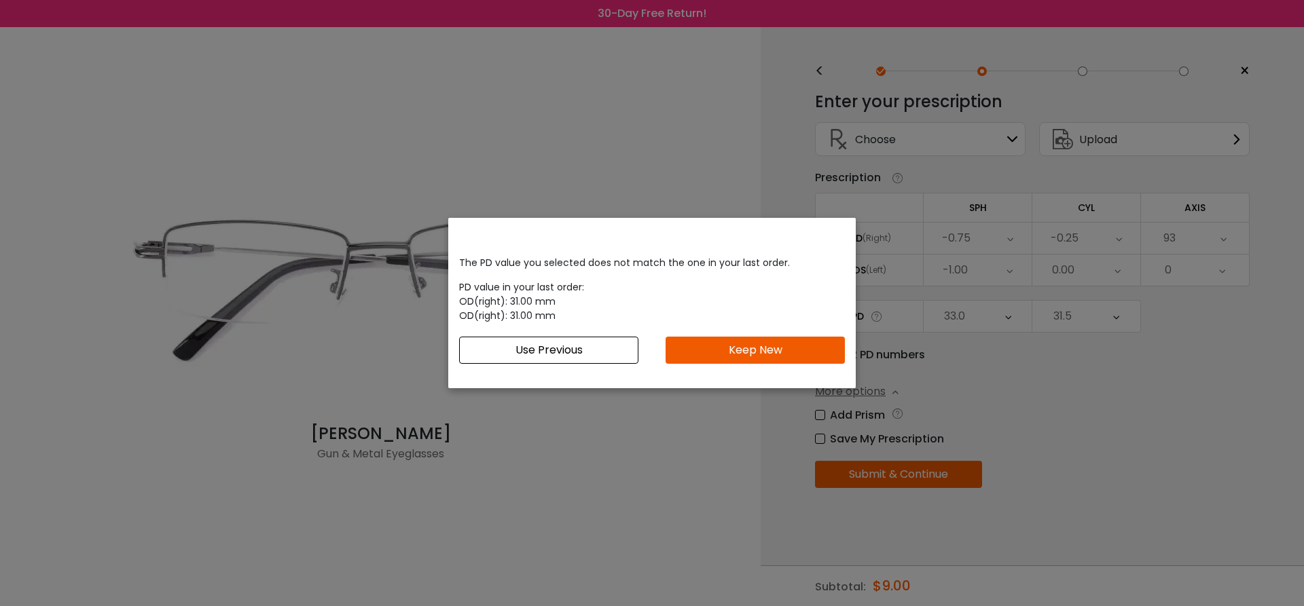
click at [809, 348] on button "Keep New" at bounding box center [754, 350] width 179 height 27
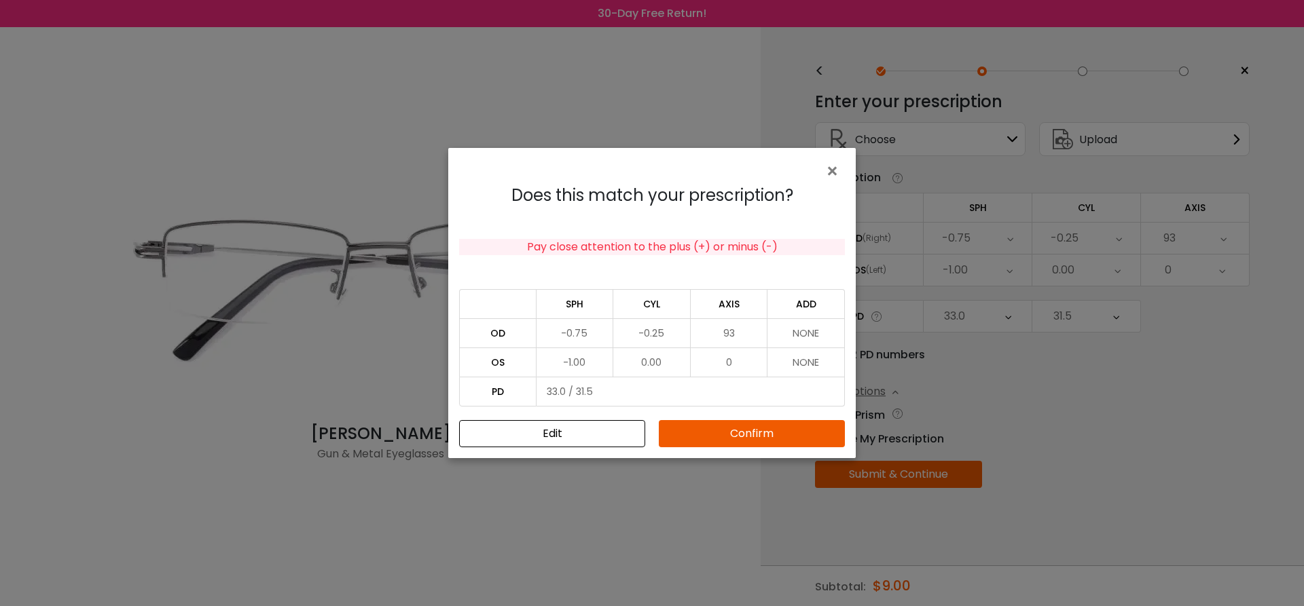
click at [781, 433] on button "Confirm" at bounding box center [752, 433] width 186 height 27
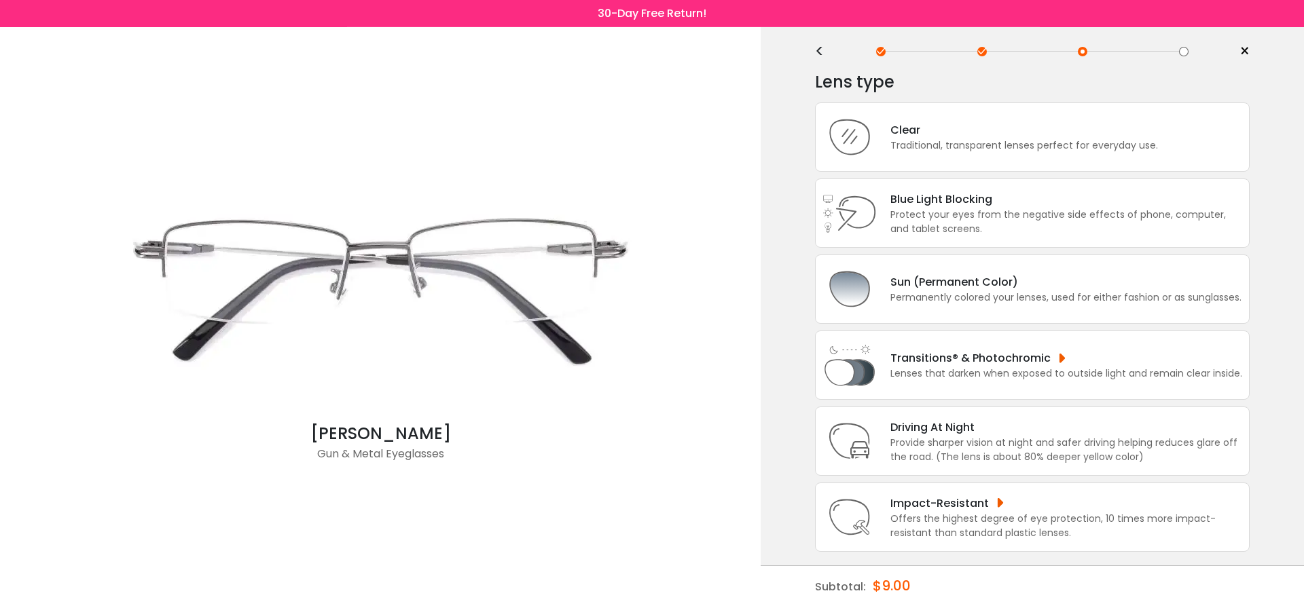
scroll to position [63, 0]
click at [1116, 367] on div "Lenses that darken when exposed to outside light and remain clear inside." at bounding box center [1066, 374] width 352 height 14
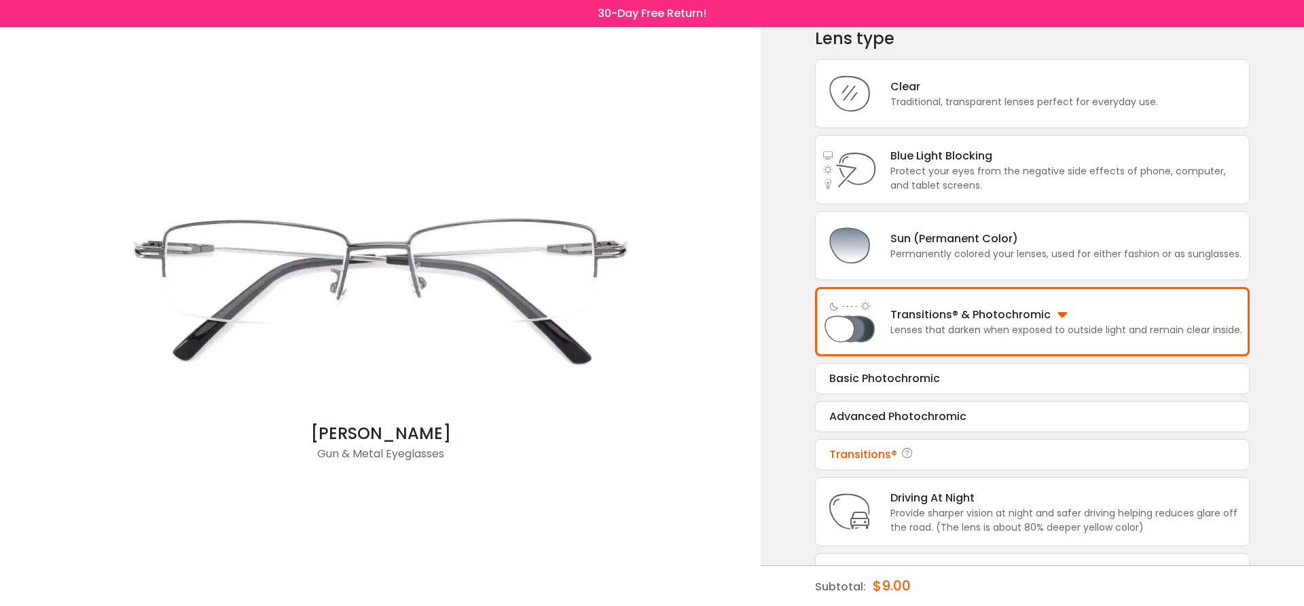
click at [874, 463] on div "Transitions®" at bounding box center [1032, 455] width 406 height 16
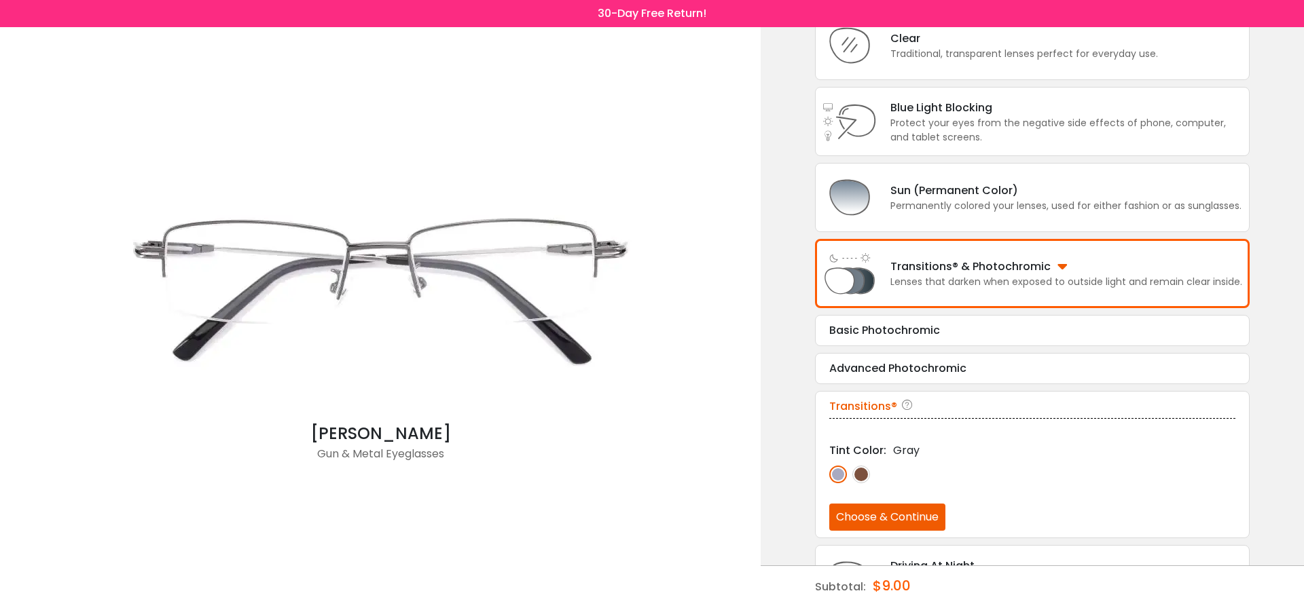
scroll to position [113, 0]
click at [864, 482] on img at bounding box center [861, 473] width 18 height 18
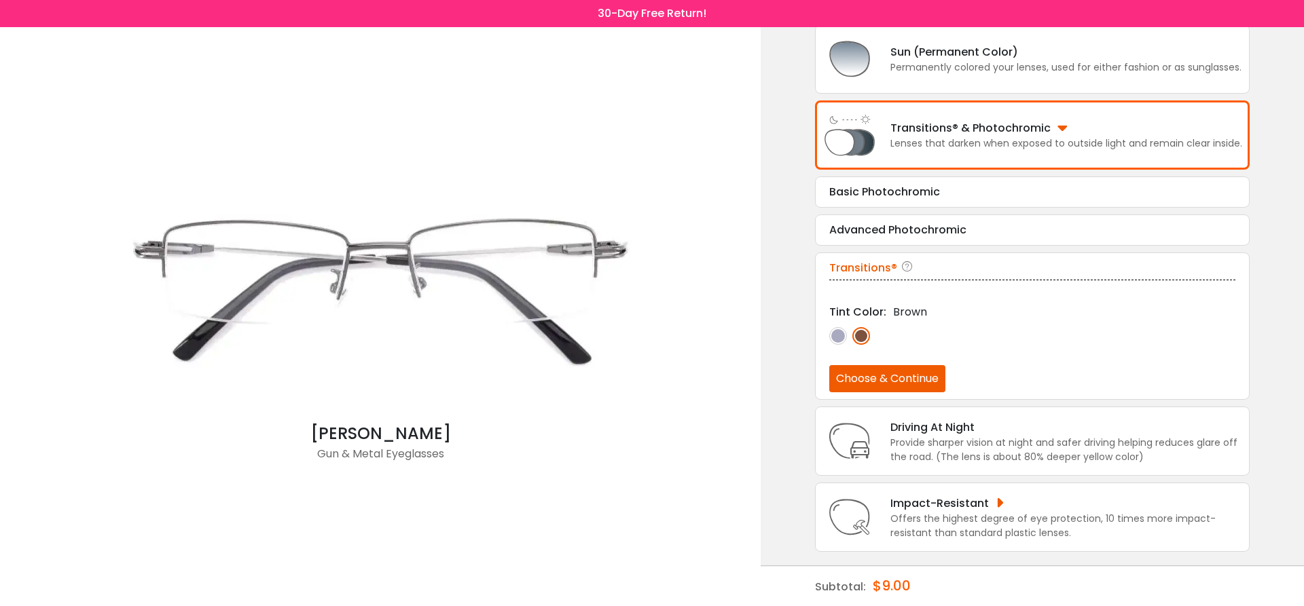
scroll to position [293, 0]
click at [922, 371] on div "Transitions® Tint Color: Brown Choose & Continue" at bounding box center [1032, 326] width 435 height 147
click at [885, 365] on button "Choose & Continue" at bounding box center [887, 378] width 116 height 27
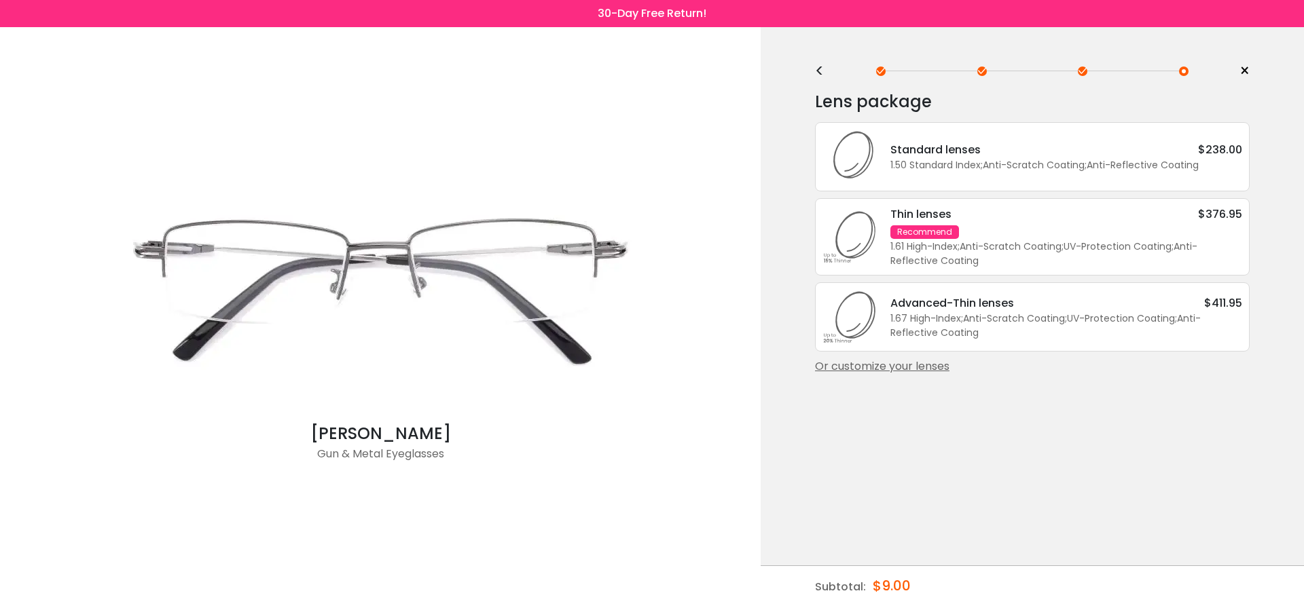
scroll to position [0, 0]
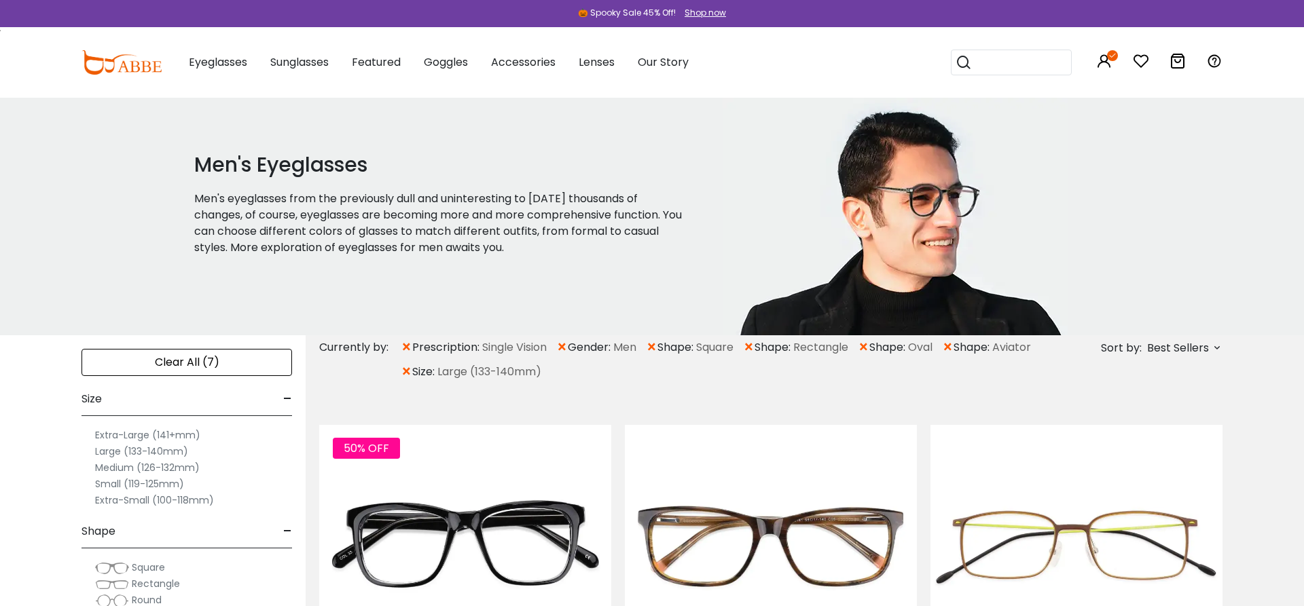
click at [655, 346] on span "×" at bounding box center [652, 347] width 12 height 24
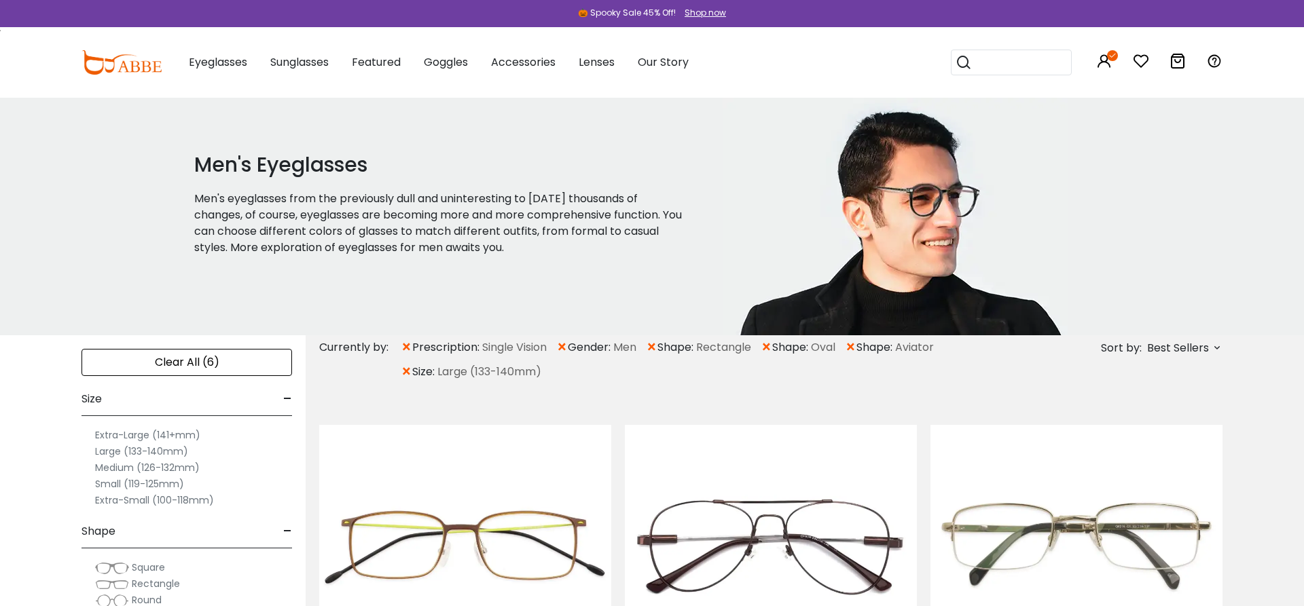
click at [655, 346] on span "×" at bounding box center [652, 347] width 12 height 24
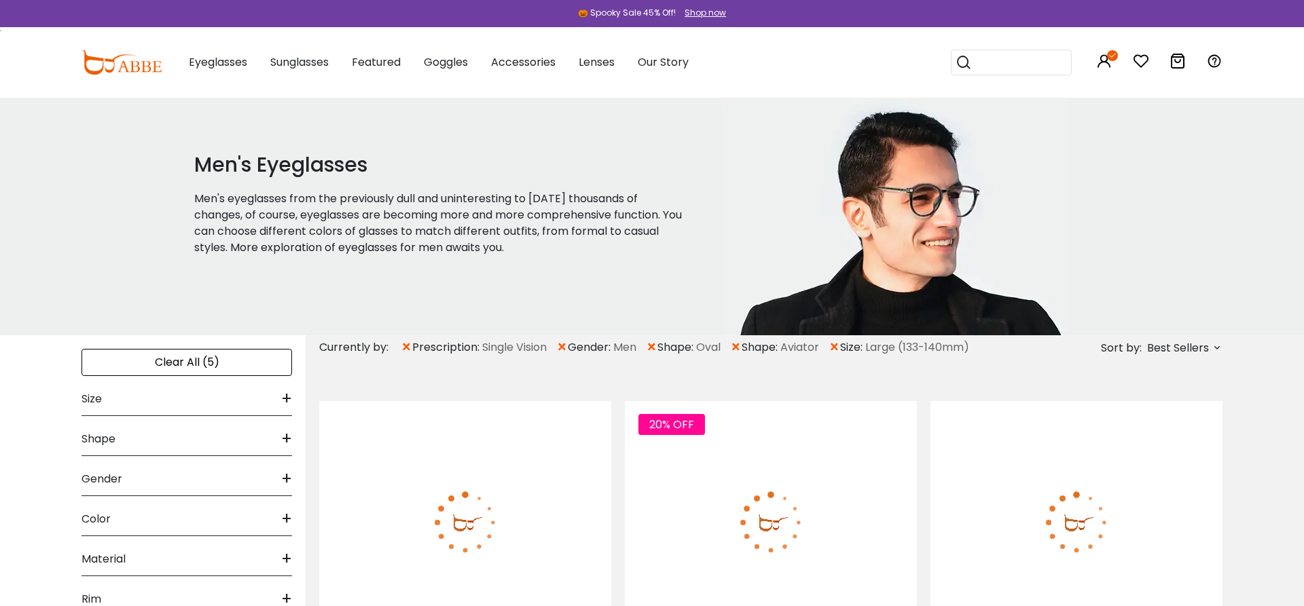
click at [655, 346] on span "×" at bounding box center [652, 347] width 12 height 24
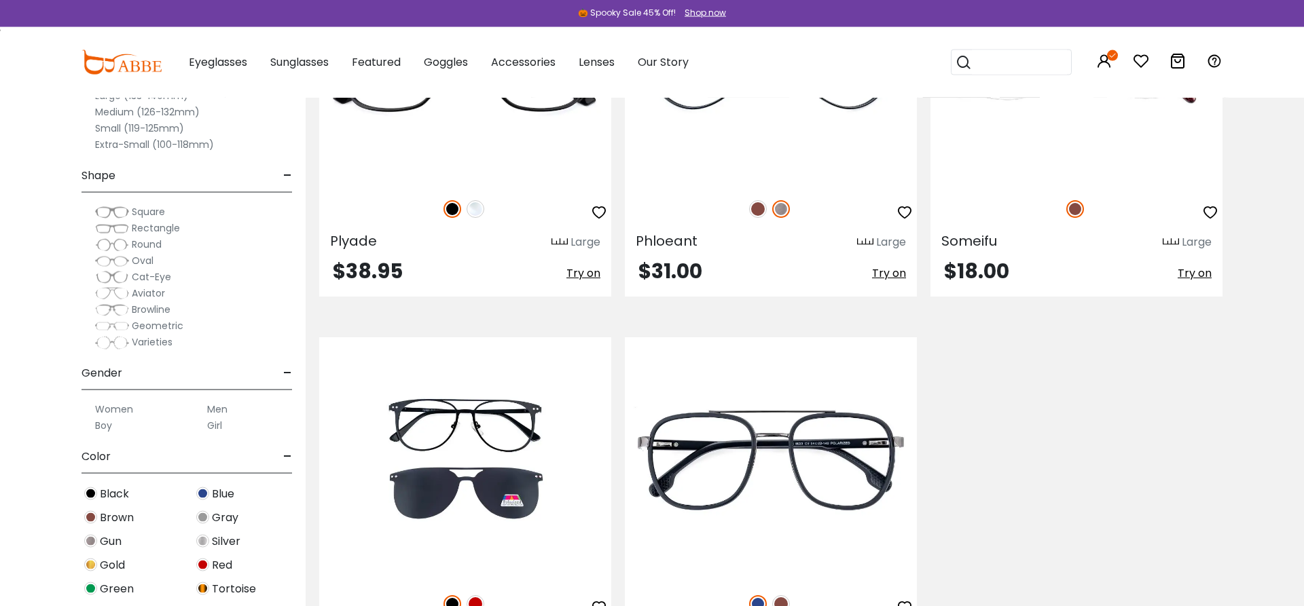
scroll to position [693, 0]
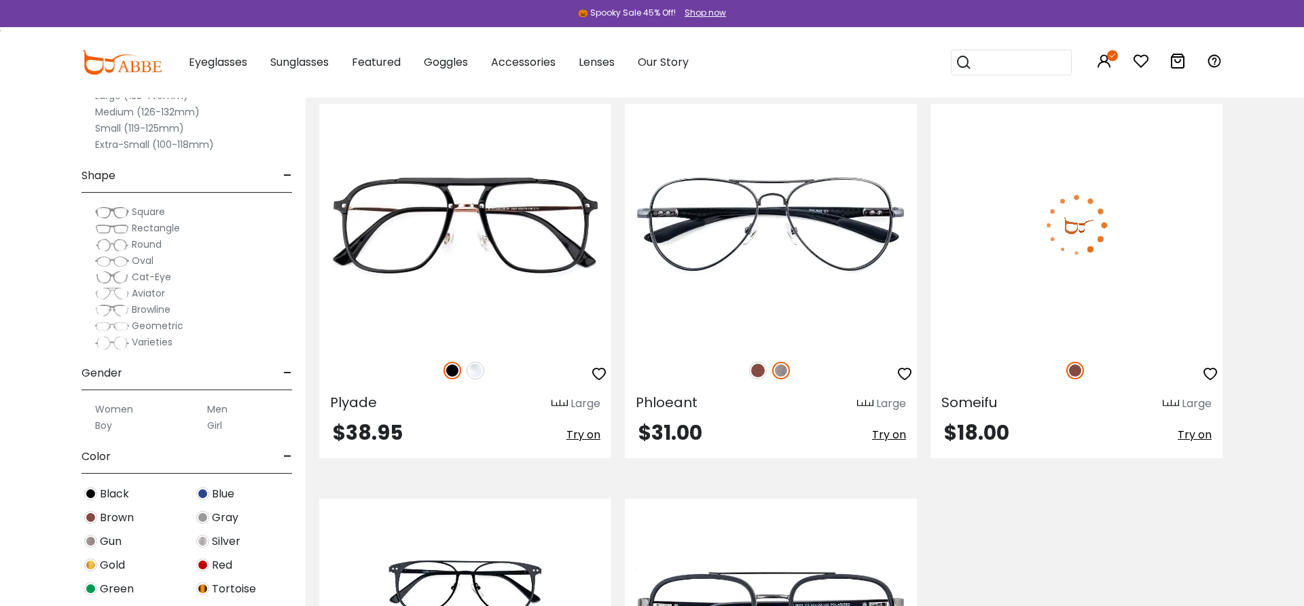
click at [1073, 213] on img at bounding box center [1076, 225] width 292 height 243
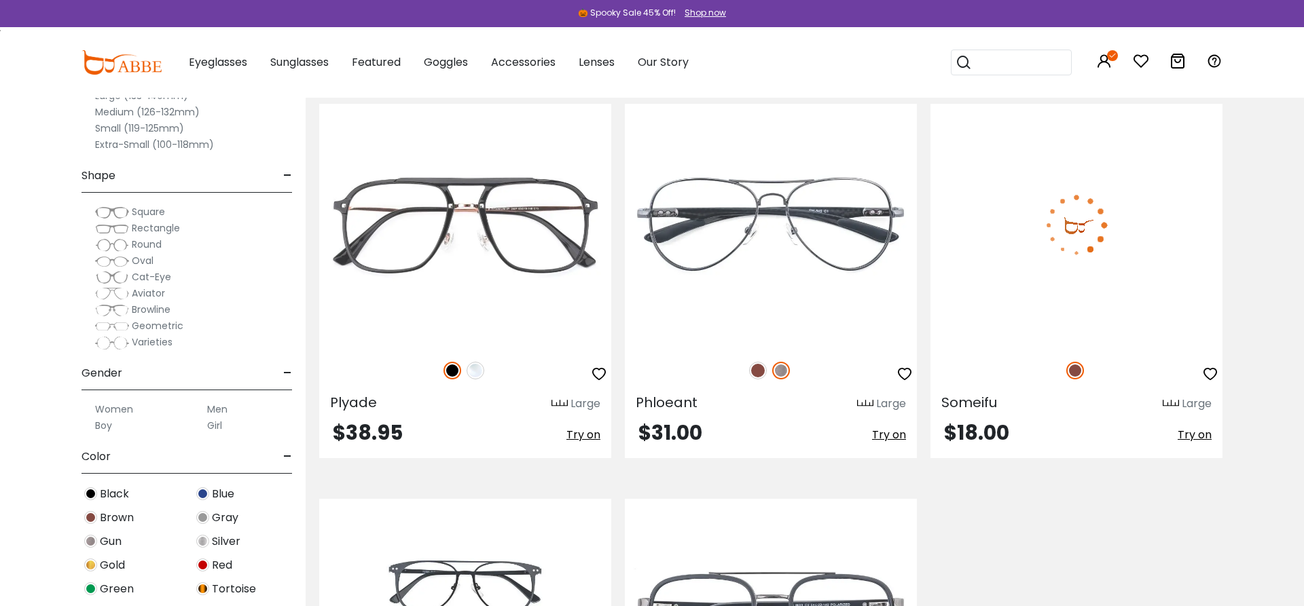
scroll to position [693, 0]
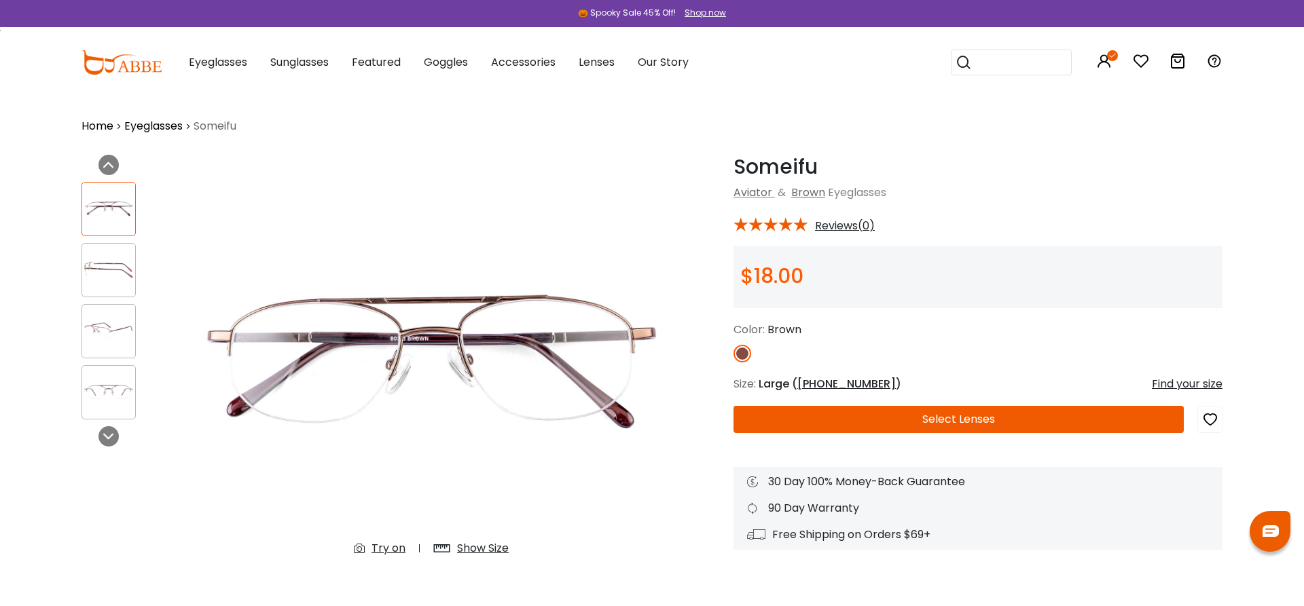
click at [877, 411] on button "Select Lenses" at bounding box center [958, 419] width 450 height 27
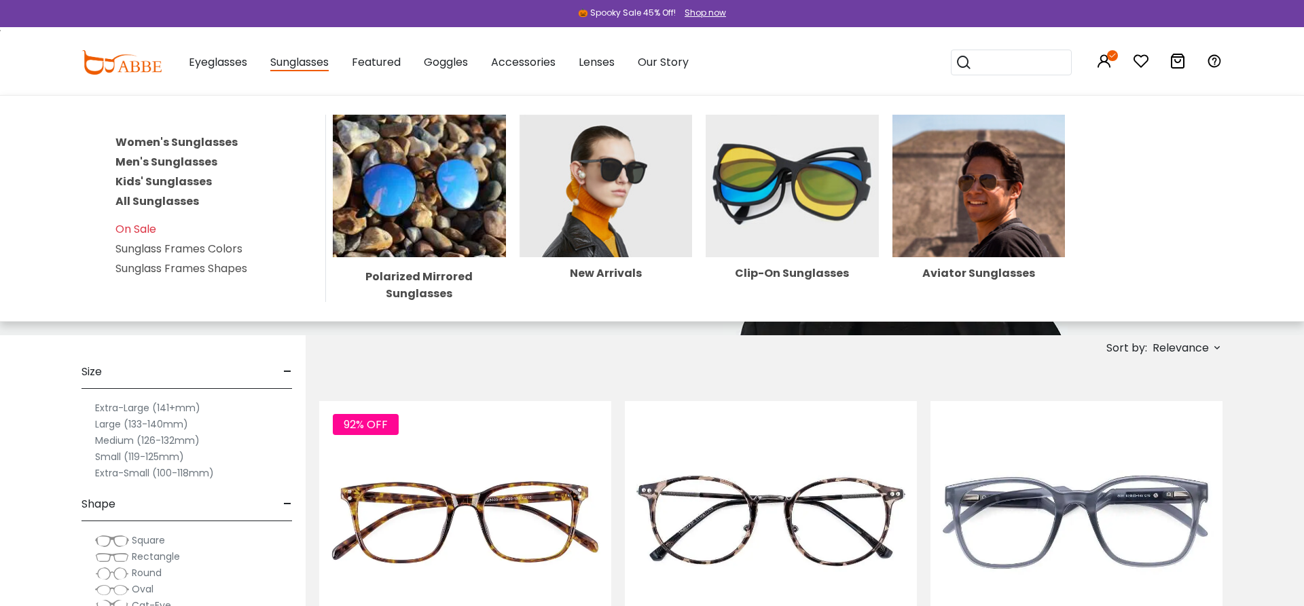
click at [172, 155] on link "Men's Sunglasses" at bounding box center [166, 162] width 102 height 16
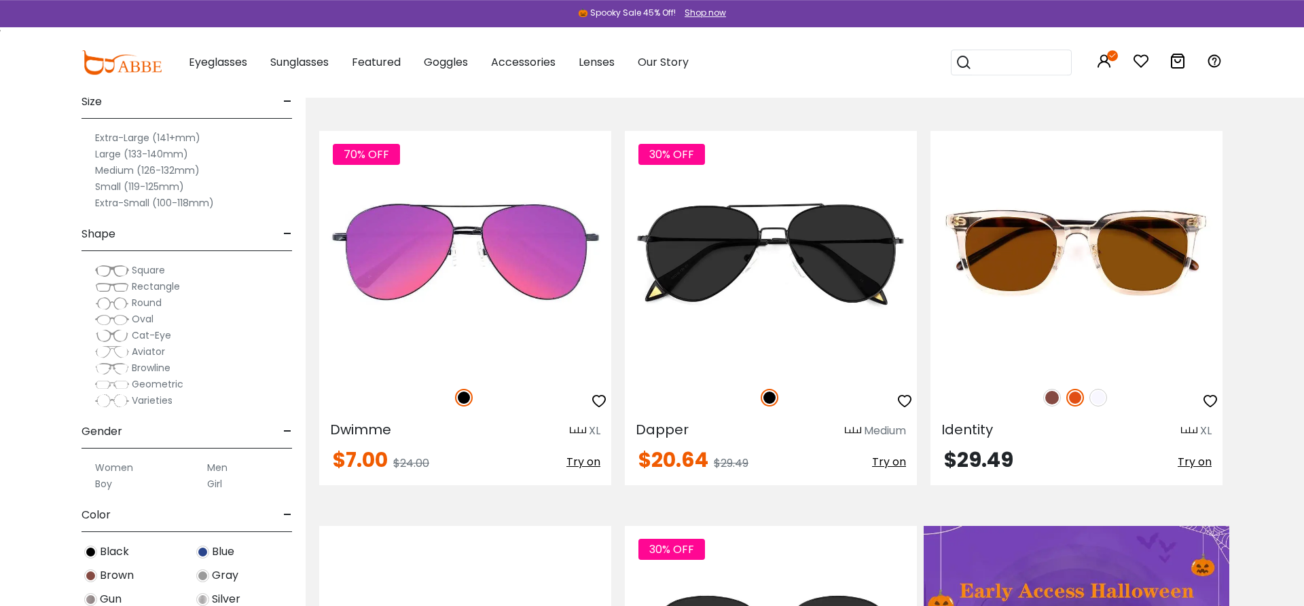
scroll to position [277, 0]
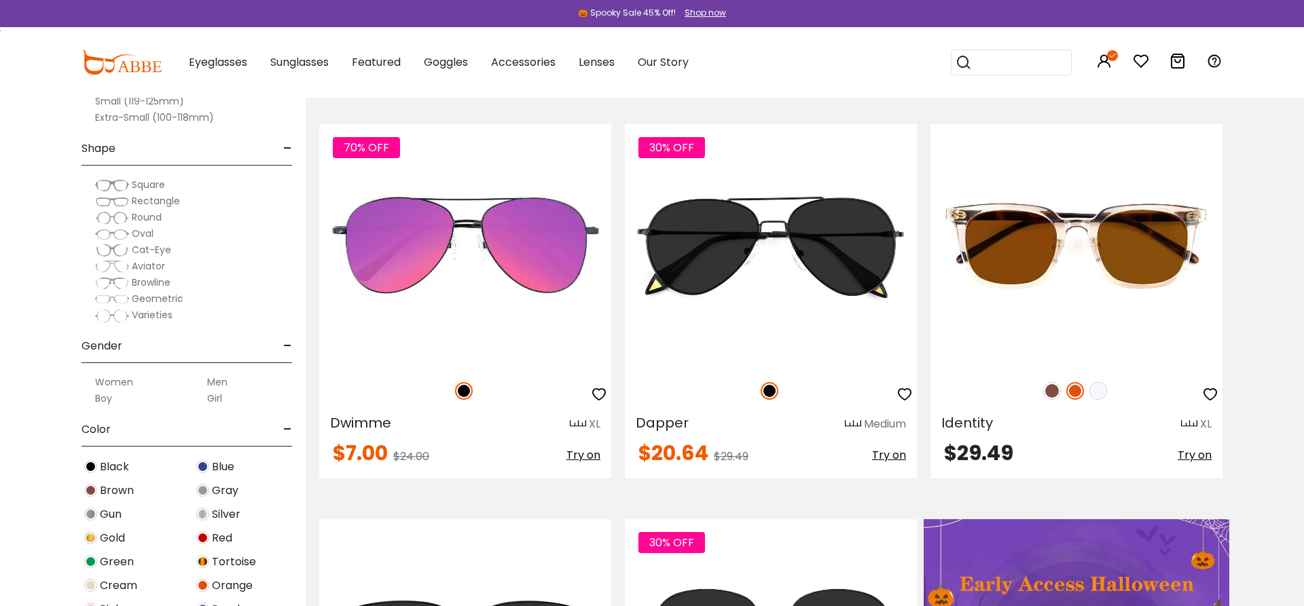
click at [223, 380] on label "Men" at bounding box center [217, 382] width 20 height 16
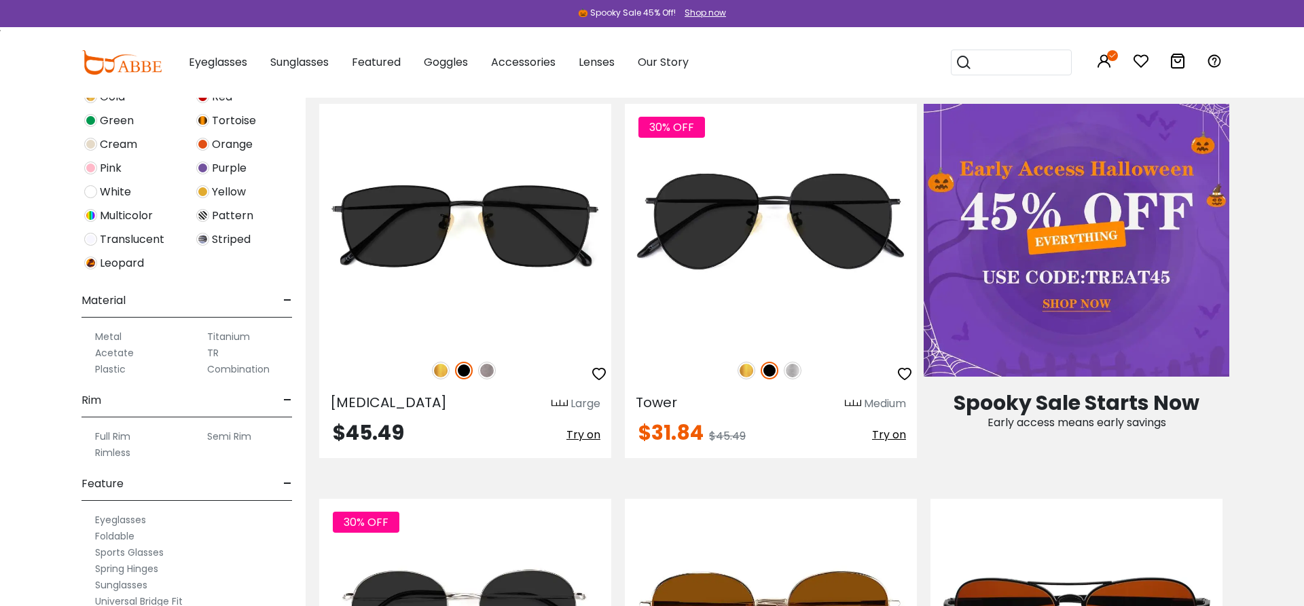
scroll to position [562, 0]
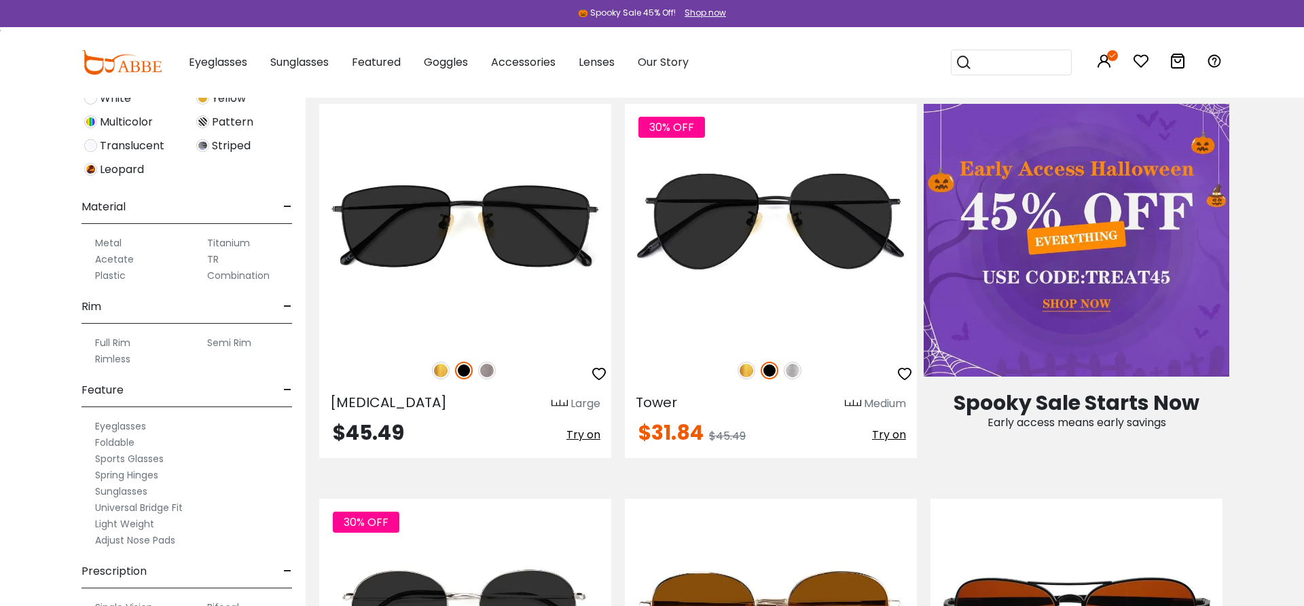
click at [128, 491] on label "Sunglasses" at bounding box center [121, 491] width 52 height 16
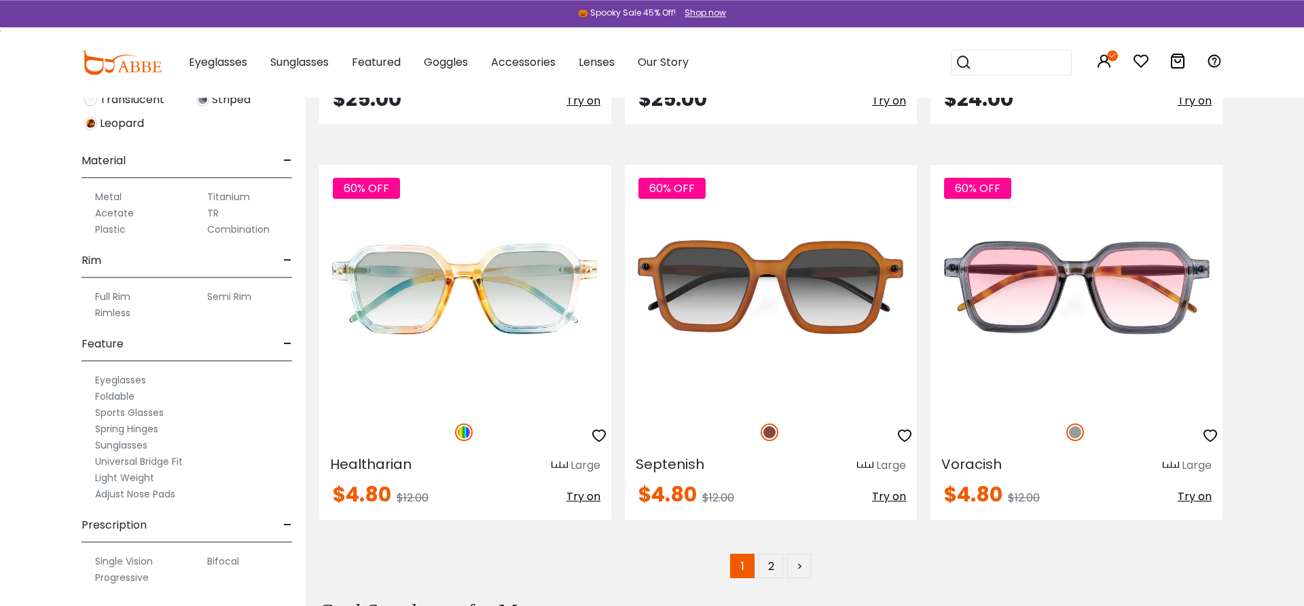
scroll to position [7826, 0]
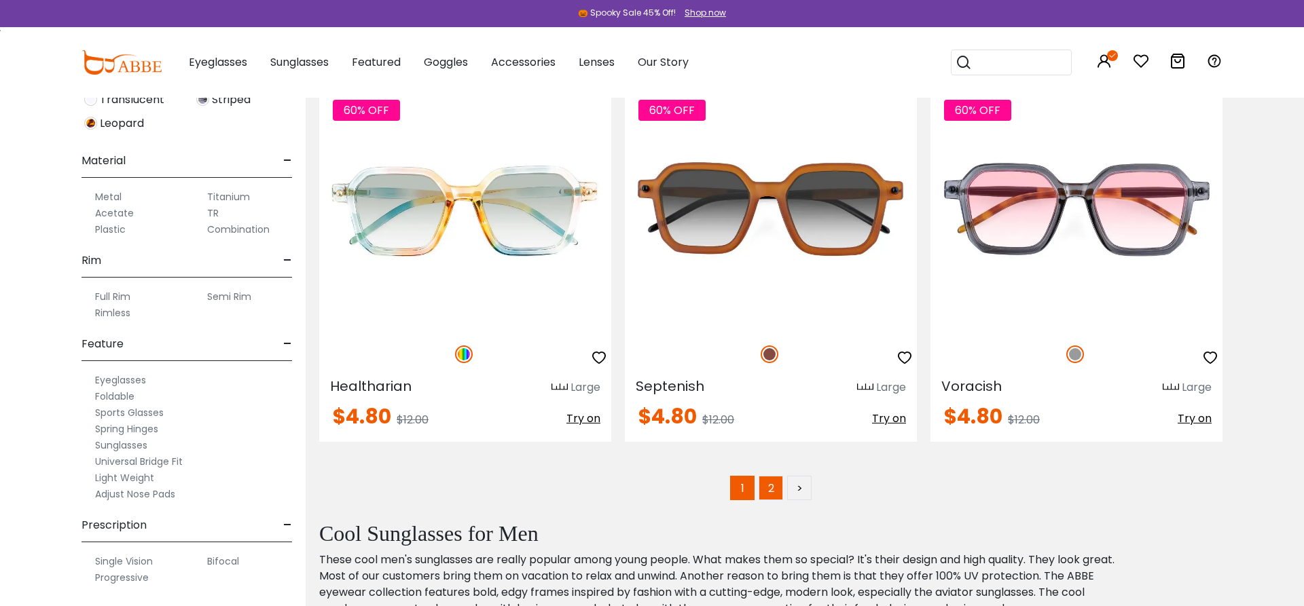
click at [776, 489] on link "2" at bounding box center [770, 488] width 24 height 24
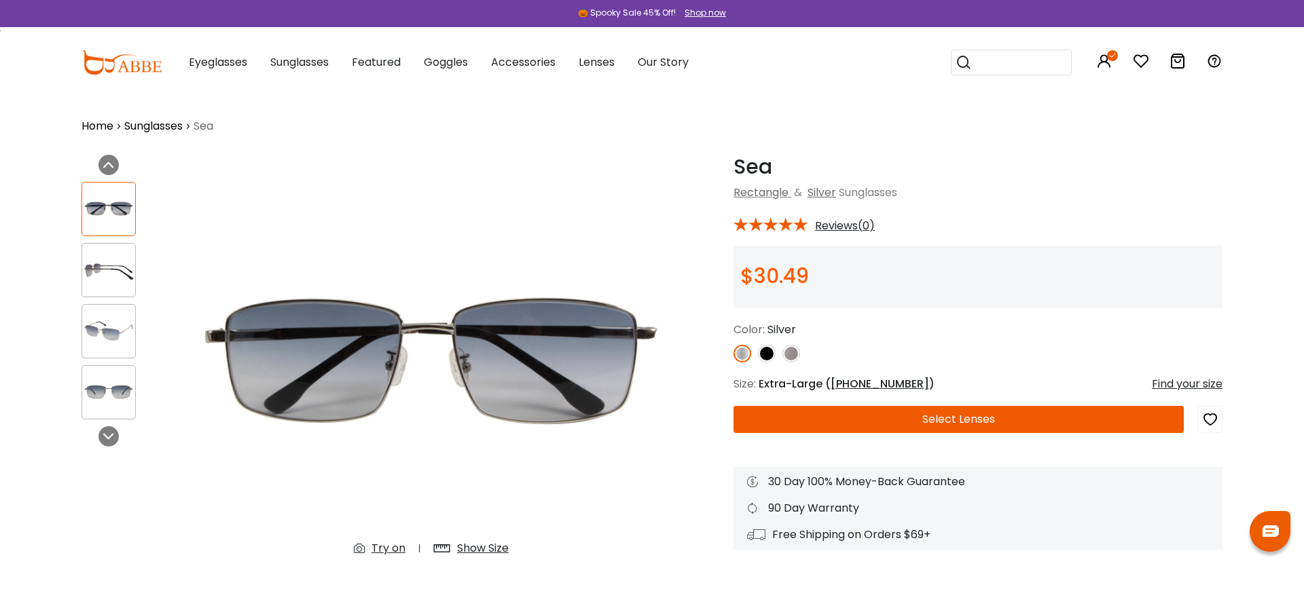
click at [109, 271] on img at bounding box center [108, 270] width 53 height 26
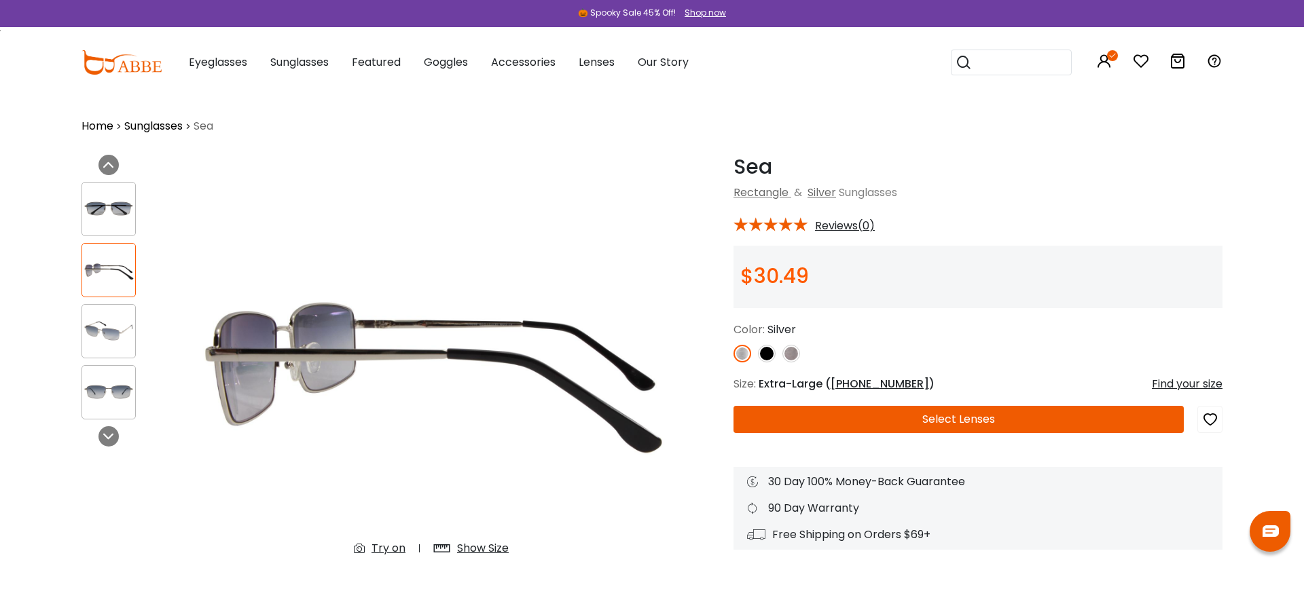
click at [764, 355] on img at bounding box center [767, 354] width 18 height 18
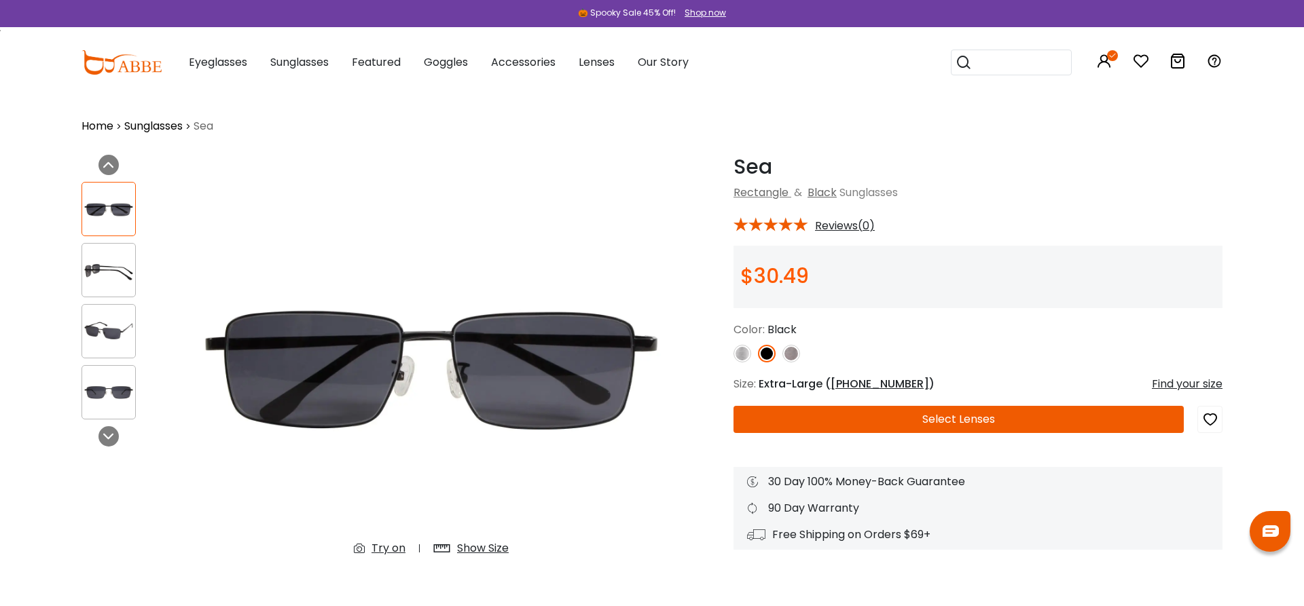
click at [794, 356] on img at bounding box center [791, 354] width 18 height 18
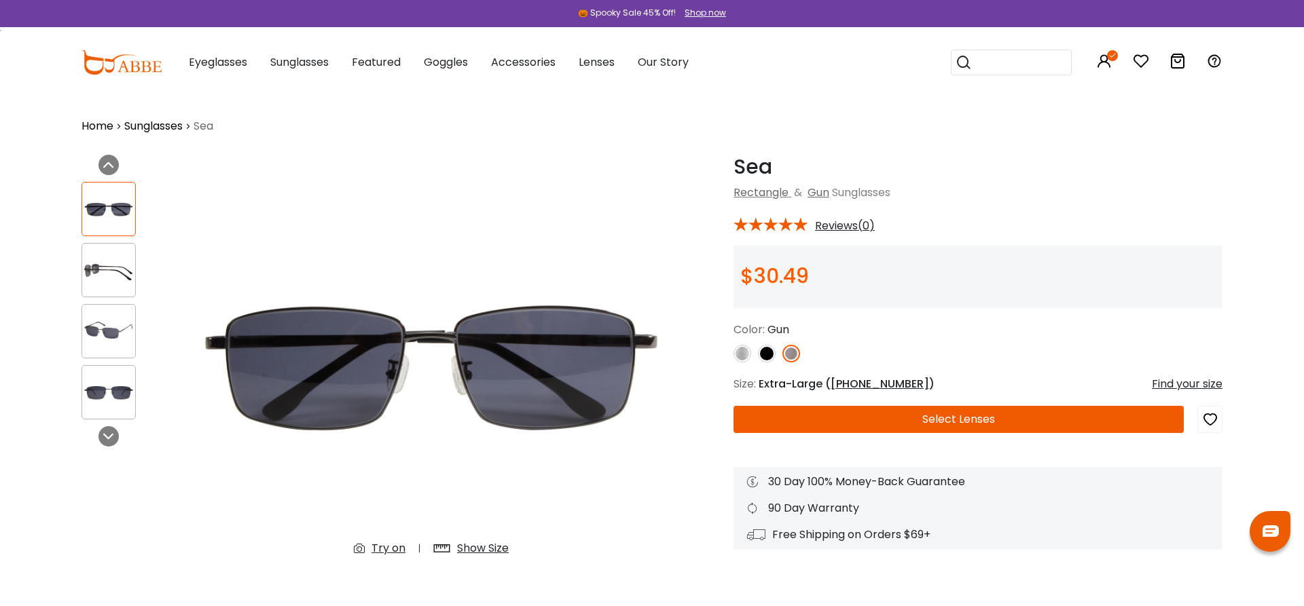
click at [100, 261] on img at bounding box center [108, 270] width 53 height 26
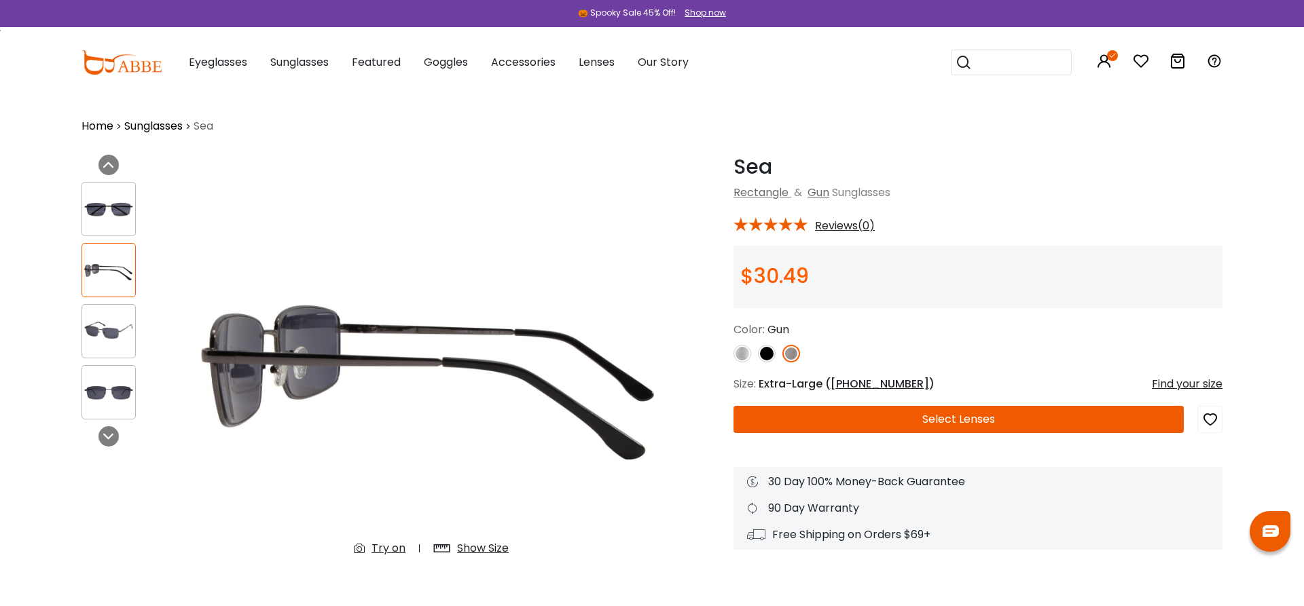
click at [936, 428] on button "Select Lenses" at bounding box center [958, 419] width 450 height 27
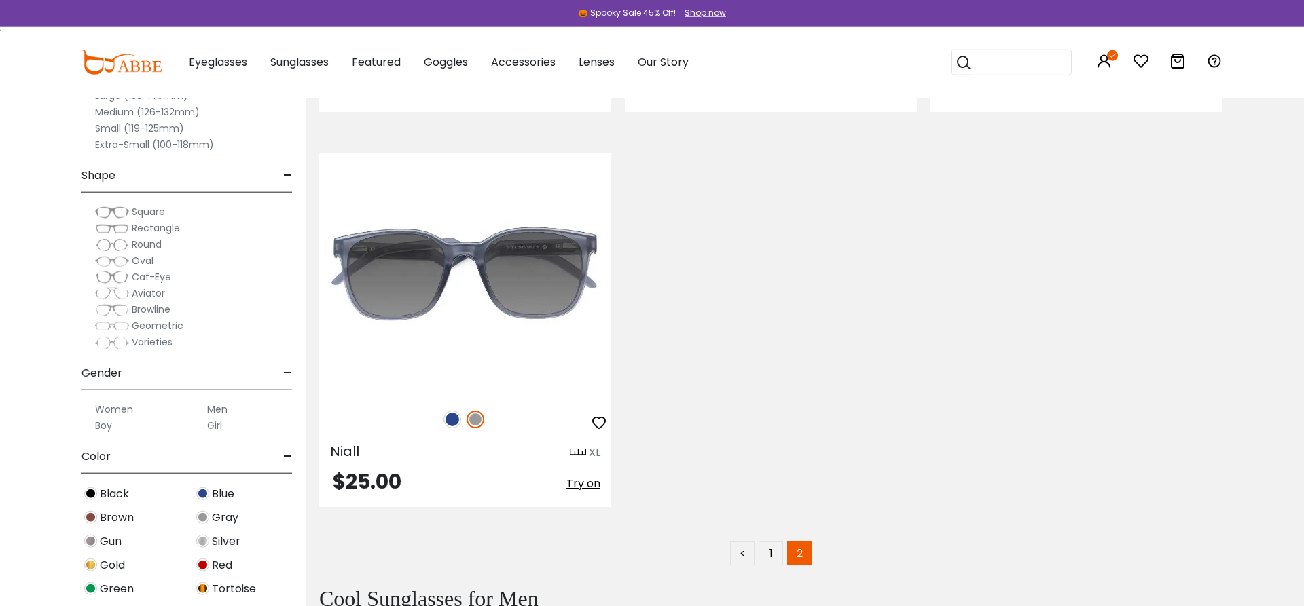
scroll to position [5471, 0]
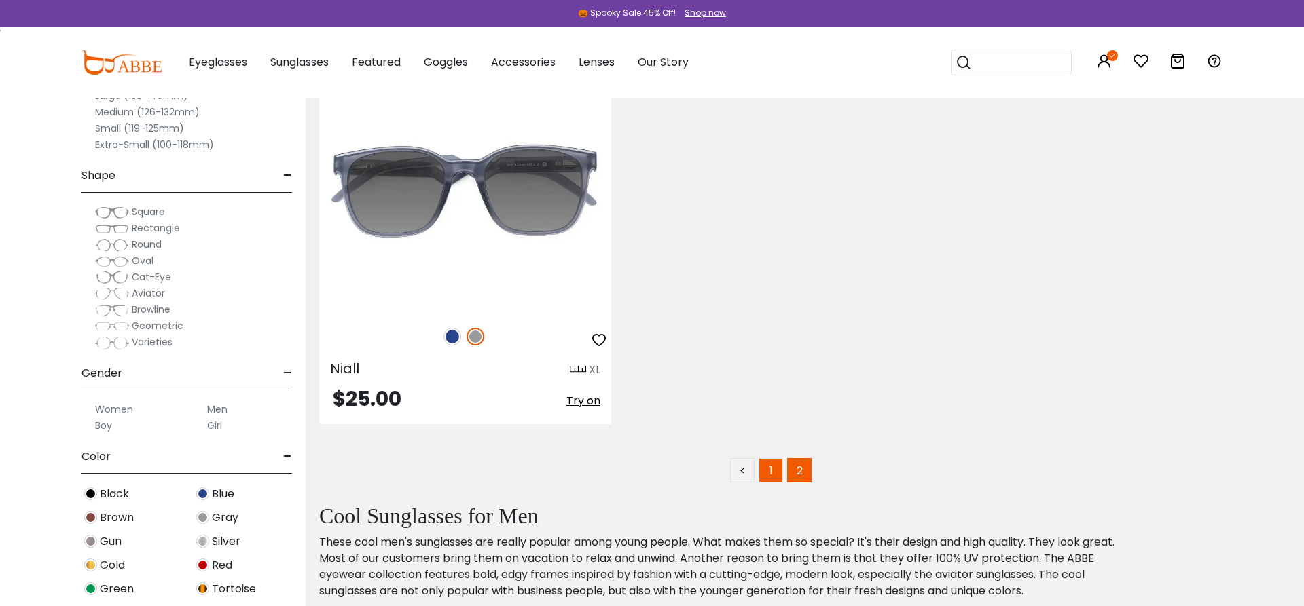
click at [764, 480] on link "1" at bounding box center [770, 470] width 24 height 24
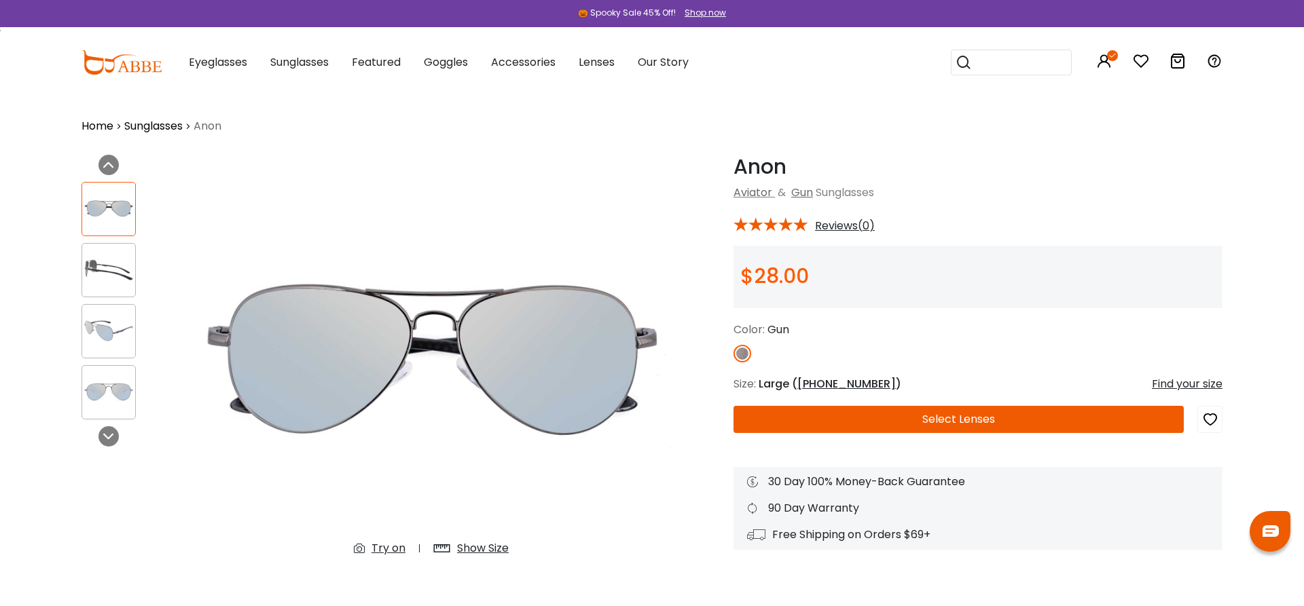
click at [950, 413] on button "Select Lenses" at bounding box center [958, 419] width 450 height 27
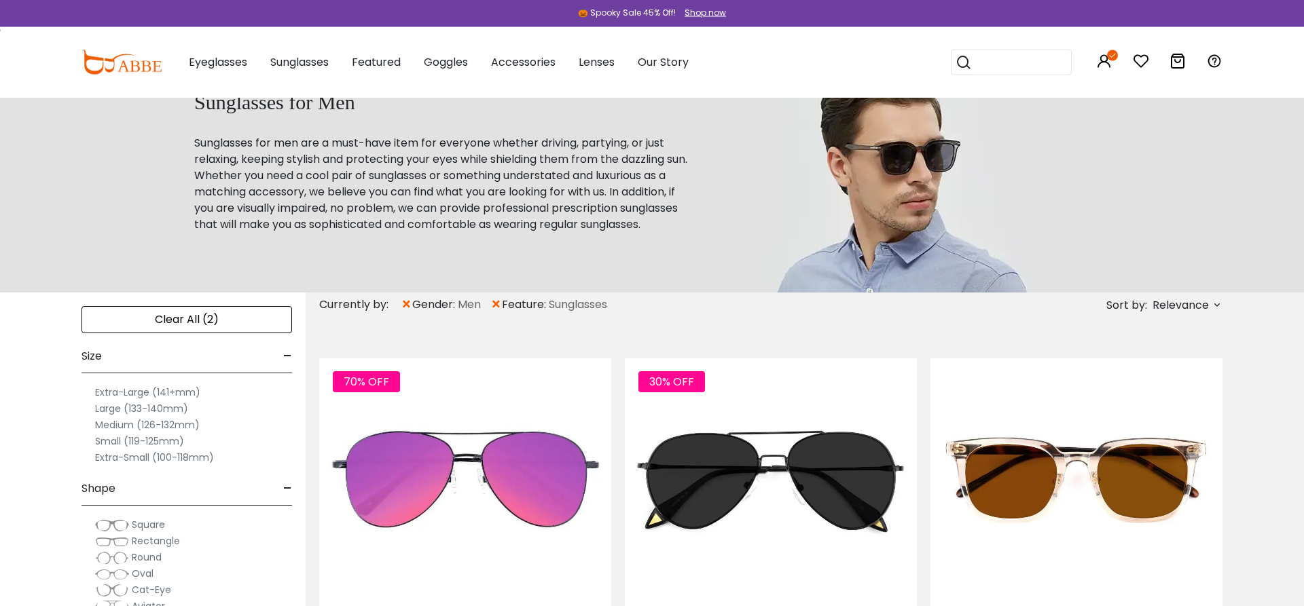
scroll to position [69, 0]
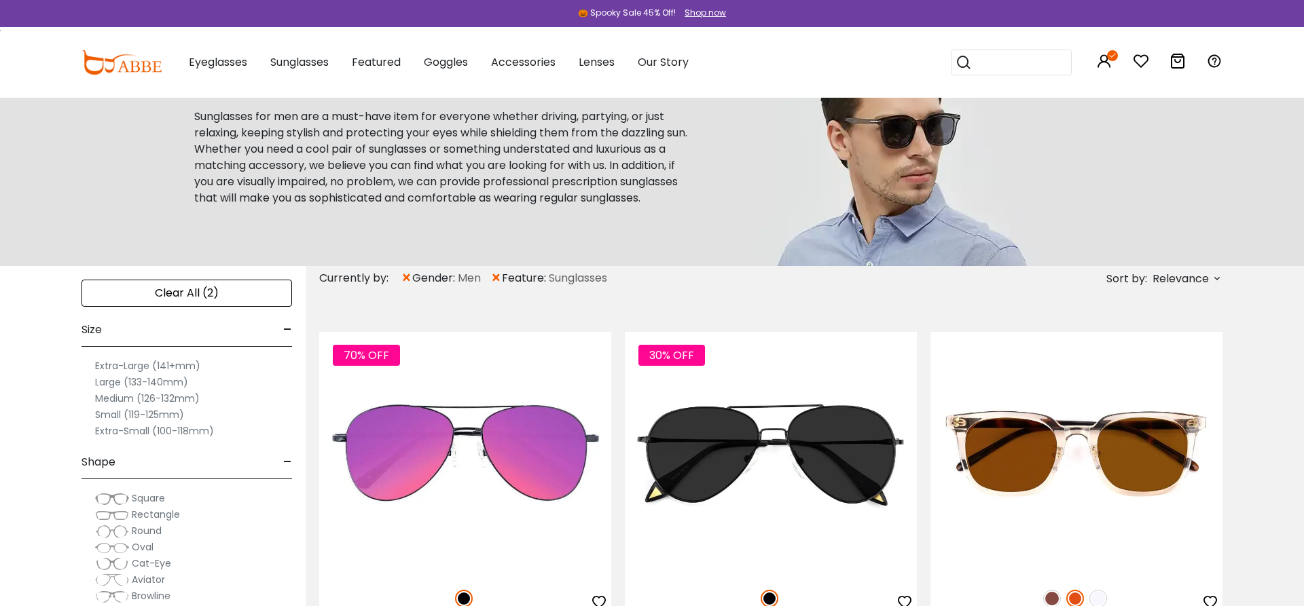
click at [110, 382] on label "Large (133-140mm)" at bounding box center [141, 382] width 93 height 16
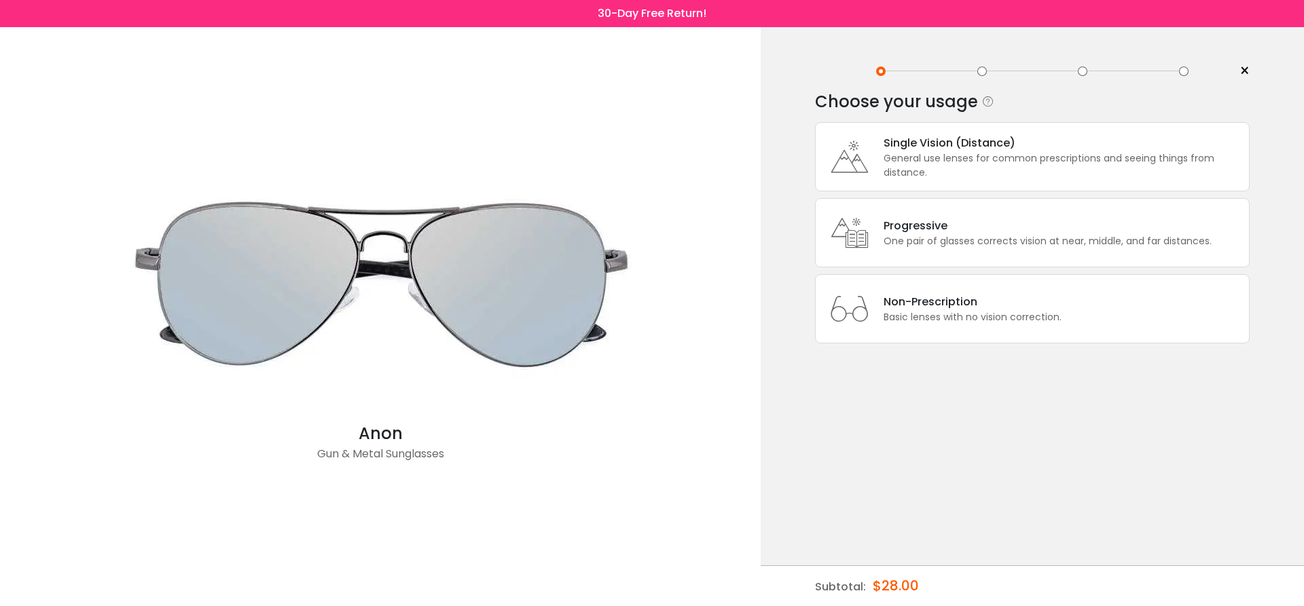
click at [940, 145] on div "Single Vision (Distance)" at bounding box center [1062, 142] width 358 height 17
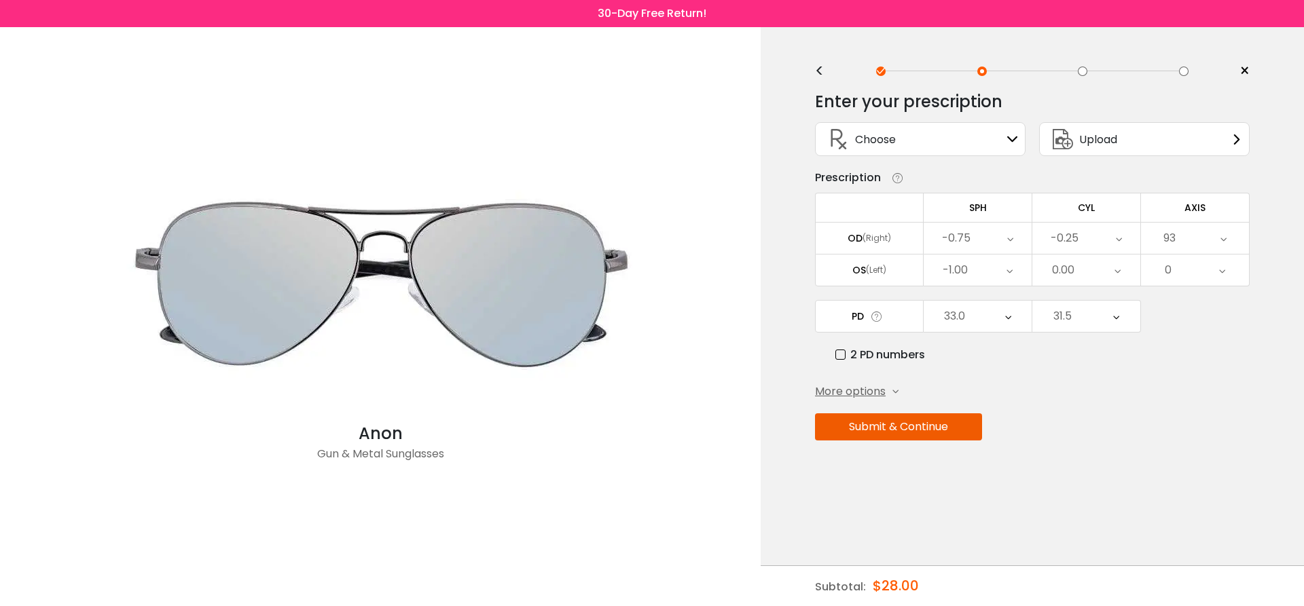
click at [940, 145] on div "Choose Sign In" at bounding box center [920, 139] width 196 height 33
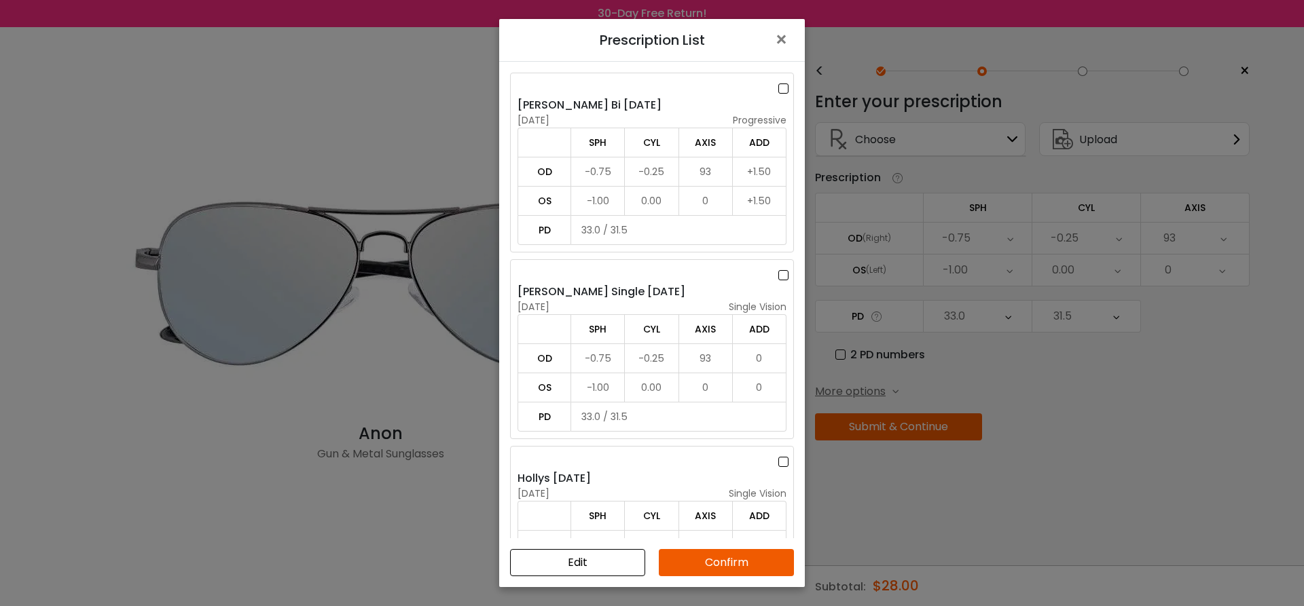
click at [779, 270] on label at bounding box center [785, 275] width 15 height 17
click at [749, 568] on button "Confirm" at bounding box center [726, 562] width 135 height 27
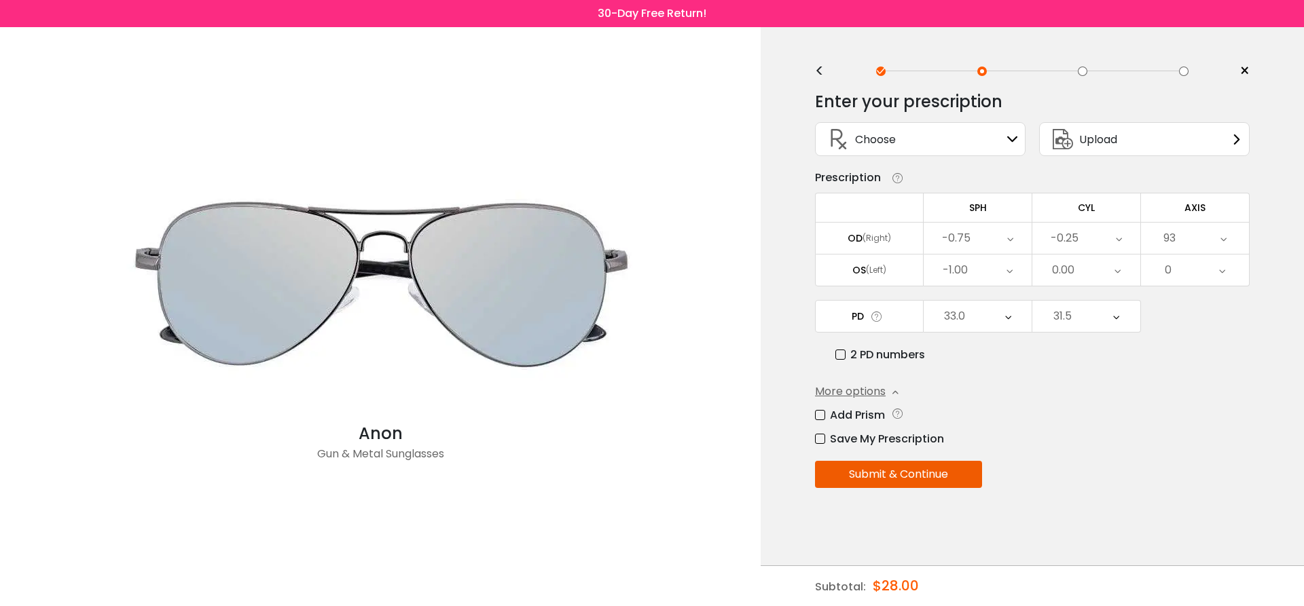
click at [957, 477] on button "Submit & Continue" at bounding box center [898, 474] width 167 height 27
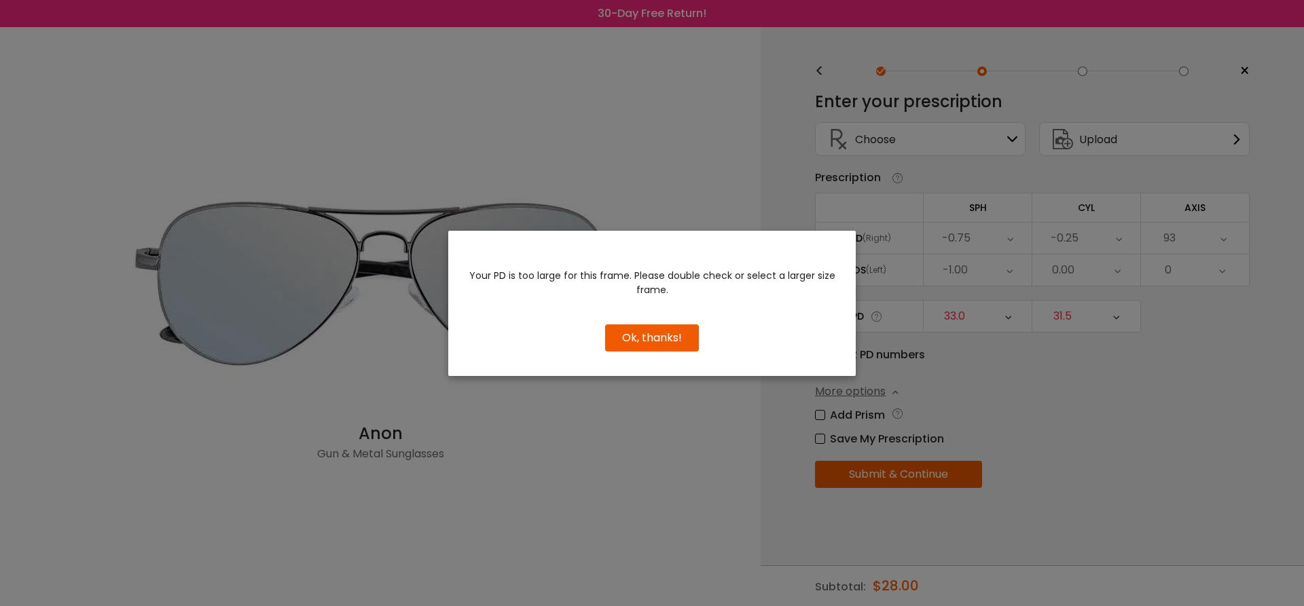
click at [629, 333] on button "Ok, thanks!" at bounding box center [652, 338] width 94 height 27
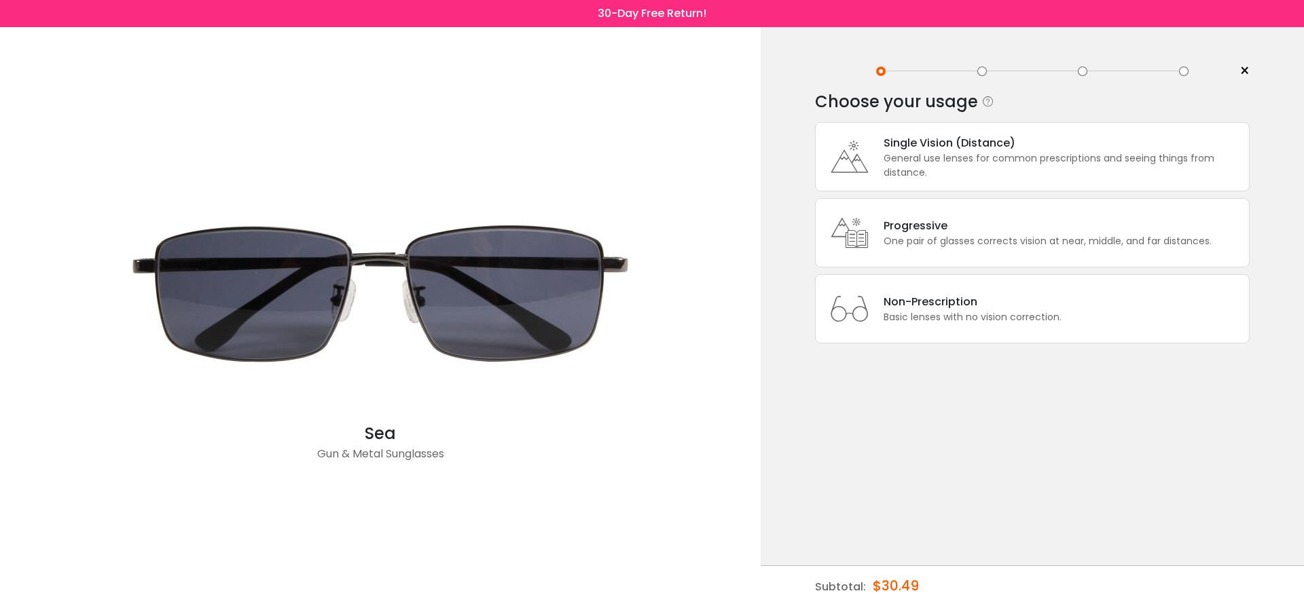
click at [961, 150] on div "Single Vision (Distance)" at bounding box center [1062, 142] width 358 height 17
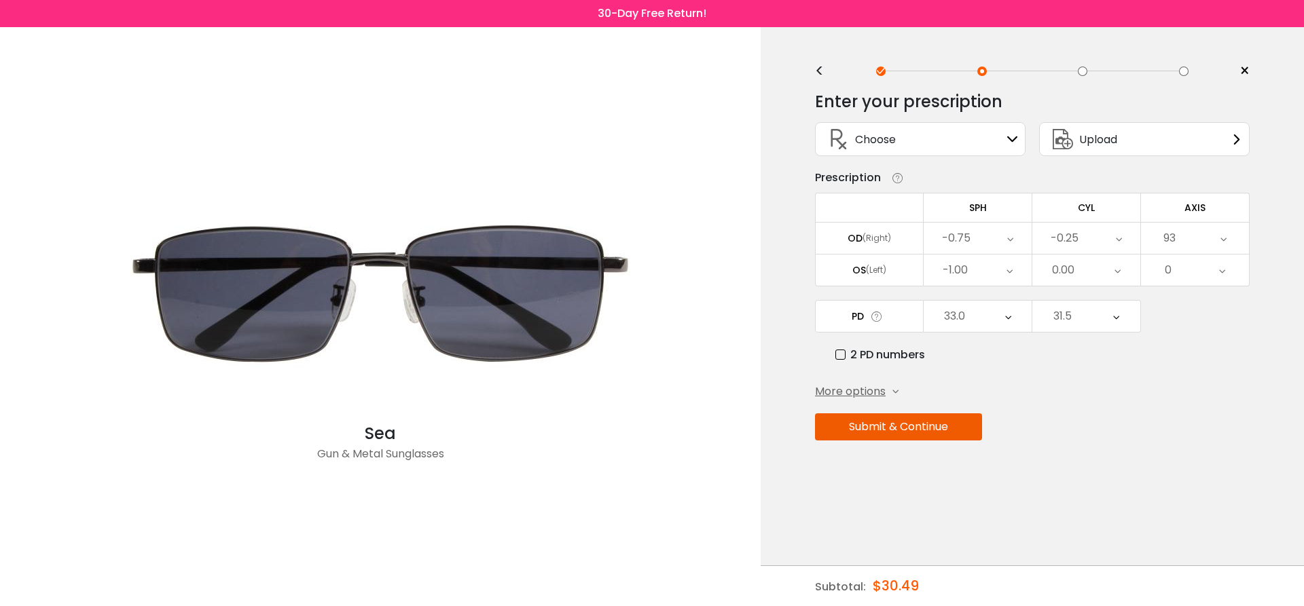
click at [961, 151] on div "Choose Sign In" at bounding box center [920, 139] width 196 height 33
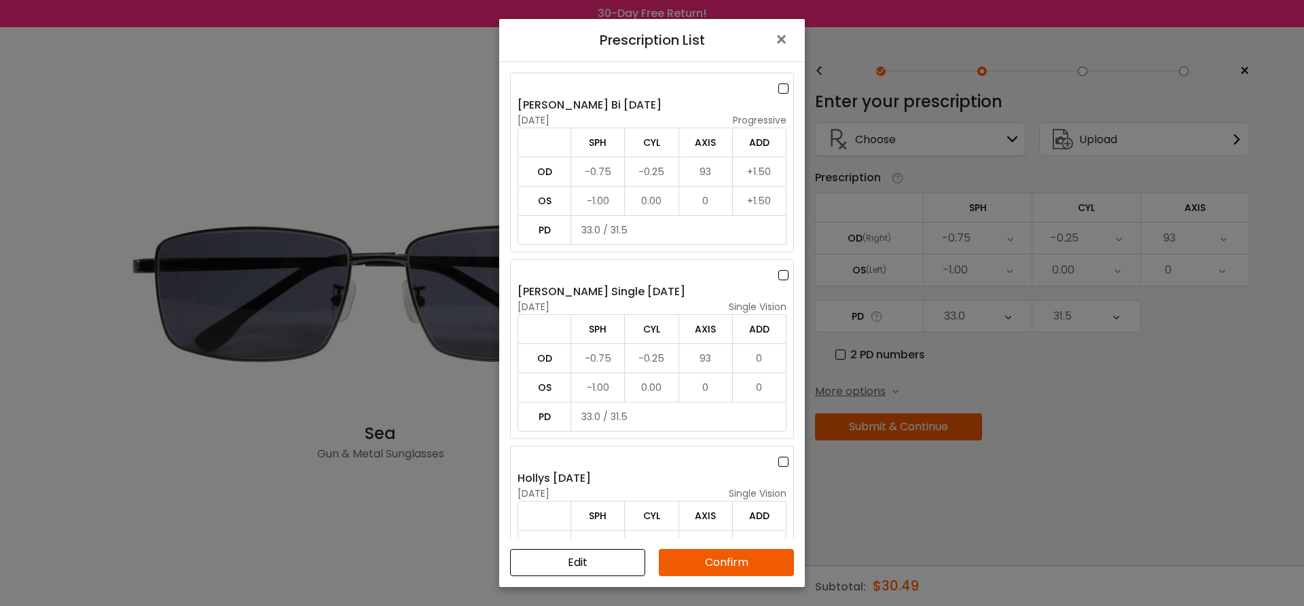
click at [785, 278] on label at bounding box center [785, 275] width 15 height 17
click at [725, 562] on button "Confirm" at bounding box center [726, 562] width 135 height 27
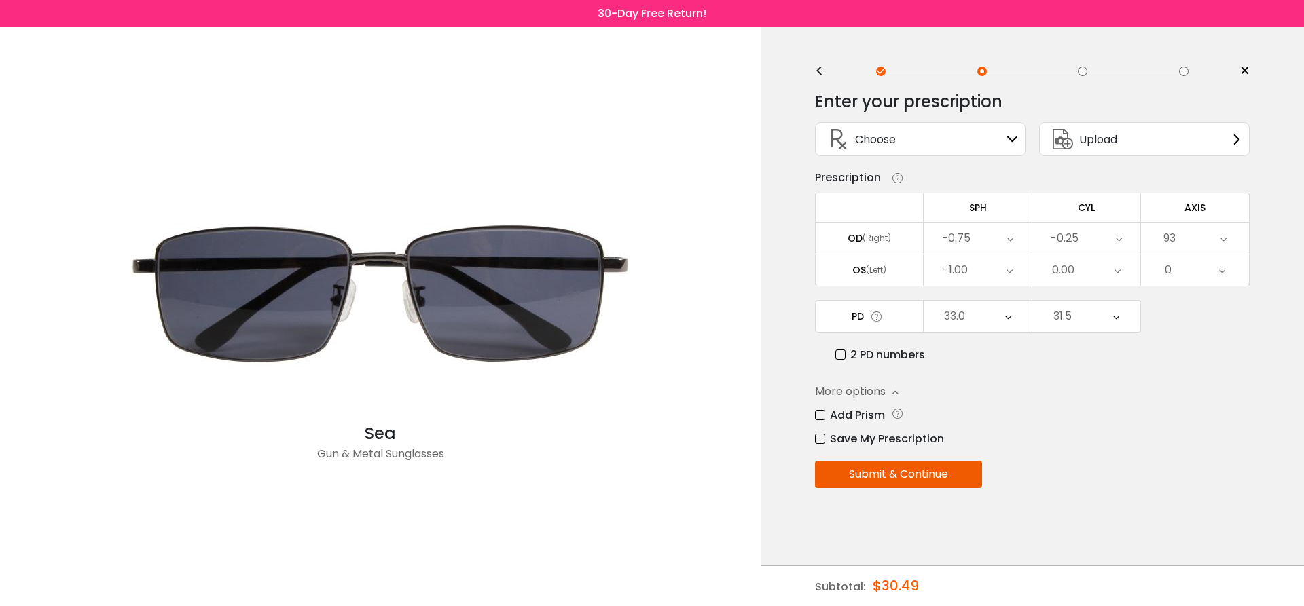
click at [931, 470] on button "Submit & Continue" at bounding box center [898, 474] width 167 height 27
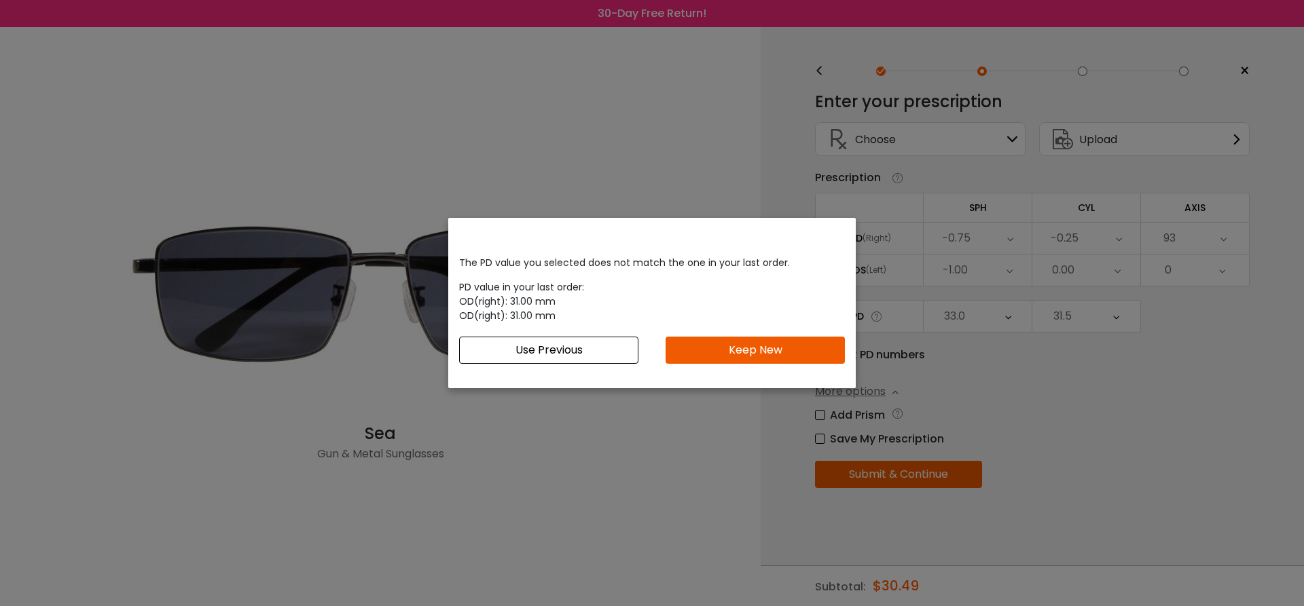
click at [734, 352] on button "Keep New" at bounding box center [754, 350] width 179 height 27
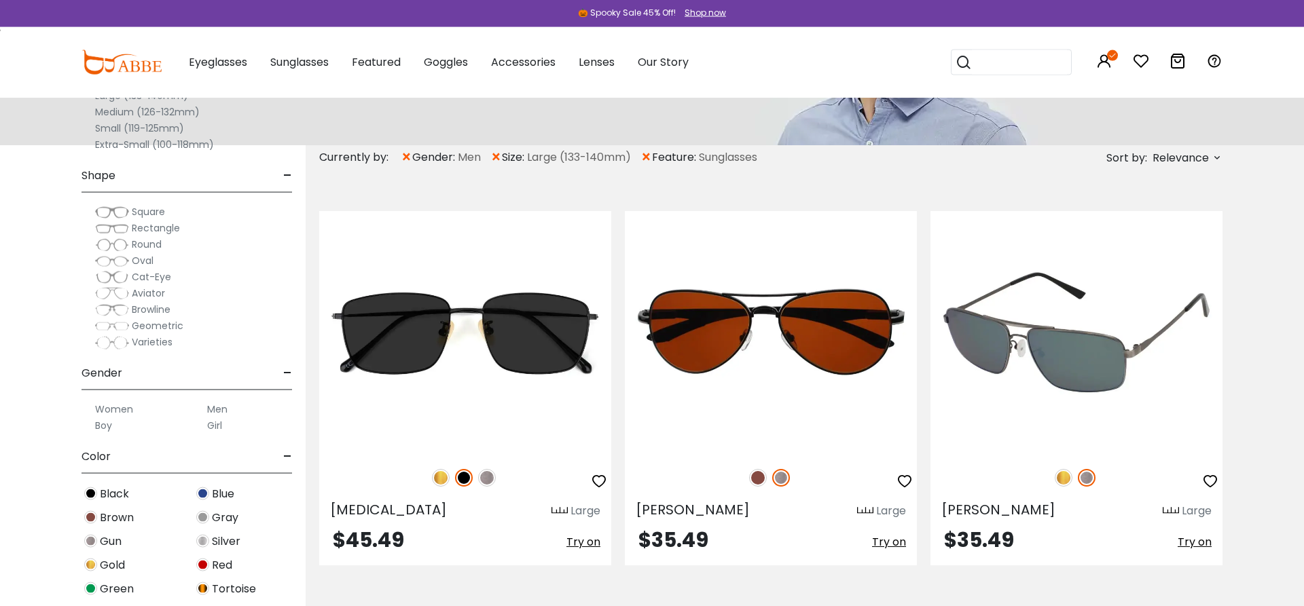
scroll to position [69, 0]
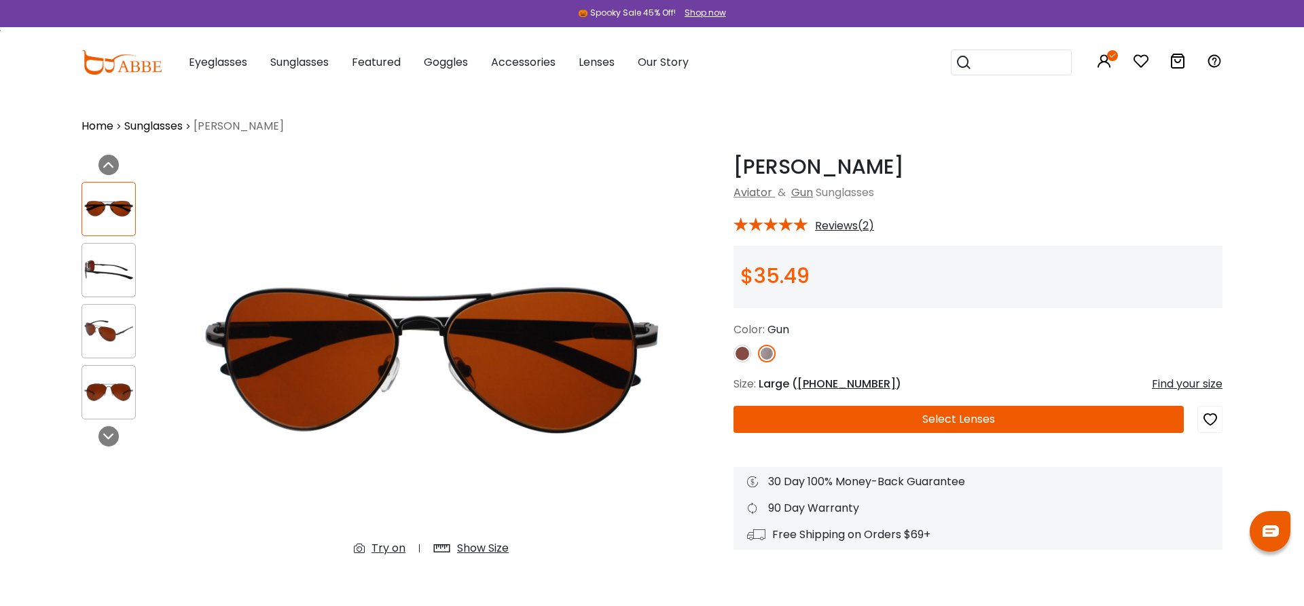
click at [974, 422] on button "Select Lenses" at bounding box center [958, 419] width 450 height 27
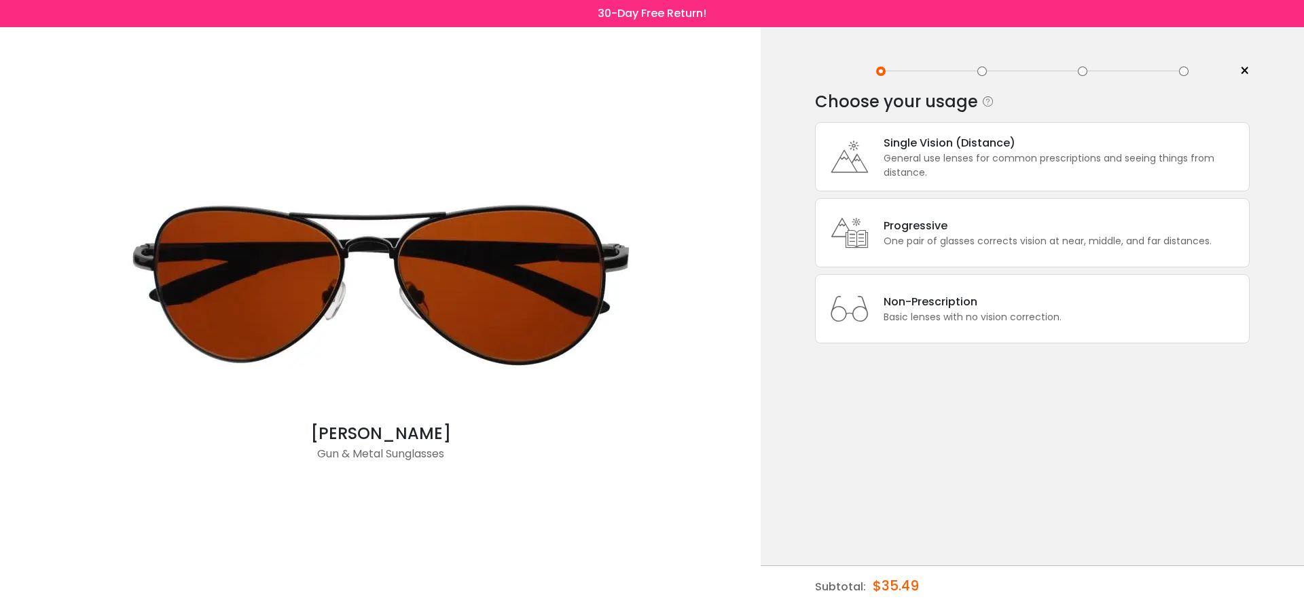
click at [895, 160] on div "General use lenses for common prescriptions and seeing things from distance." at bounding box center [1062, 165] width 358 height 29
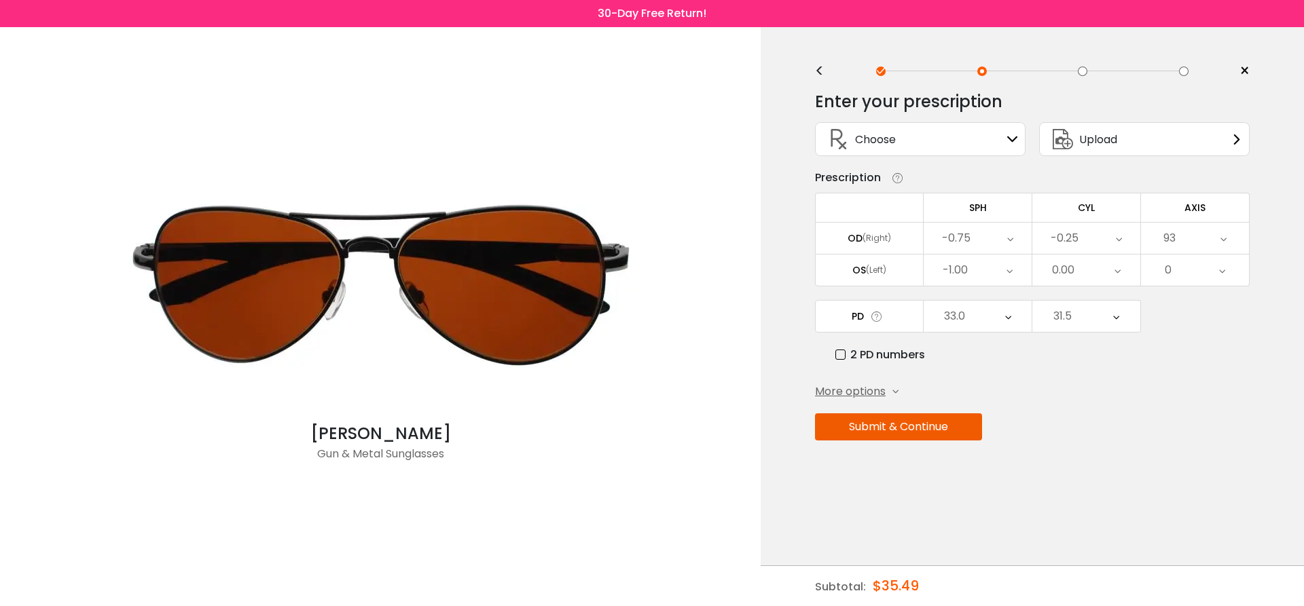
click at [891, 154] on div "Choose" at bounding box center [858, 139] width 73 height 33
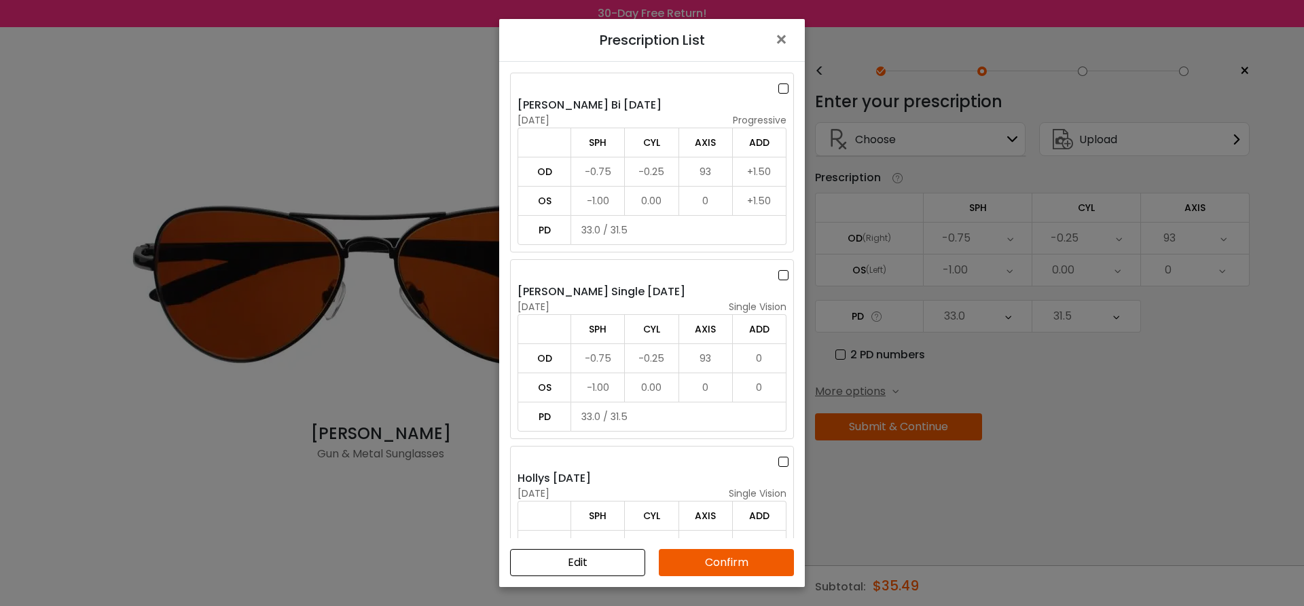
click at [781, 276] on label at bounding box center [785, 275] width 15 height 17
click at [753, 563] on button "Confirm" at bounding box center [726, 562] width 135 height 27
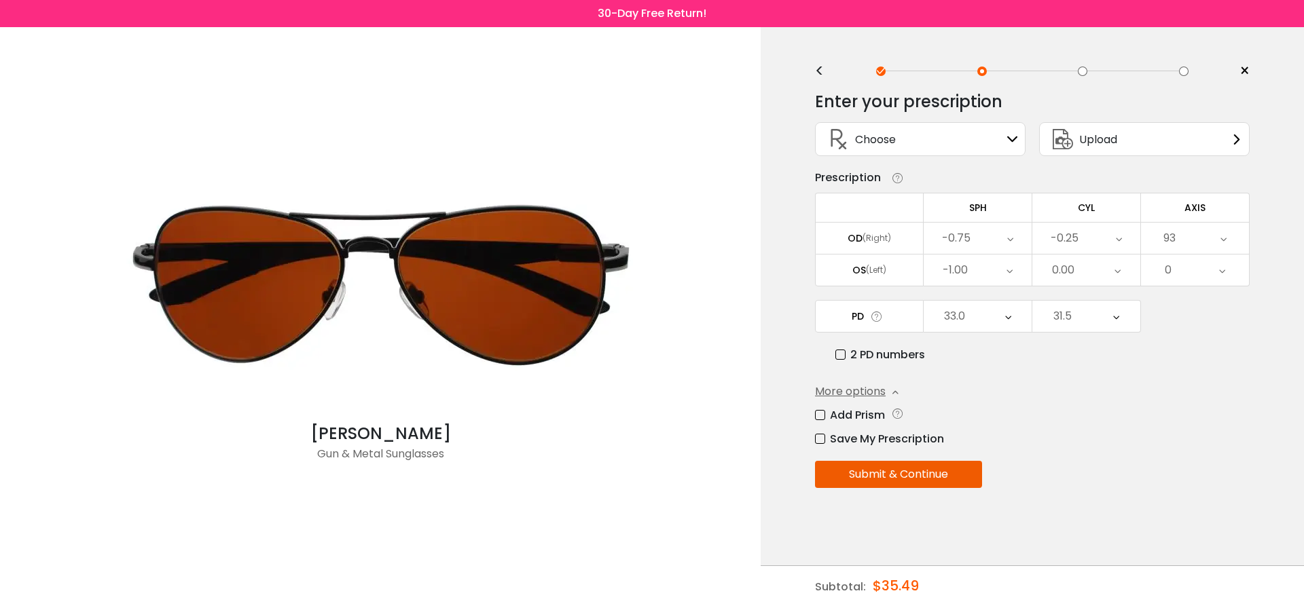
click at [937, 483] on button "Submit & Continue" at bounding box center [898, 474] width 167 height 27
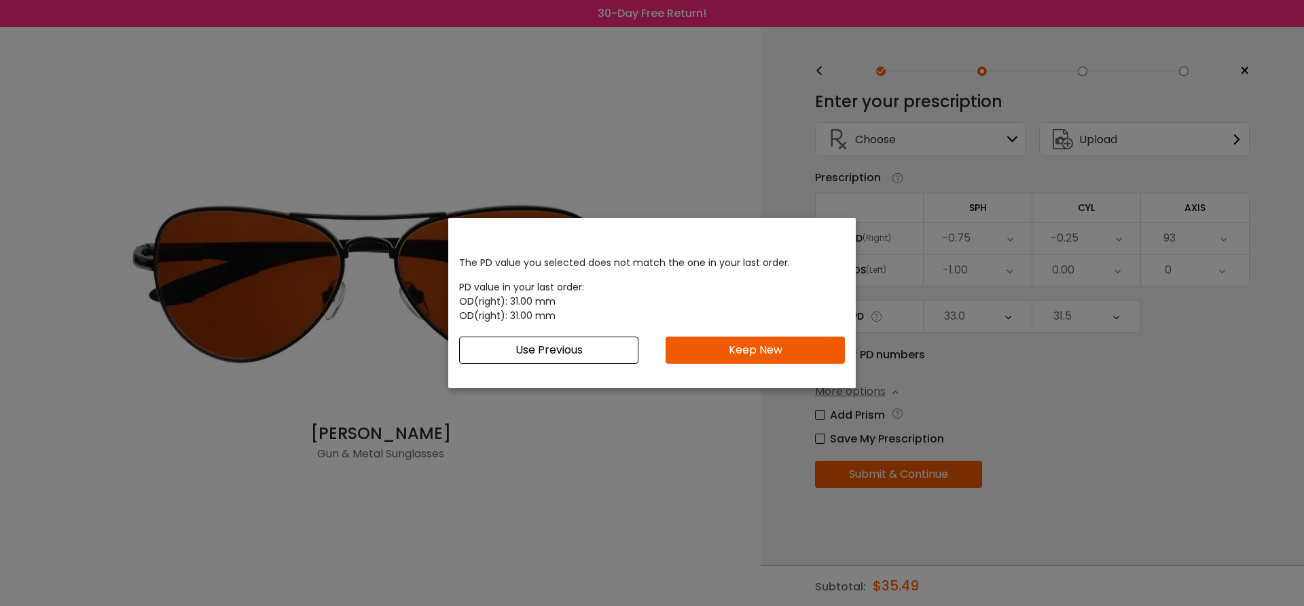
click at [774, 348] on button "Keep New" at bounding box center [754, 350] width 179 height 27
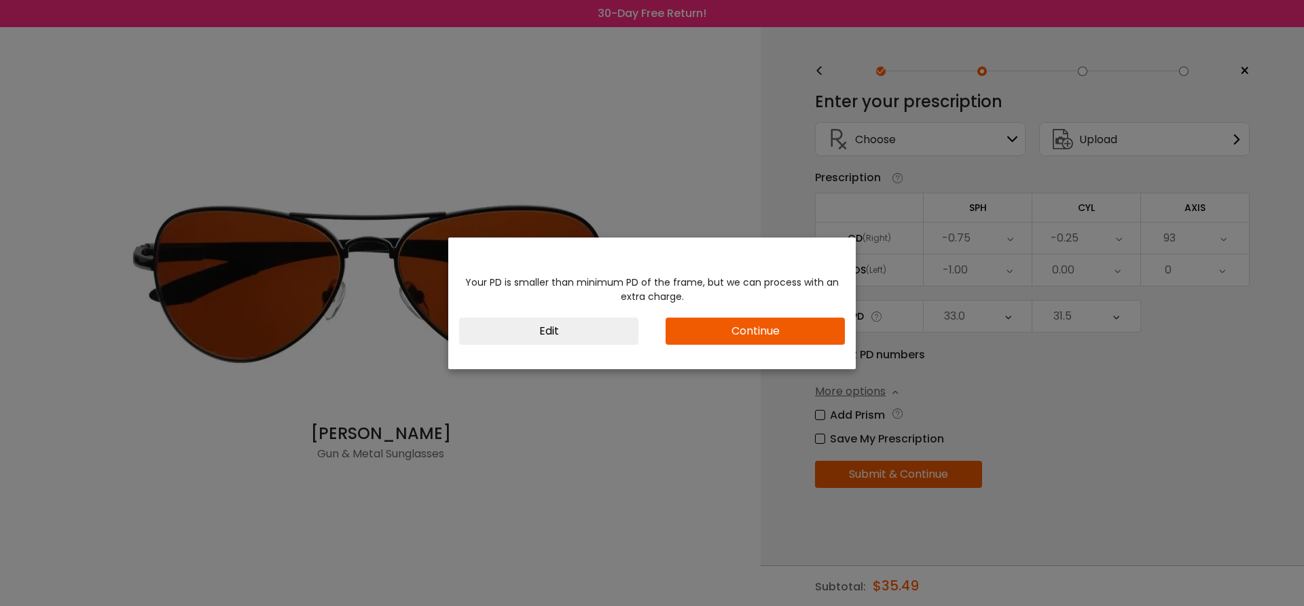
click at [774, 329] on button "Continue" at bounding box center [754, 331] width 179 height 27
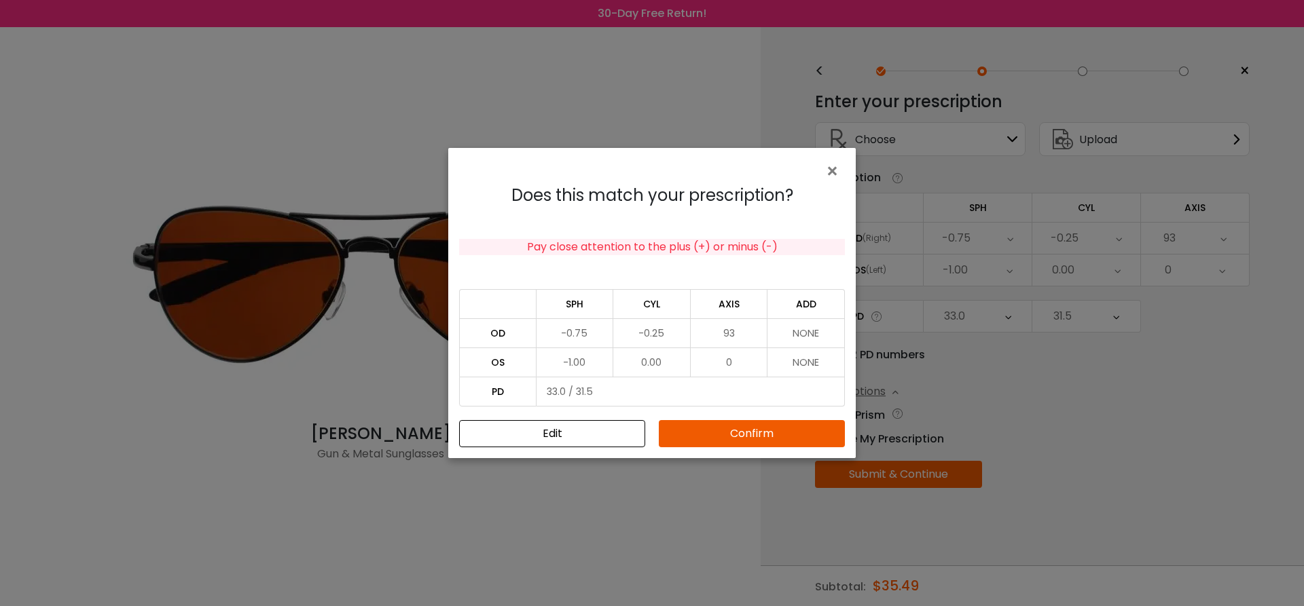
click at [772, 426] on button "Confirm" at bounding box center [752, 433] width 186 height 27
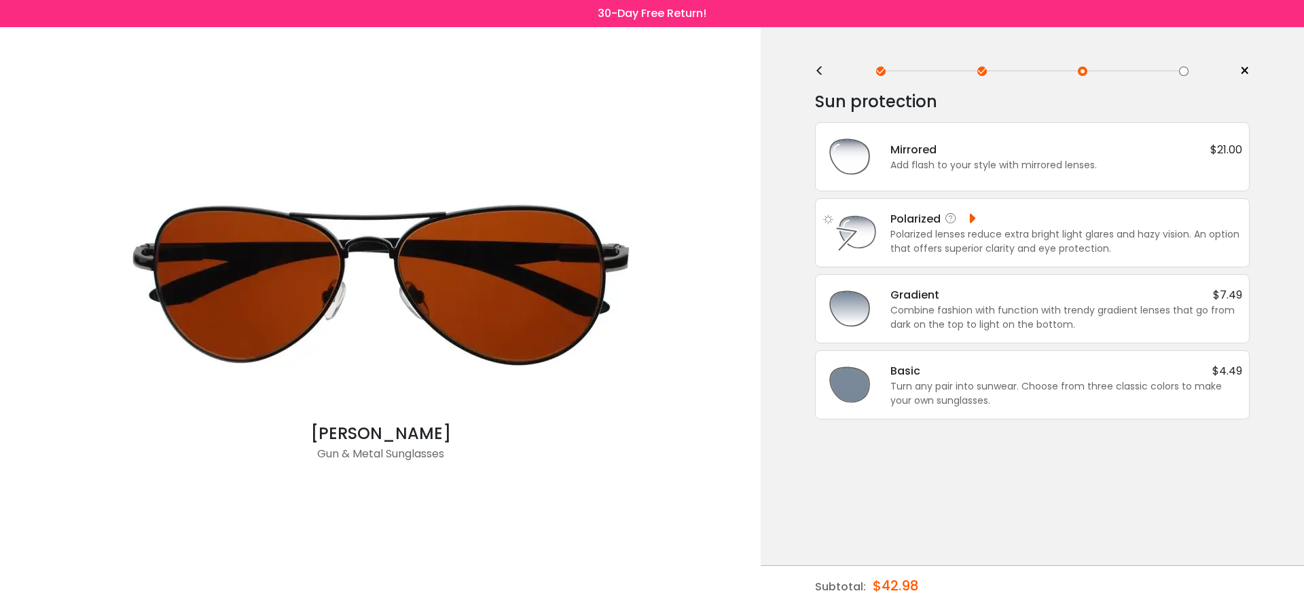
click at [949, 246] on div "Polarized lenses reduce extra bright light glares and hazy vision. An option th…" at bounding box center [1066, 241] width 352 height 29
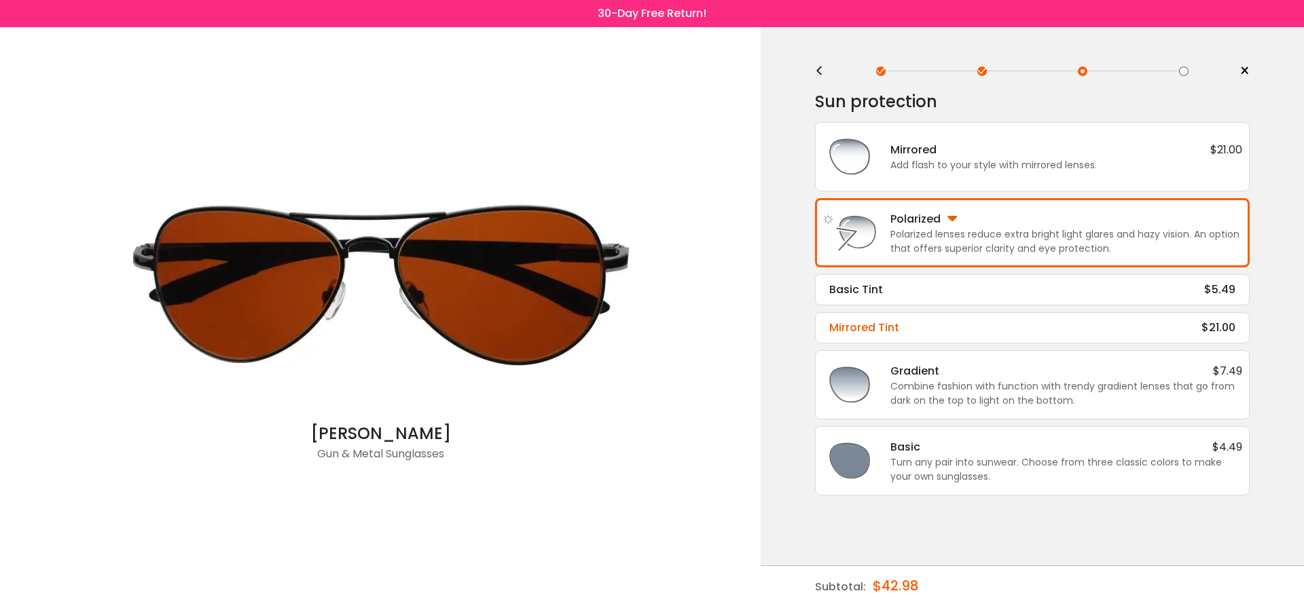
click at [953, 326] on div "Mirrored Tint $21.00" at bounding box center [1032, 328] width 406 height 16
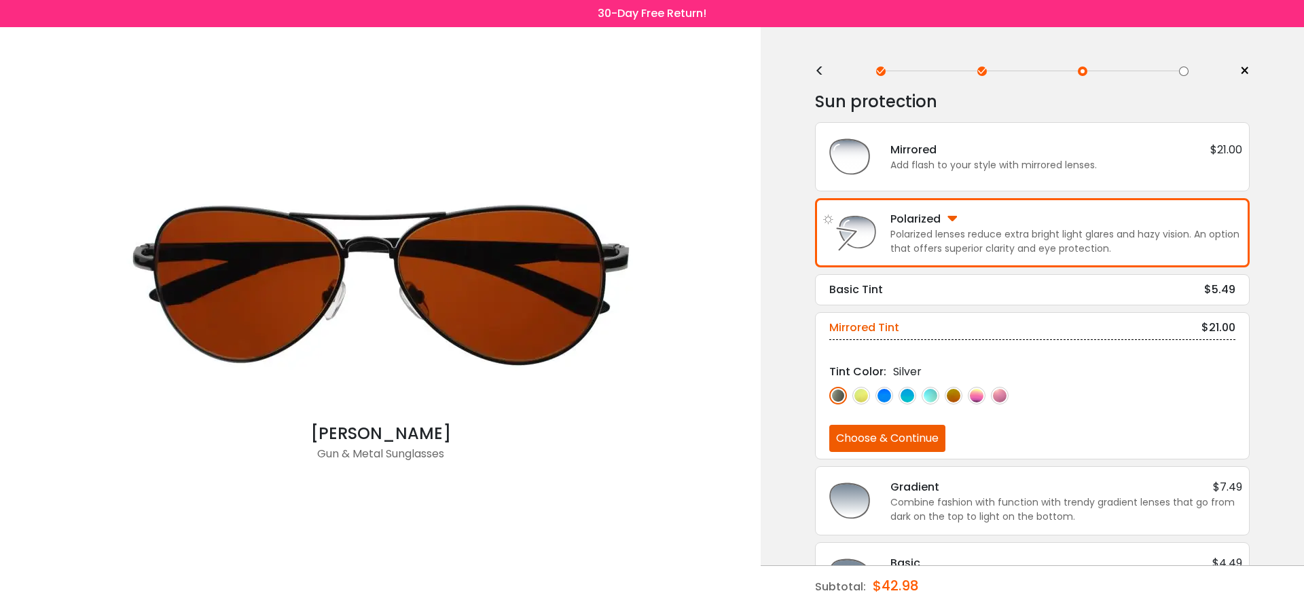
click at [955, 397] on img at bounding box center [953, 396] width 18 height 18
click at [937, 397] on img at bounding box center [930, 396] width 18 height 18
click at [883, 392] on img at bounding box center [884, 396] width 18 height 18
click at [865, 392] on img at bounding box center [861, 396] width 18 height 18
click at [836, 400] on img at bounding box center [838, 396] width 18 height 18
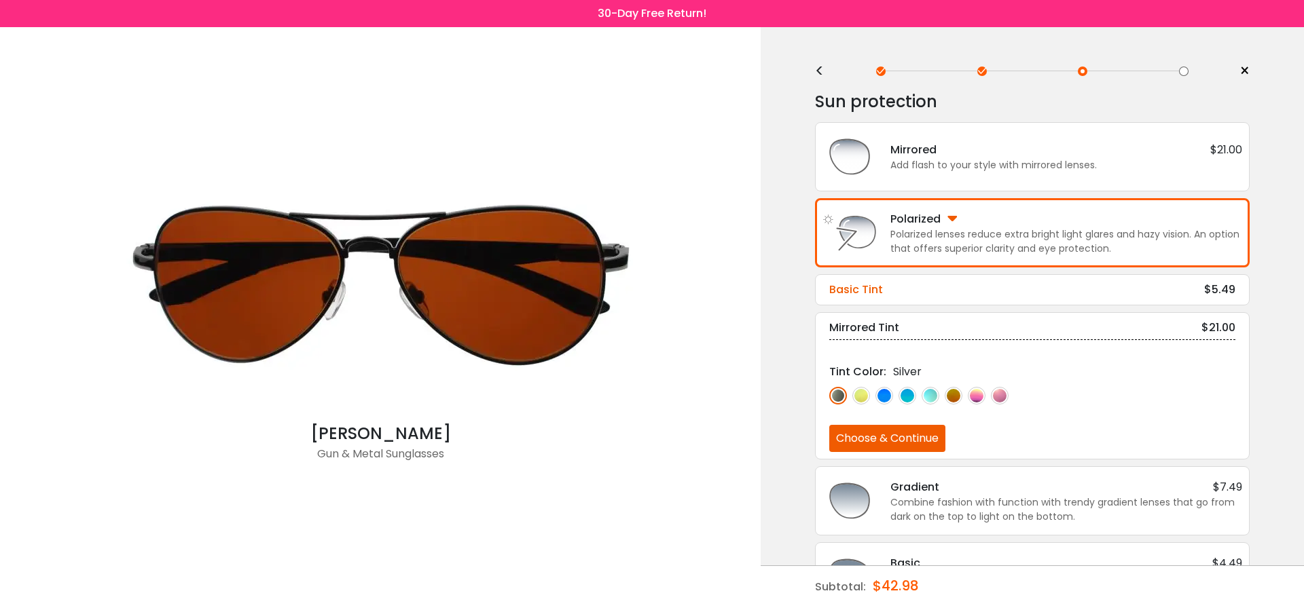
click at [1037, 291] on div "Basic Tint $5.49" at bounding box center [1032, 290] width 406 height 16
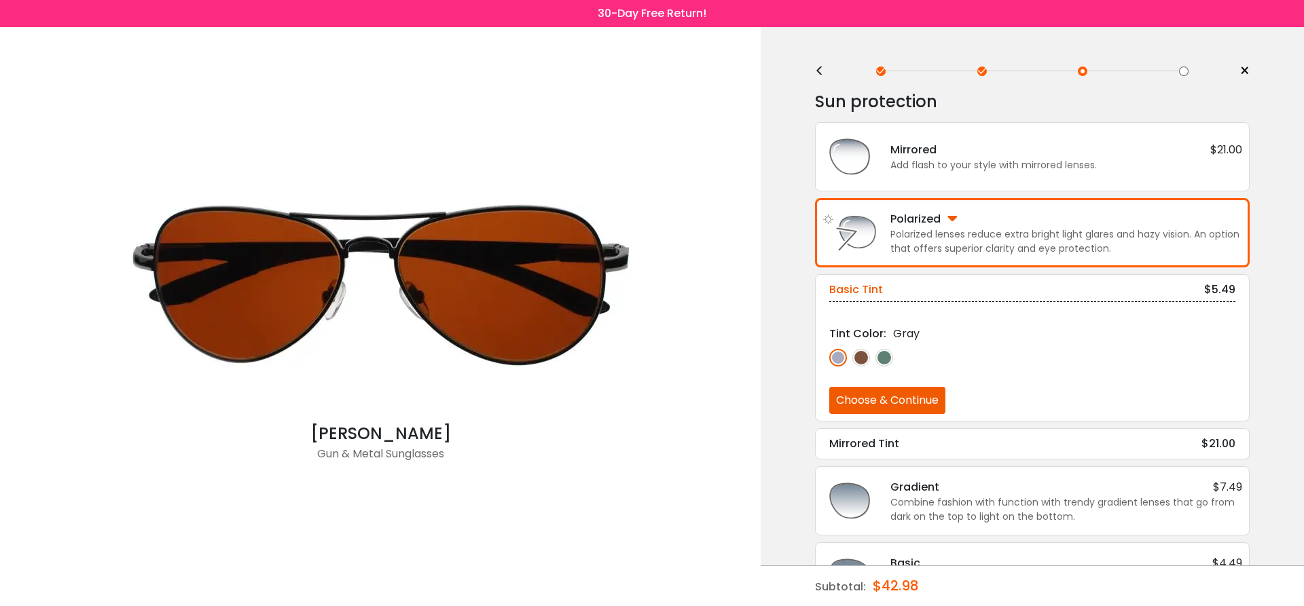
click at [870, 358] on img at bounding box center [861, 358] width 18 height 18
click at [891, 358] on img at bounding box center [884, 358] width 18 height 18
click at [864, 358] on img at bounding box center [861, 358] width 18 height 18
click at [927, 396] on button "Choose & Continue" at bounding box center [887, 400] width 116 height 27
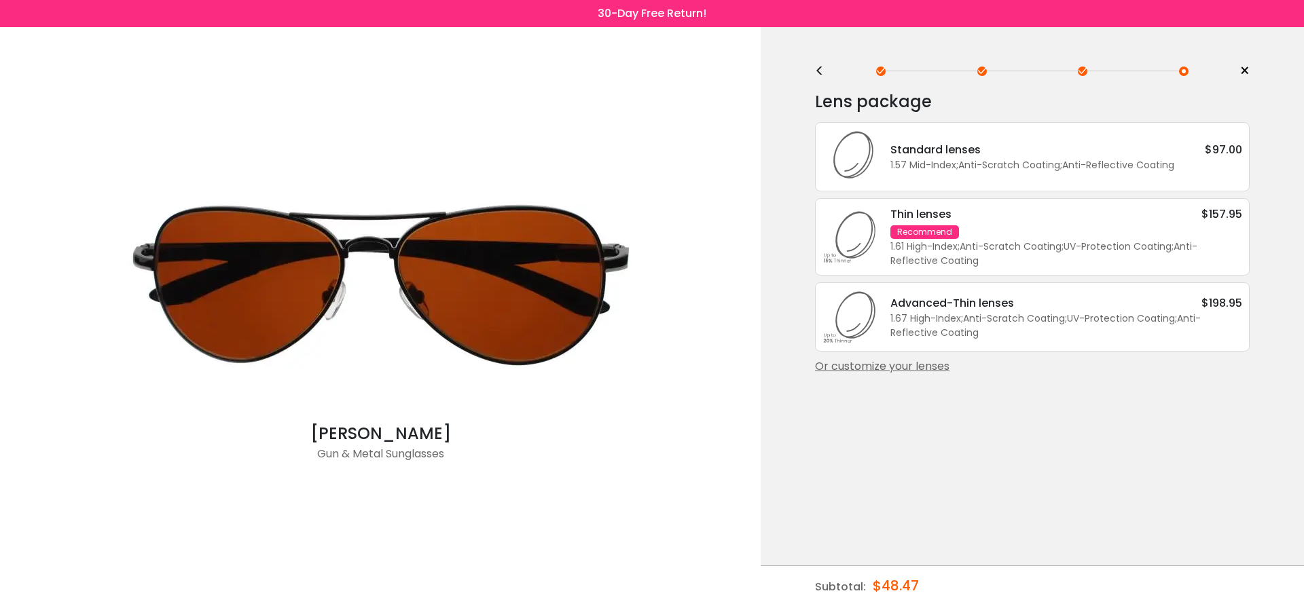
click at [1070, 158] on div "Standard lenses $97.00" at bounding box center [1066, 149] width 352 height 17
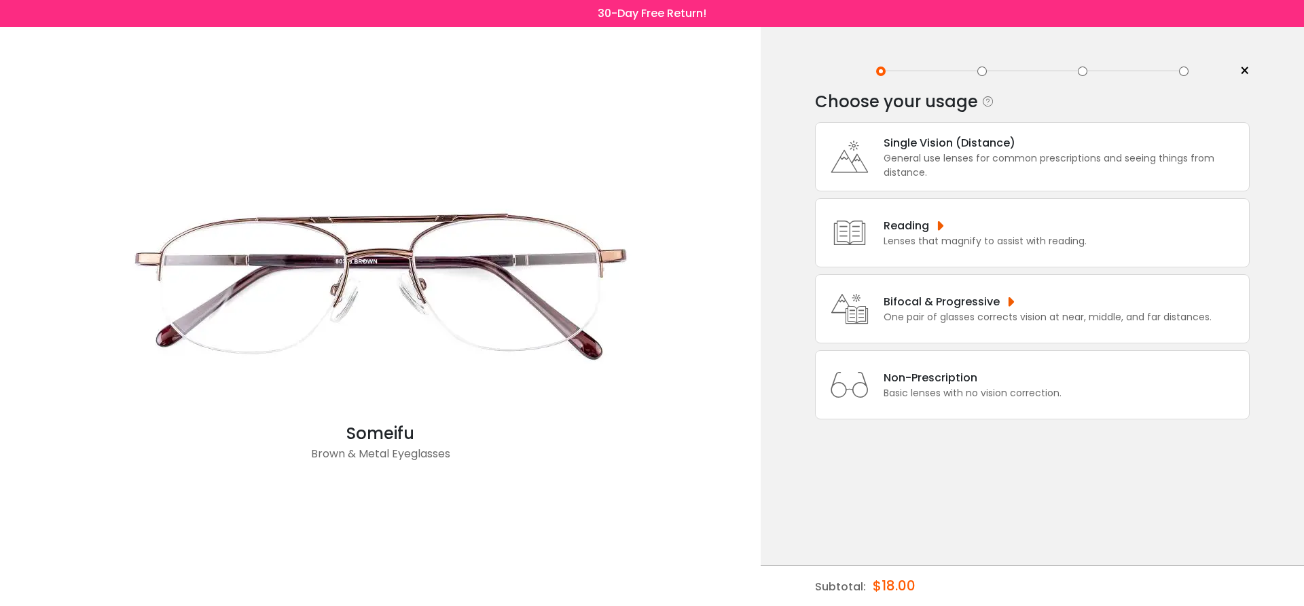
click at [865, 153] on icon at bounding box center [849, 157] width 54 height 54
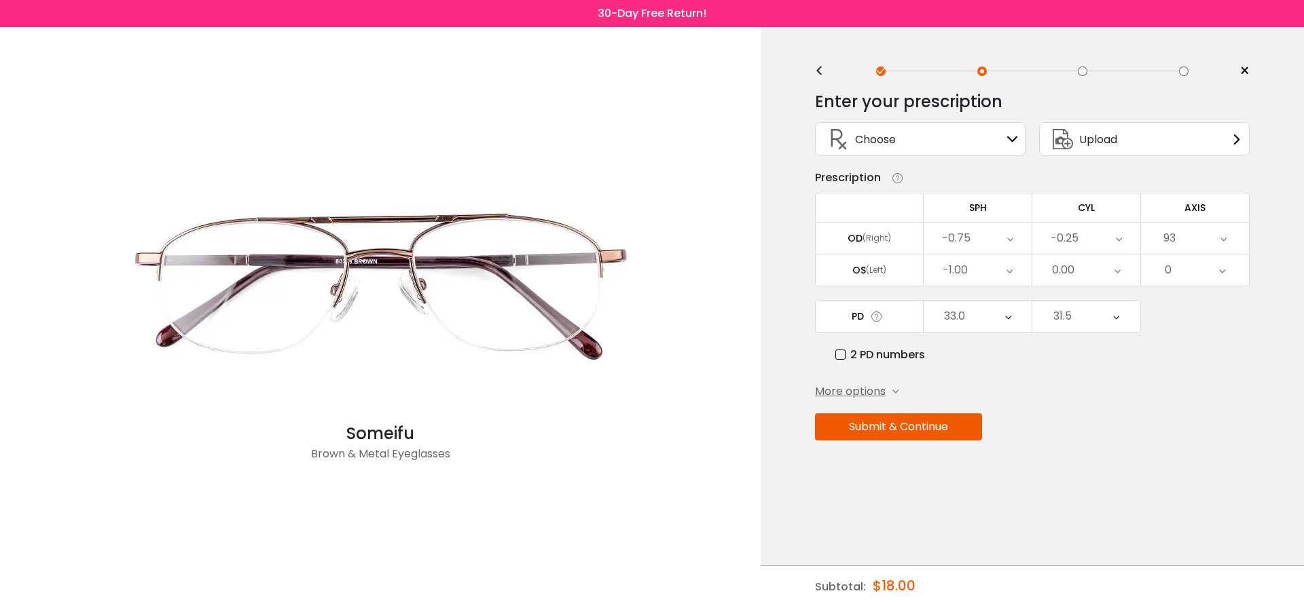
click at [865, 153] on div "Choose" at bounding box center [858, 139] width 73 height 33
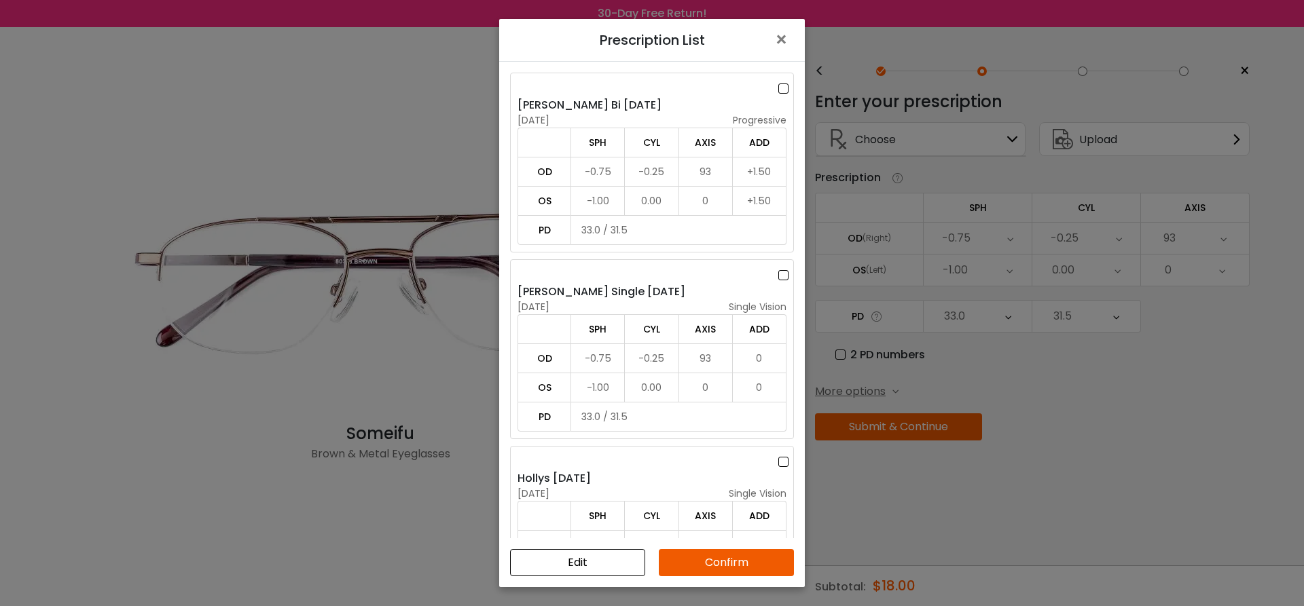
click at [778, 276] on label at bounding box center [785, 275] width 15 height 17
click at [741, 560] on button "Confirm" at bounding box center [726, 562] width 135 height 27
